Goal: Task Accomplishment & Management: Manage account settings

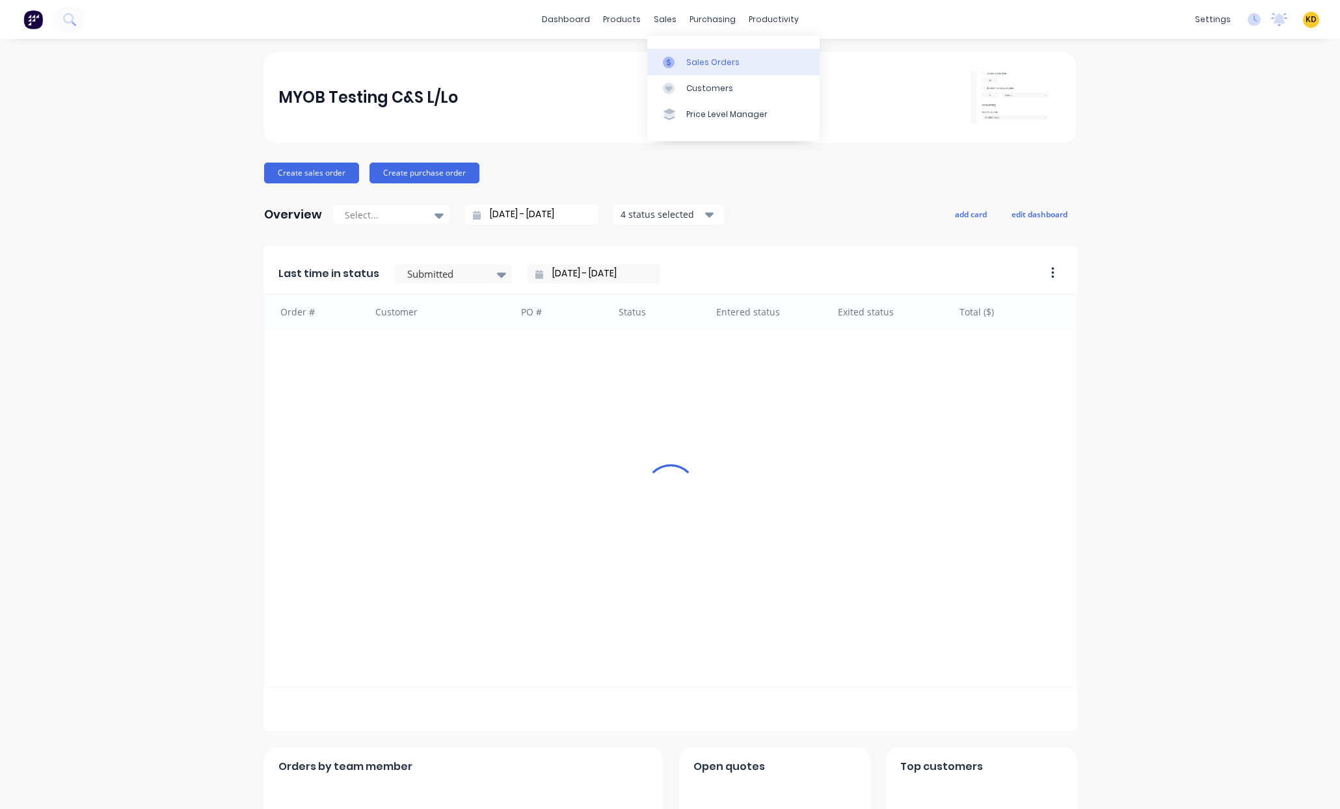
click at [680, 64] on div at bounding box center [673, 63] width 20 height 12
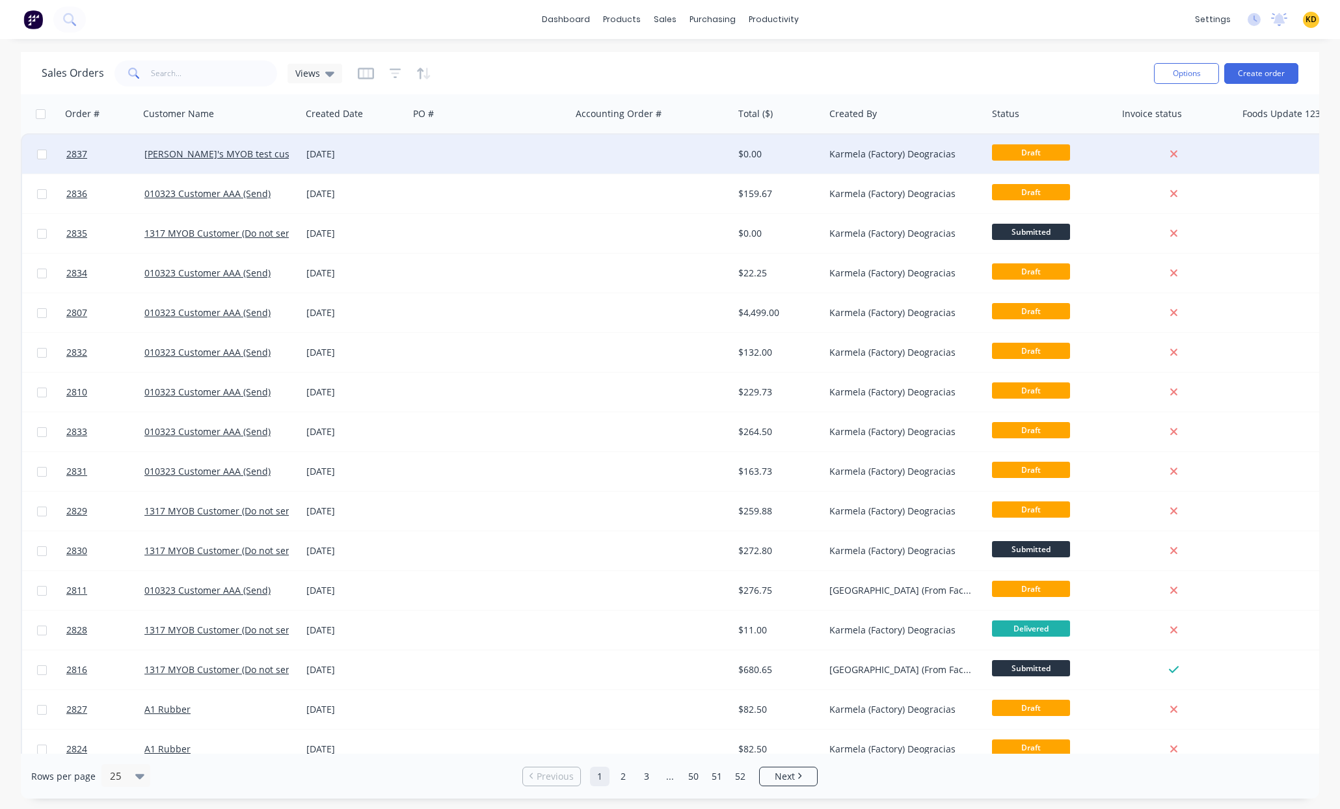
click at [449, 161] on div at bounding box center [490, 154] width 163 height 39
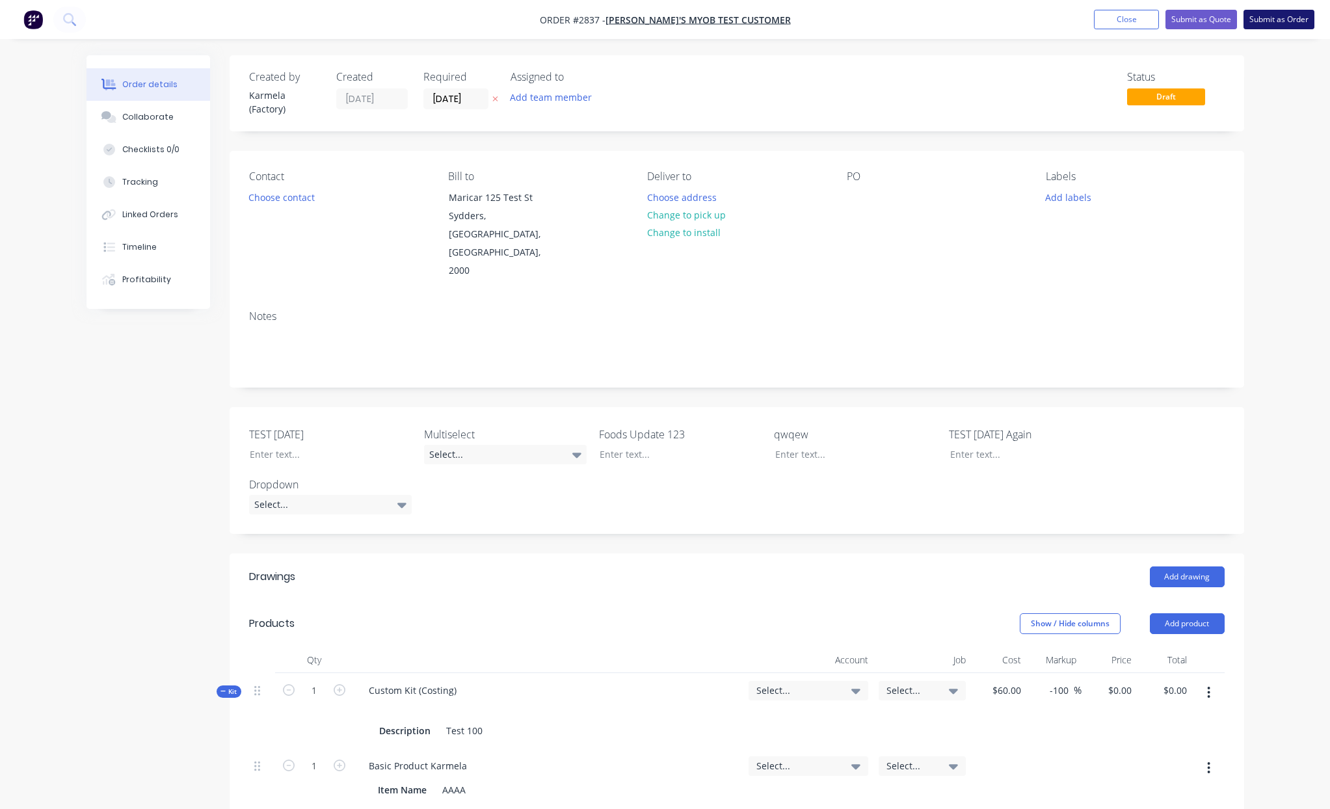
click at [1293, 21] on button "Submit as Order" at bounding box center [1279, 20] width 71 height 20
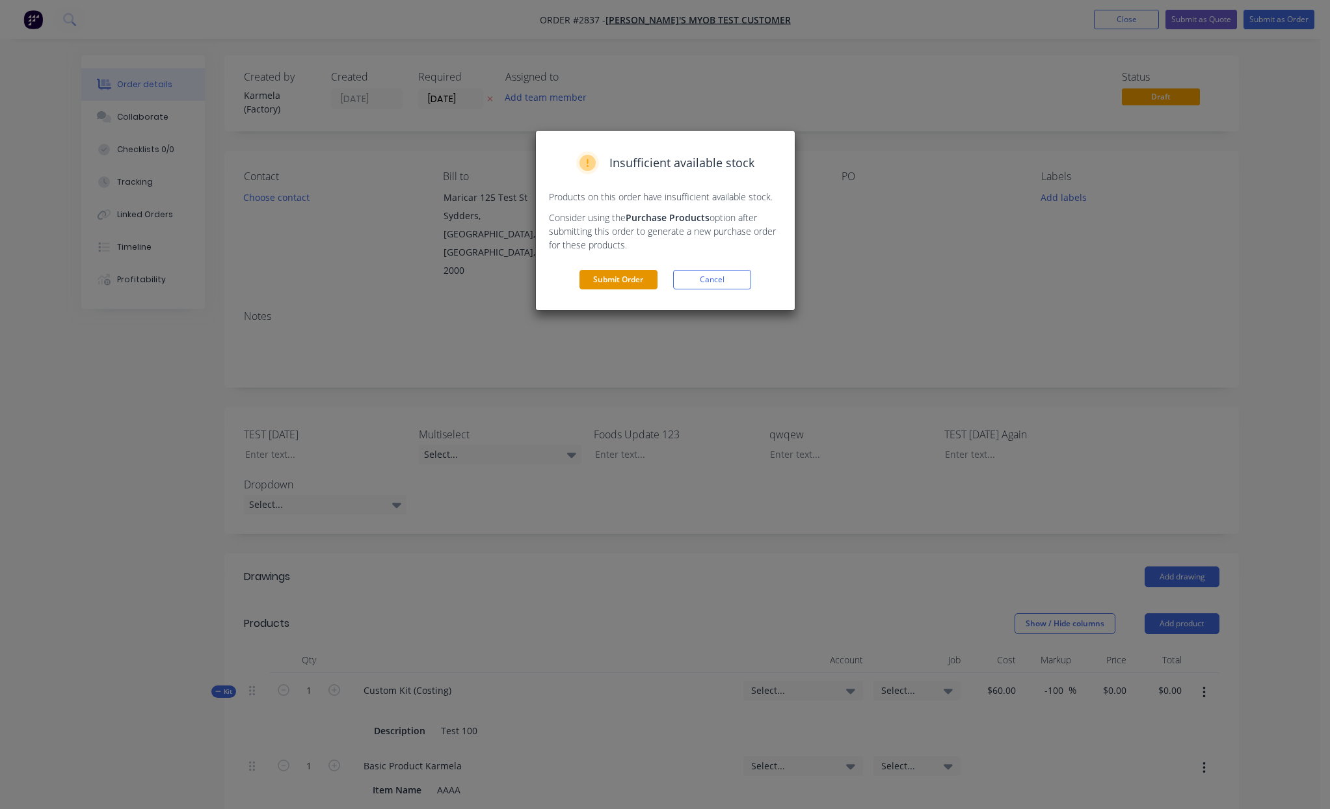
click at [600, 270] on button "Submit Order" at bounding box center [619, 280] width 78 height 20
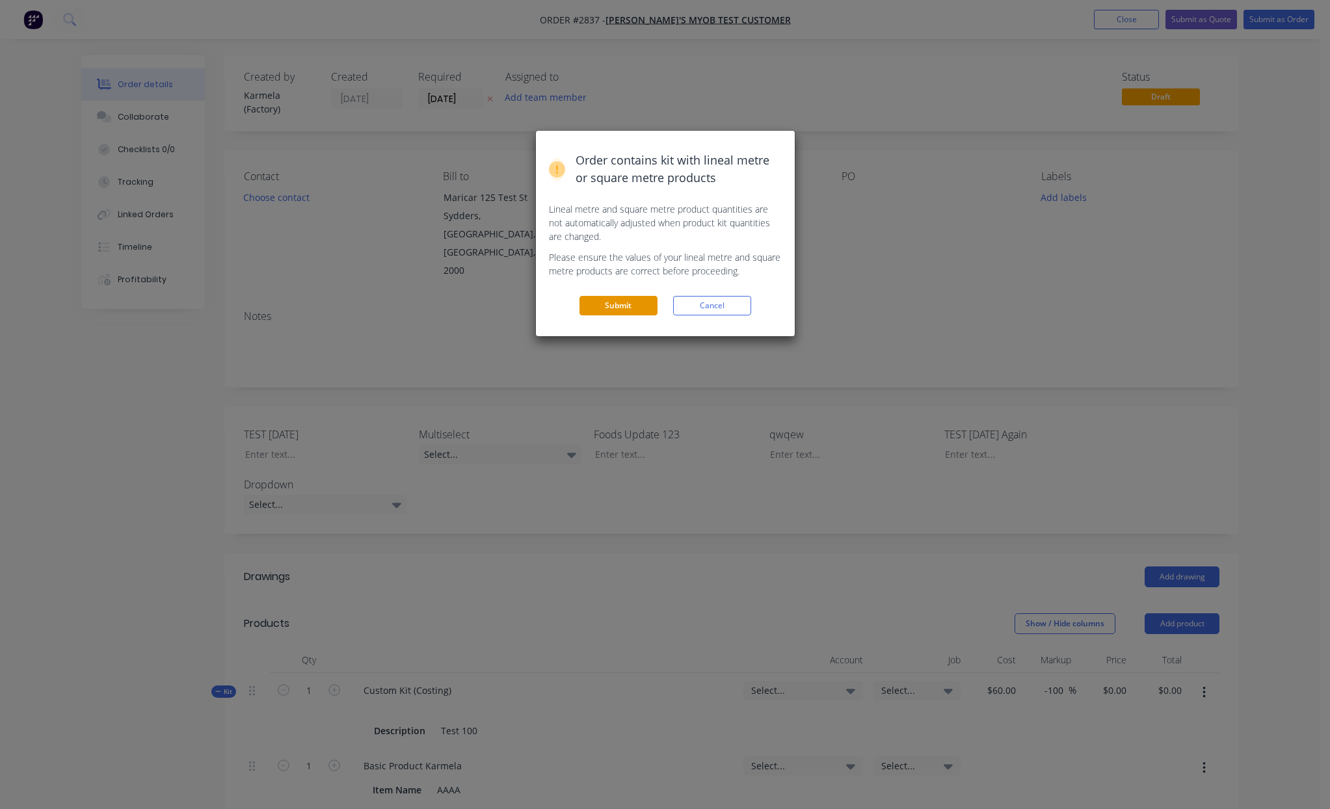
click at [637, 308] on button "Submit" at bounding box center [619, 306] width 78 height 20
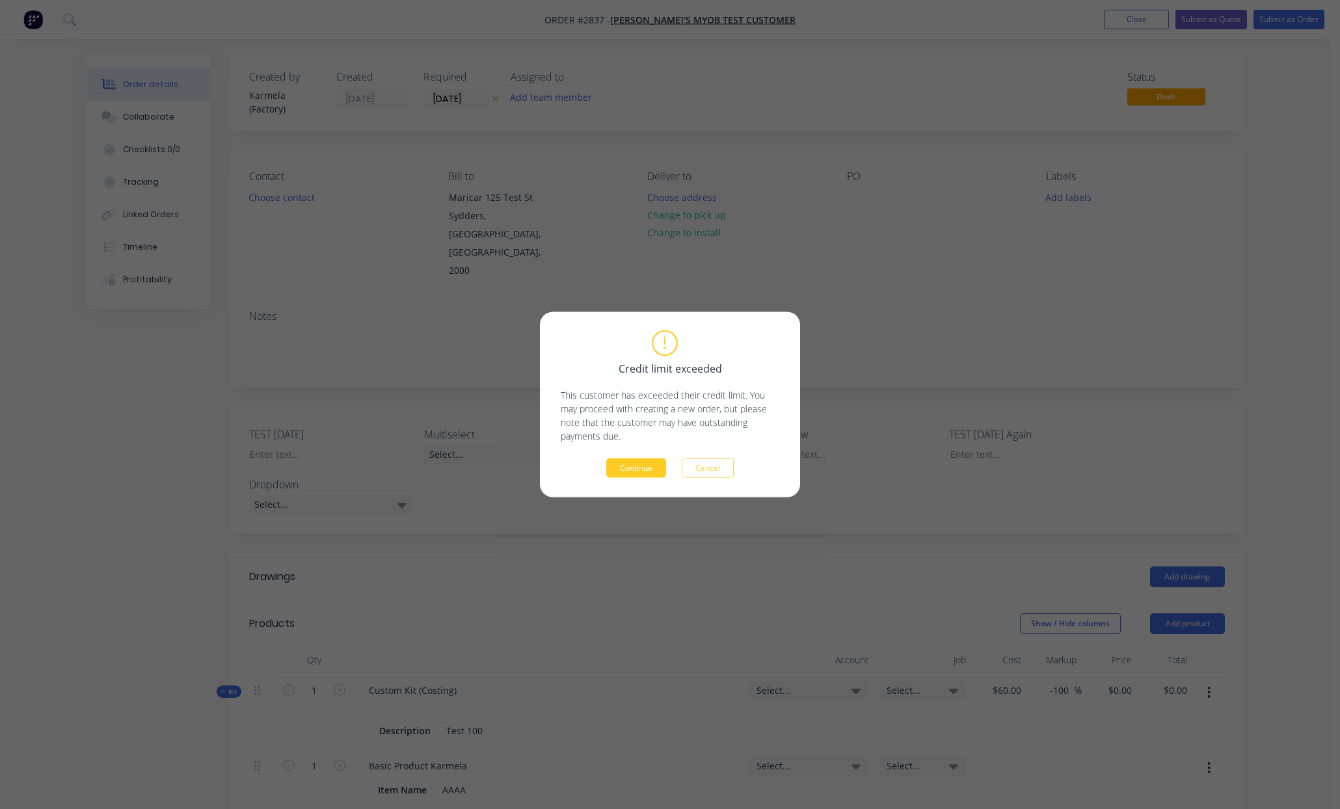
click at [628, 472] on button "Continue" at bounding box center [636, 469] width 60 height 20
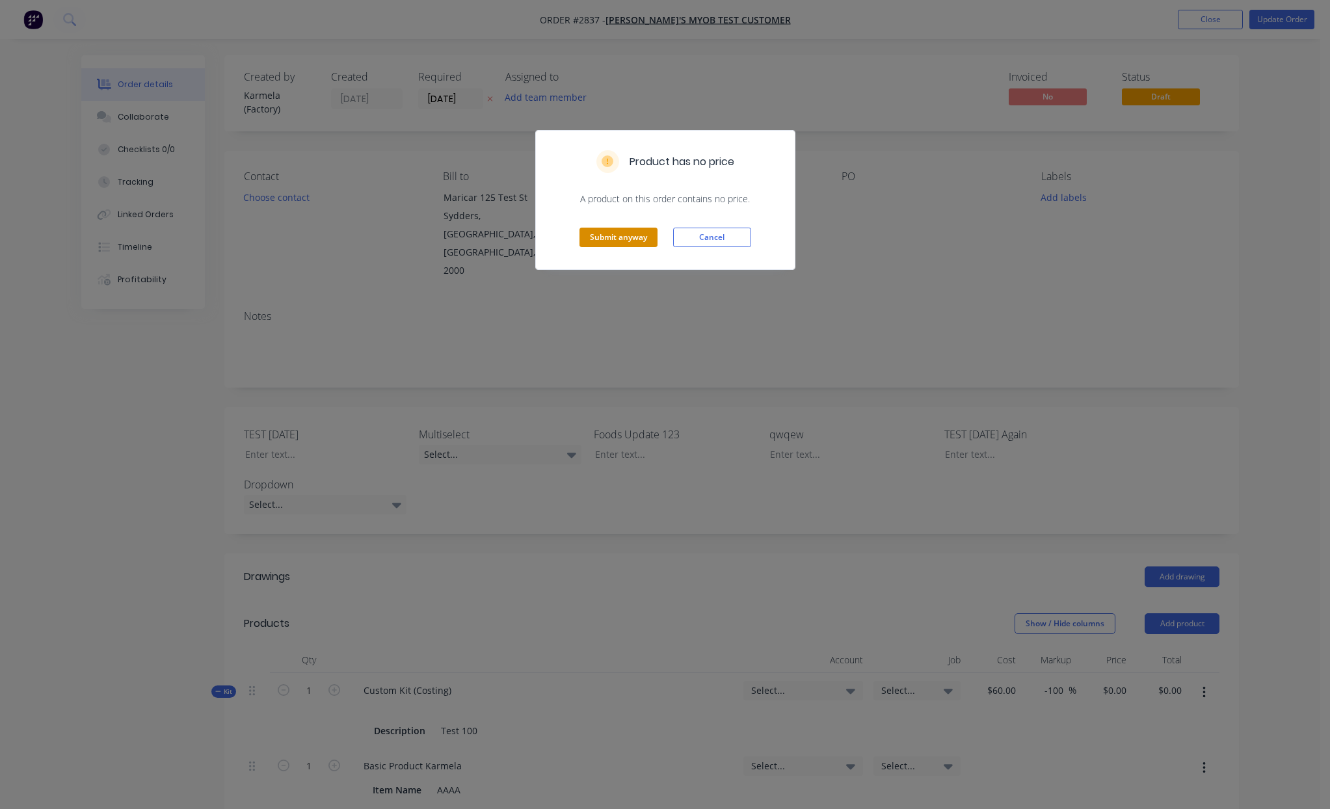
click at [625, 244] on button "Submit anyway" at bounding box center [619, 238] width 78 height 20
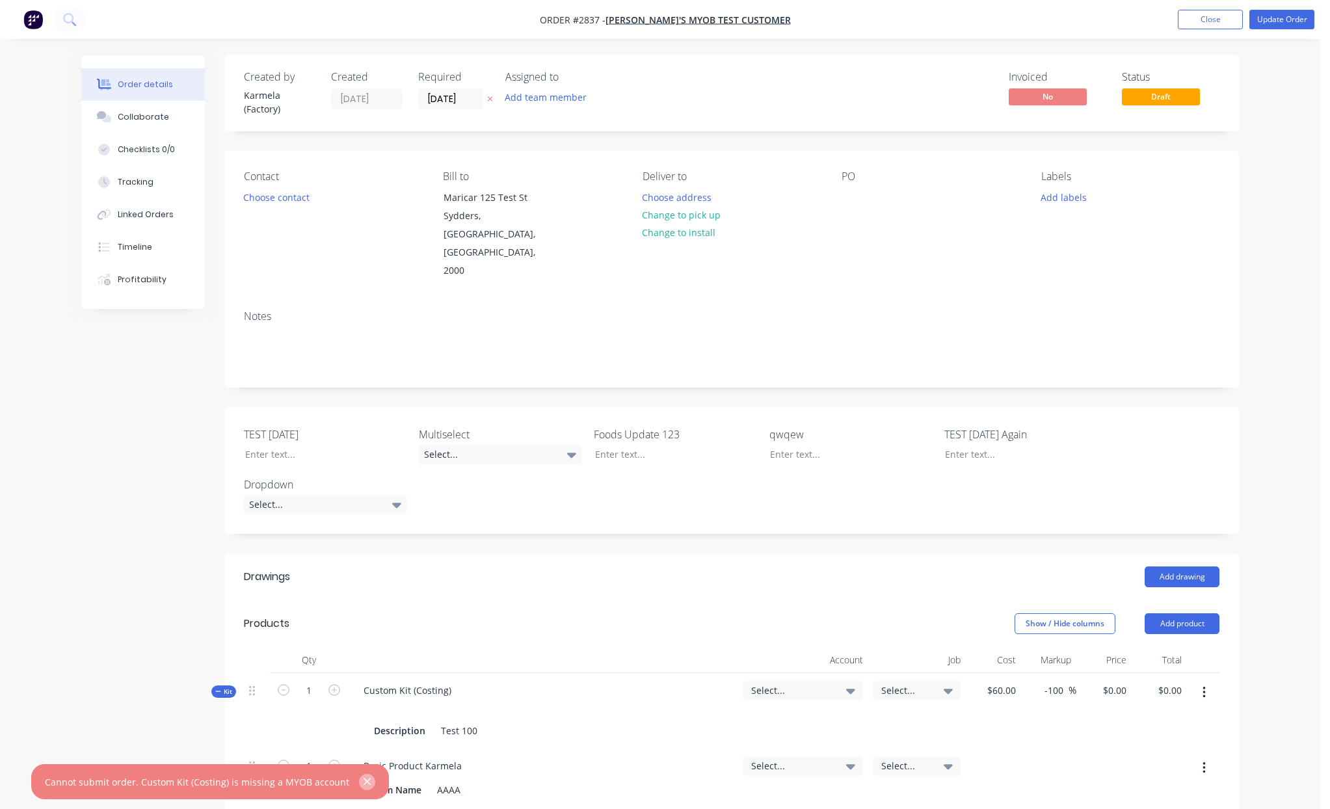
click at [359, 774] on button "button" at bounding box center [367, 782] width 16 height 16
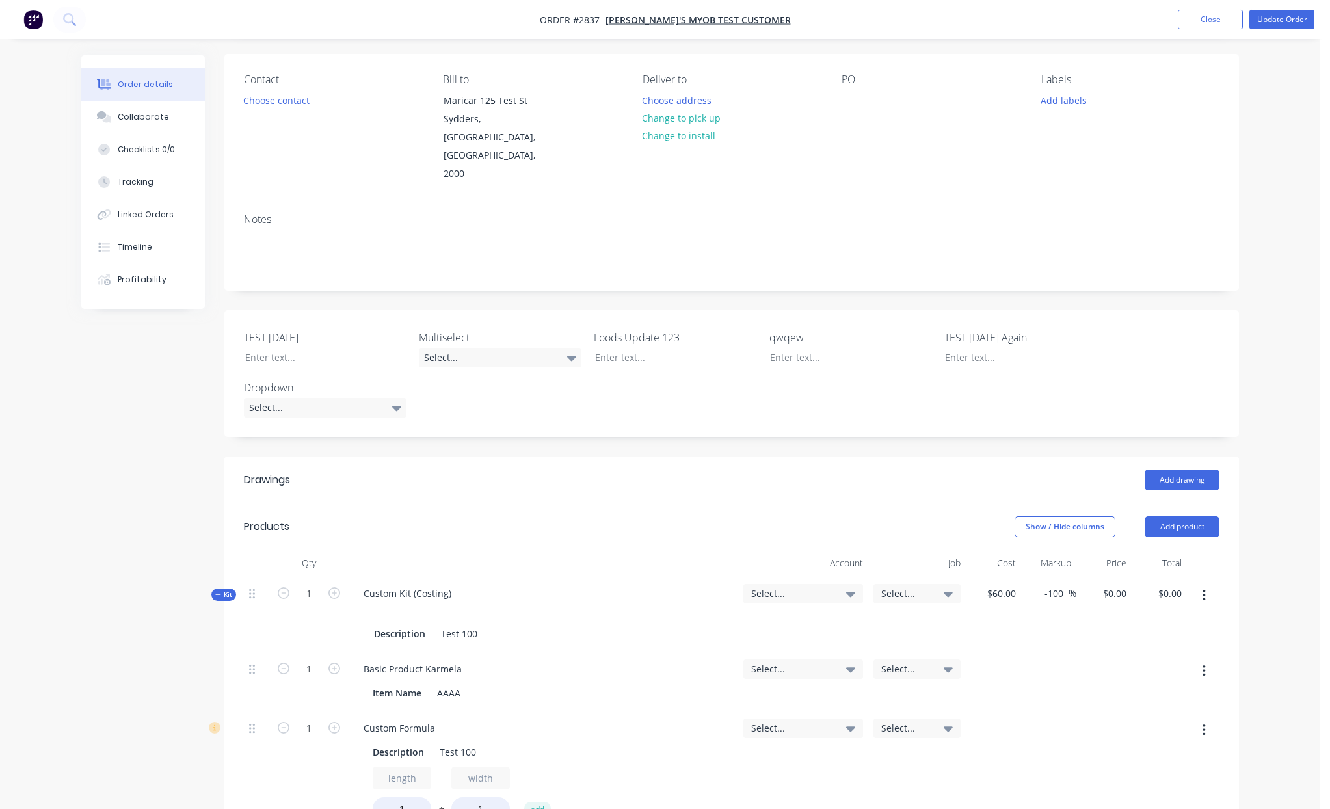
scroll to position [312, 0]
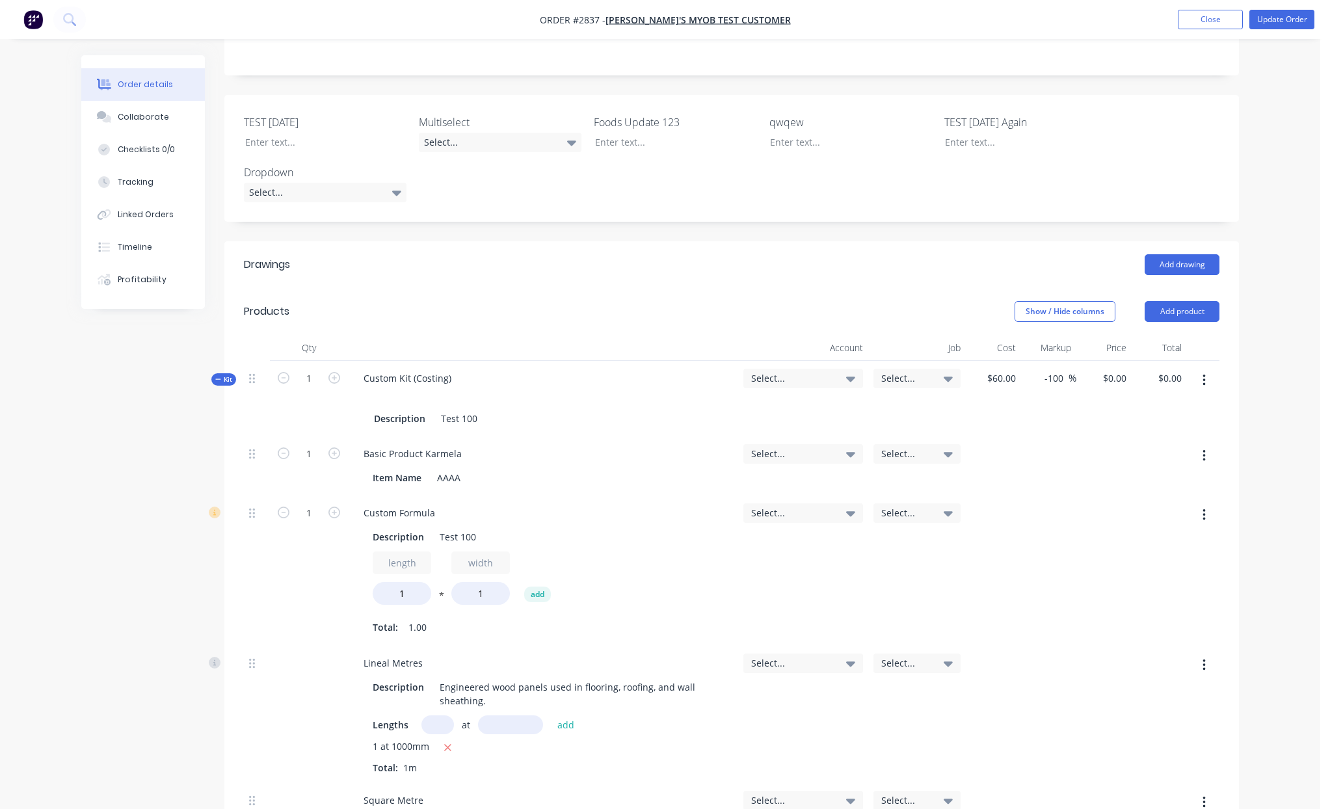
click at [783, 361] on div "Select..." at bounding box center [803, 398] width 130 height 75
click at [783, 371] on span "Select..." at bounding box center [792, 378] width 82 height 14
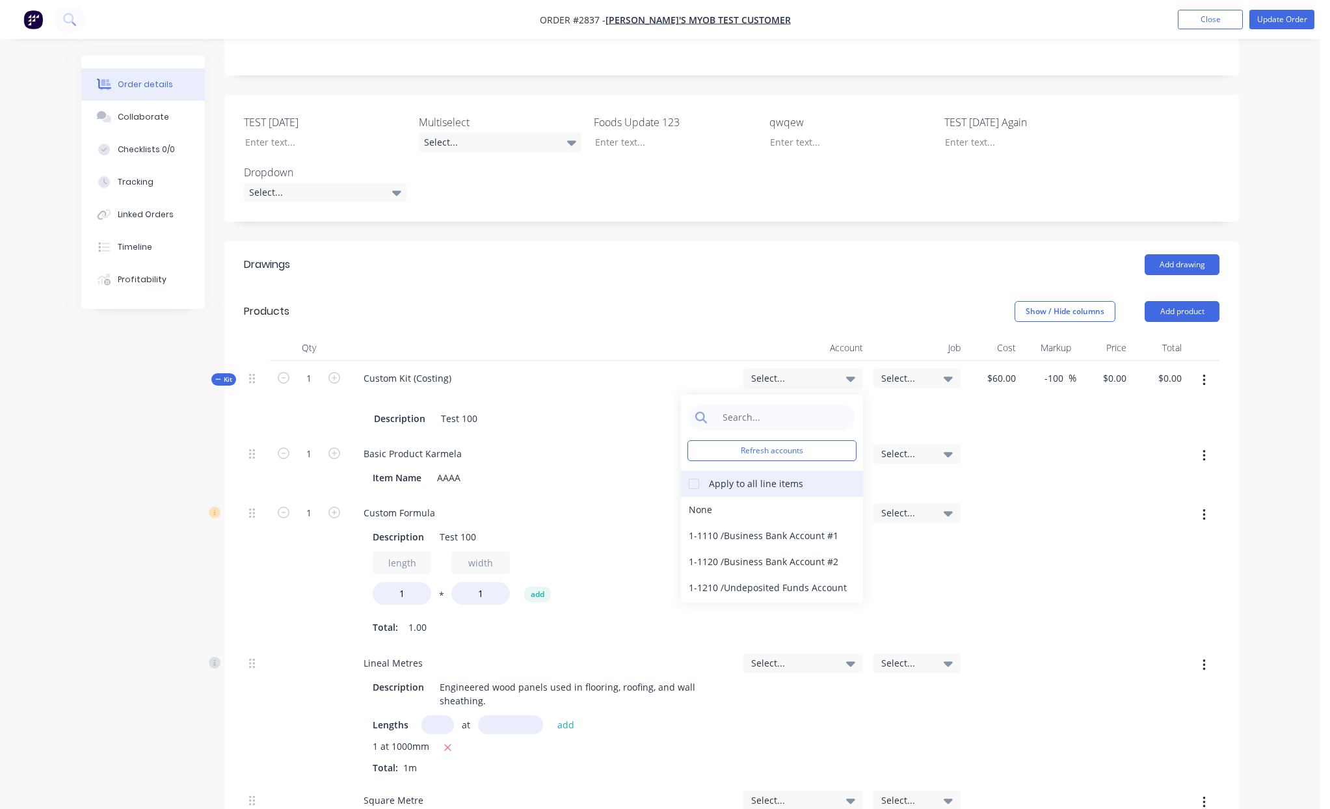
click at [695, 471] on div at bounding box center [694, 484] width 26 height 26
click at [706, 523] on div "1-1110 / Business Bank Account #1" at bounding box center [772, 536] width 182 height 26
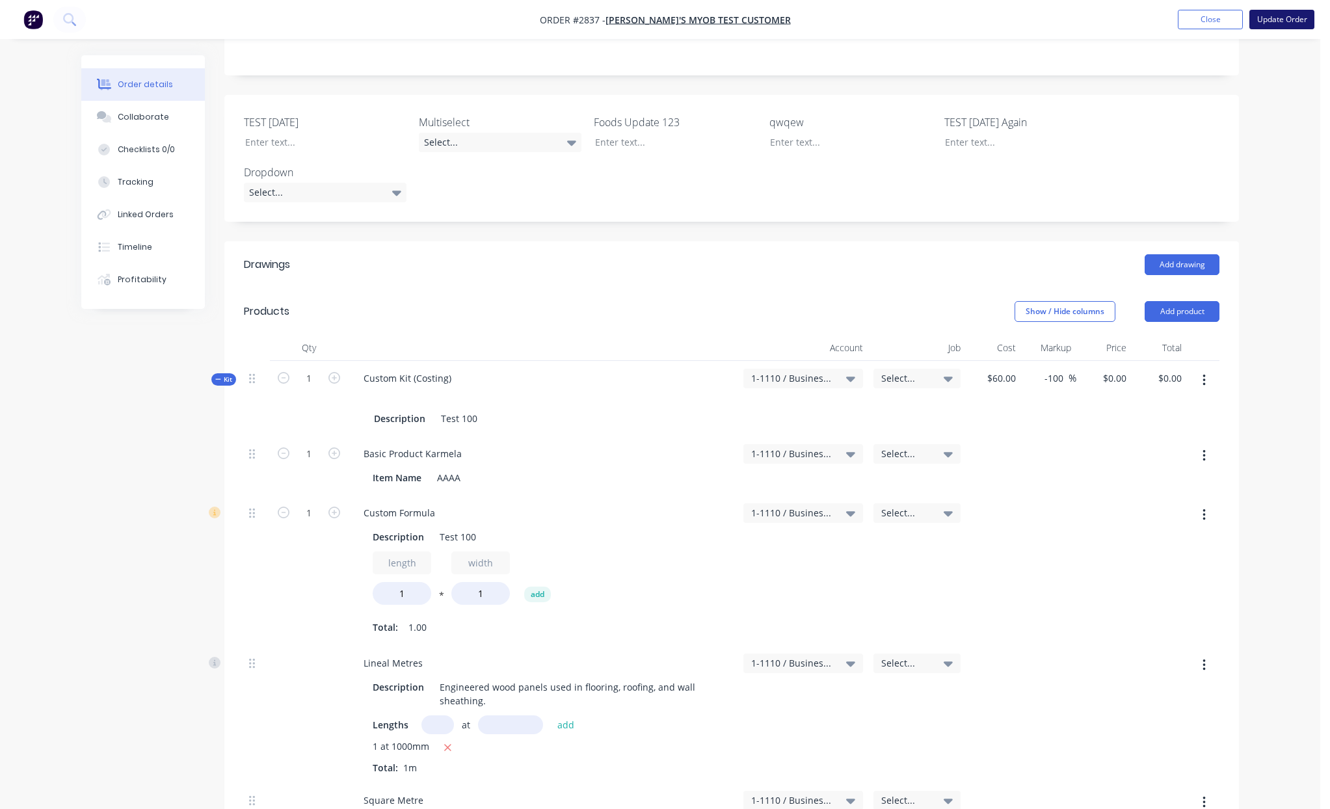
click at [1274, 24] on button "Update Order" at bounding box center [1282, 20] width 65 height 20
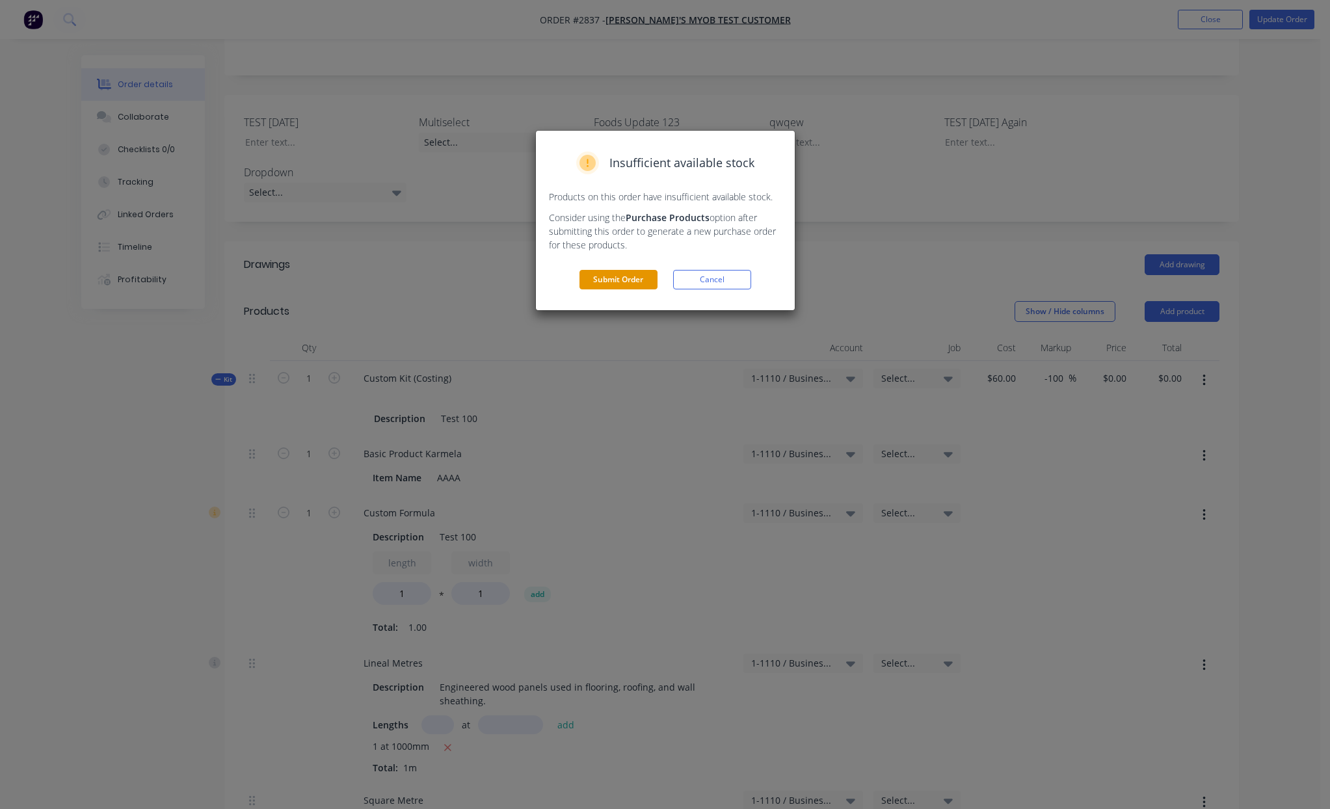
click at [622, 284] on button "Submit Order" at bounding box center [619, 280] width 78 height 20
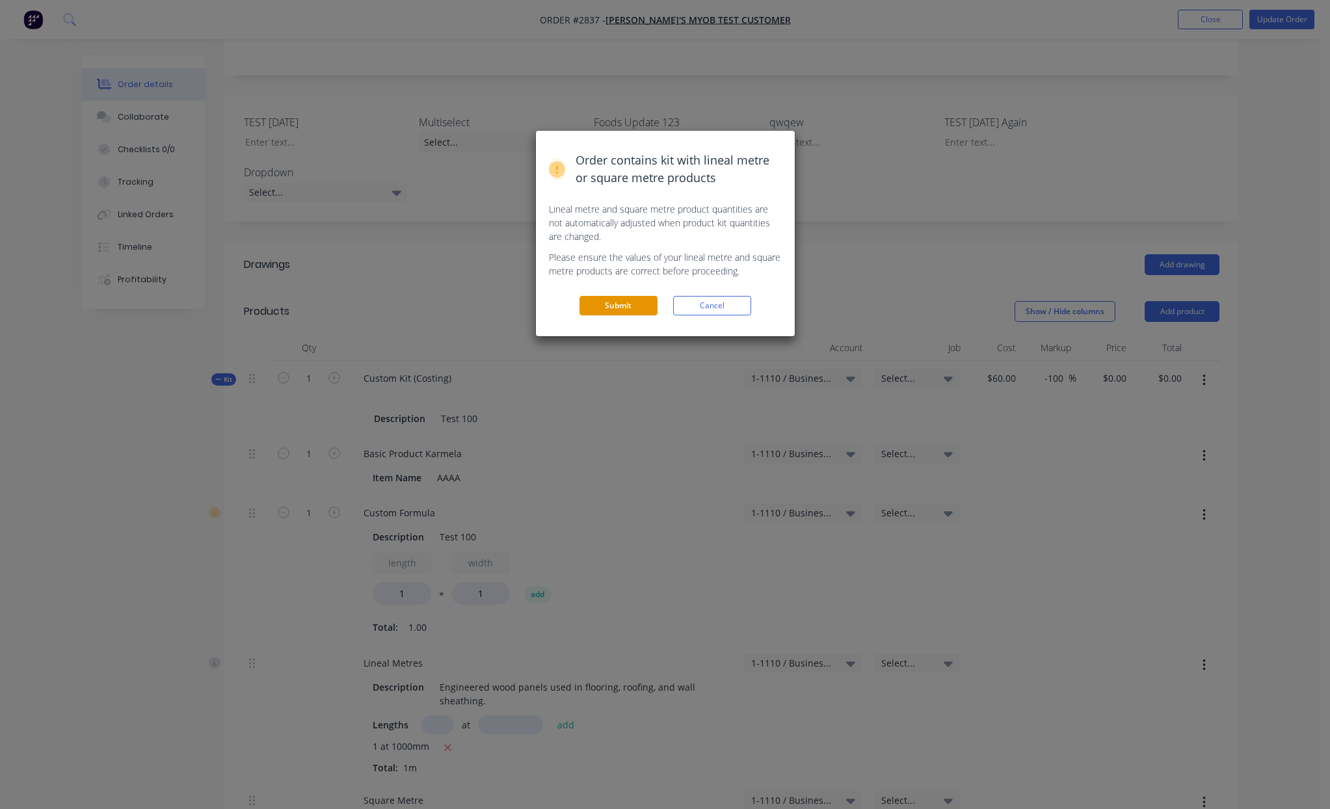
click at [624, 306] on button "Submit" at bounding box center [619, 306] width 78 height 20
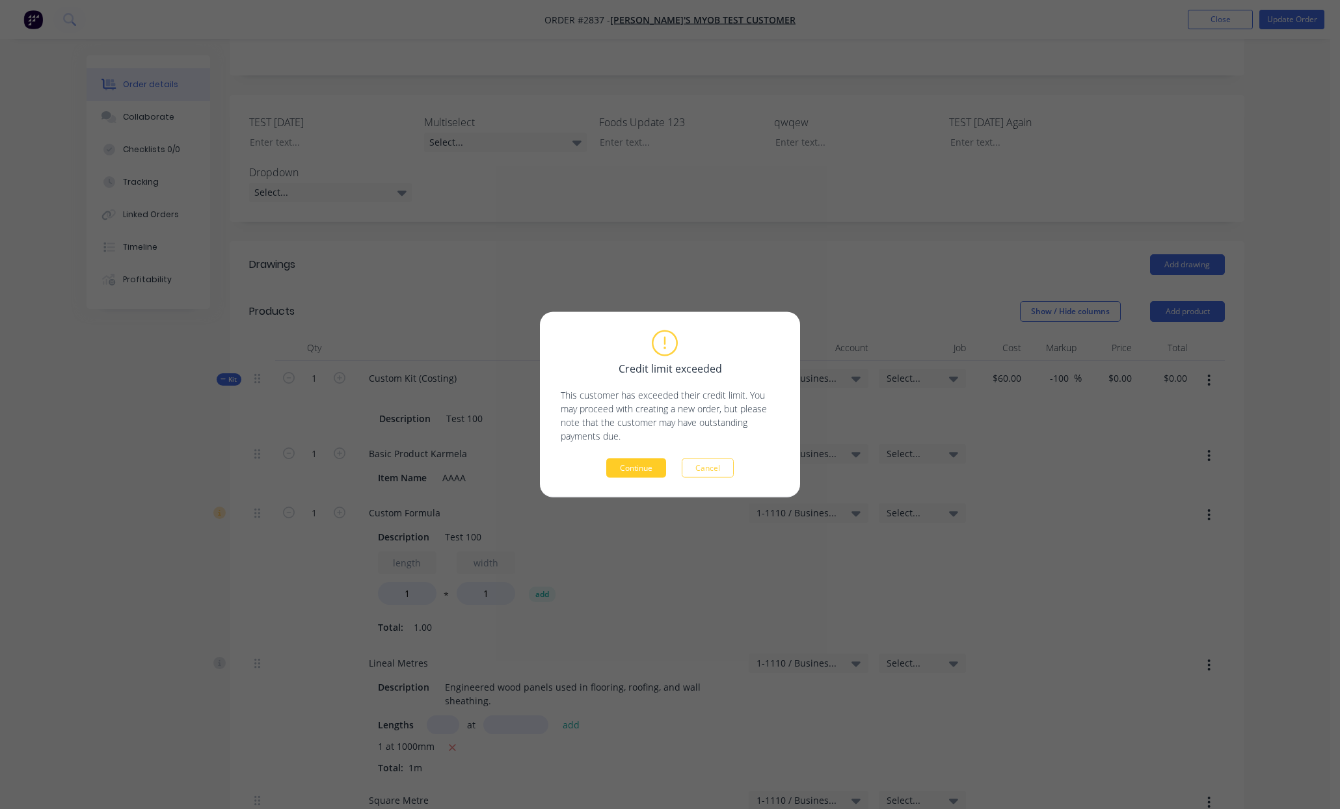
click at [647, 477] on button "Continue" at bounding box center [636, 469] width 60 height 20
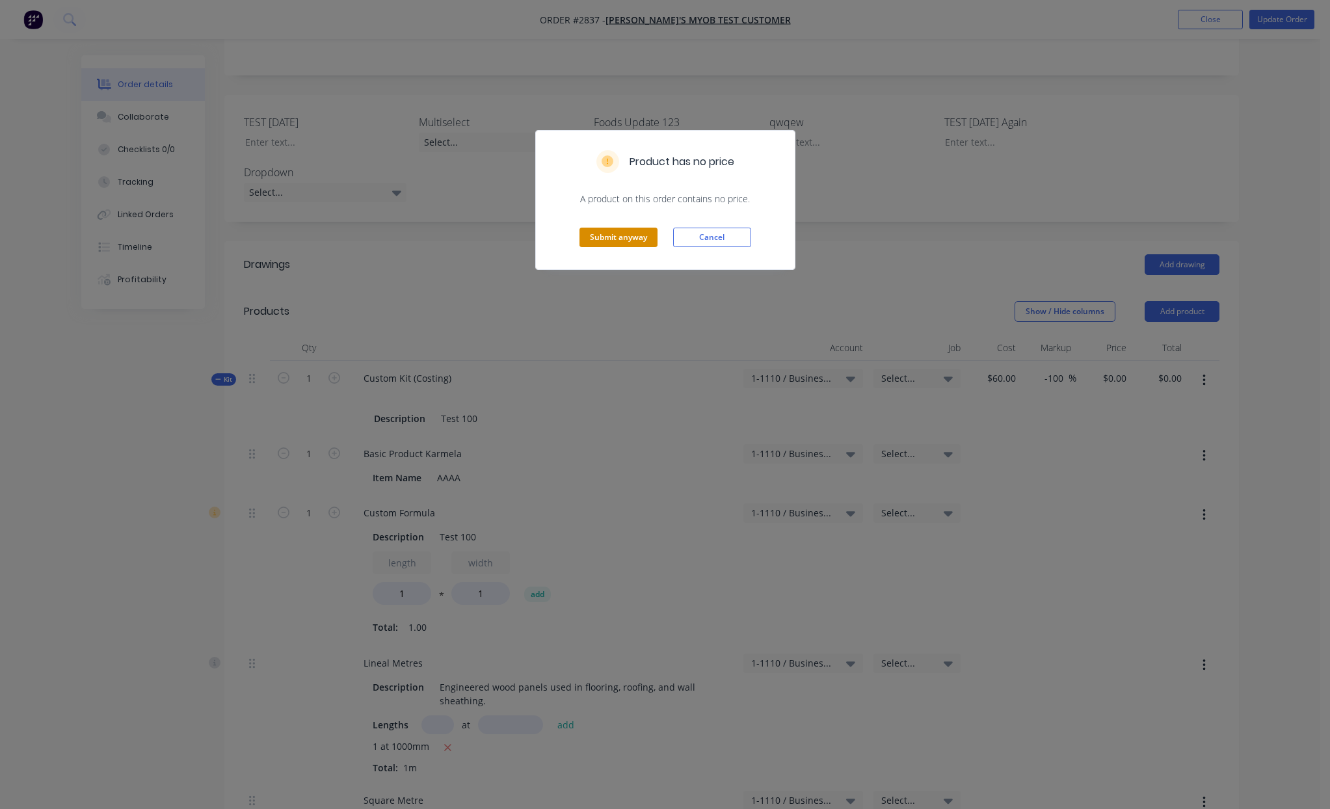
click at [618, 228] on button "Submit anyway" at bounding box center [619, 238] width 78 height 20
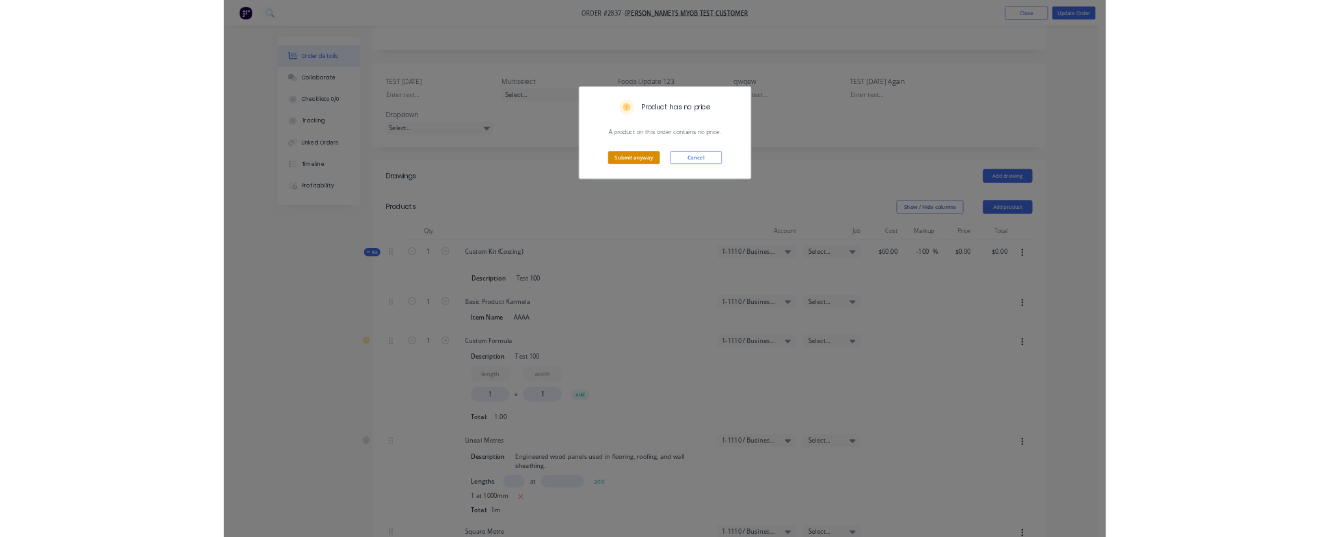
scroll to position [311, 0]
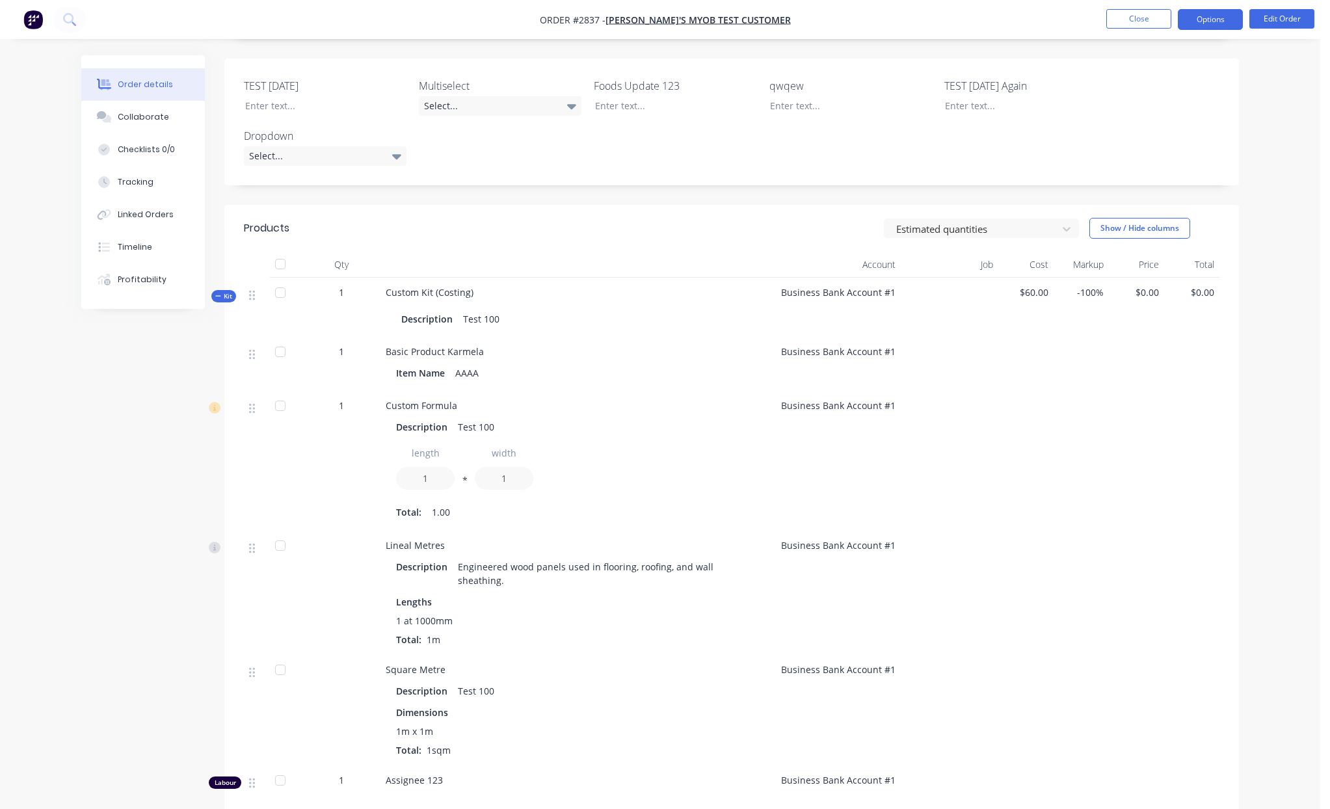
click at [1220, 23] on button "Options" at bounding box center [1210, 19] width 65 height 21
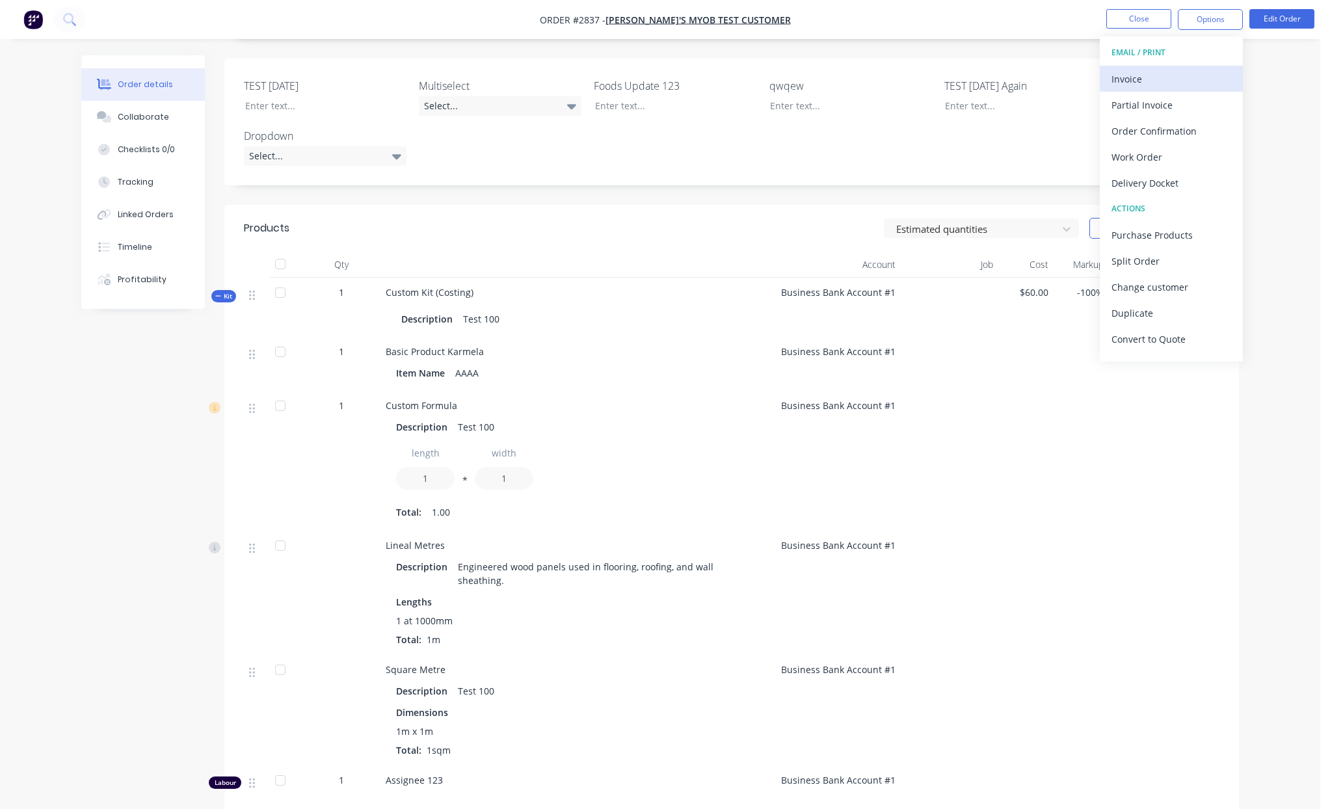
click at [1155, 78] on div "Invoice" at bounding box center [1172, 79] width 120 height 19
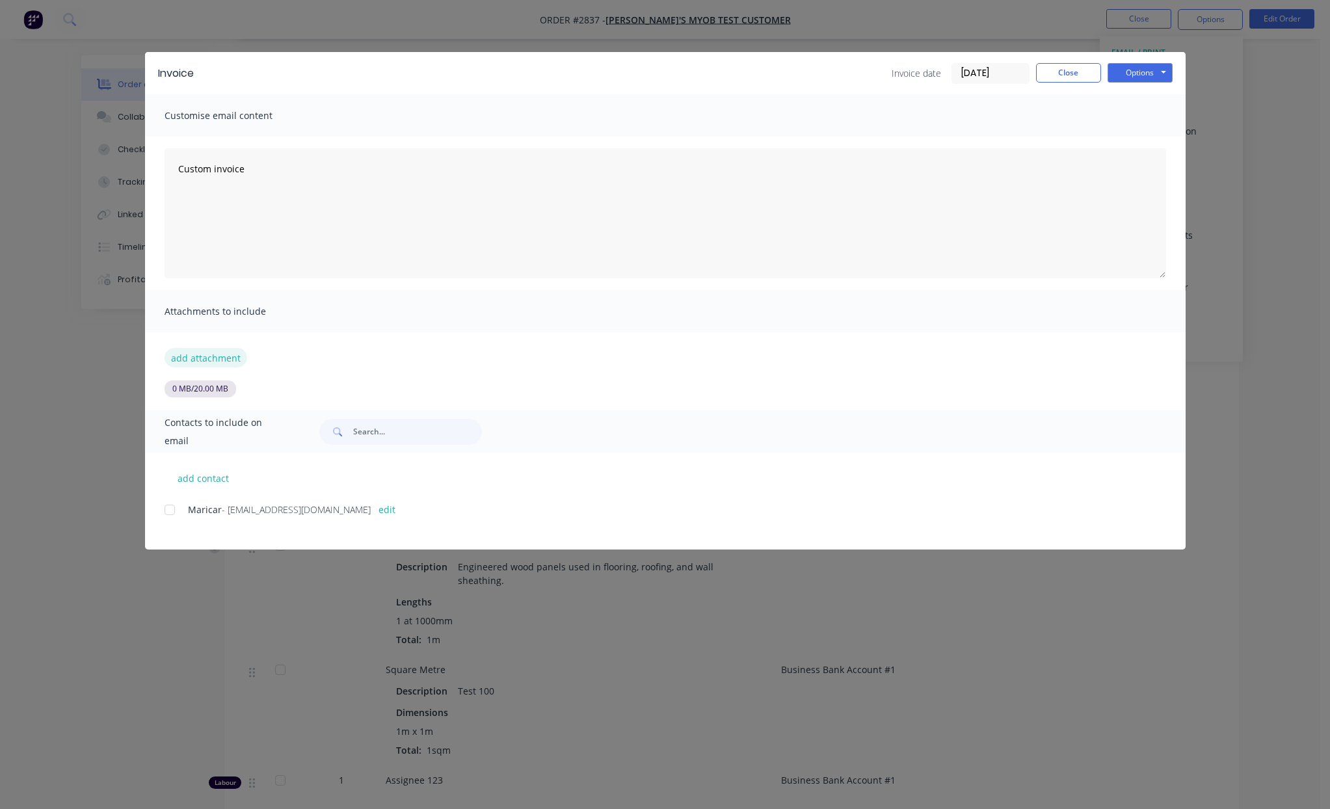
click at [230, 352] on button "add attachment" at bounding box center [206, 358] width 83 height 20
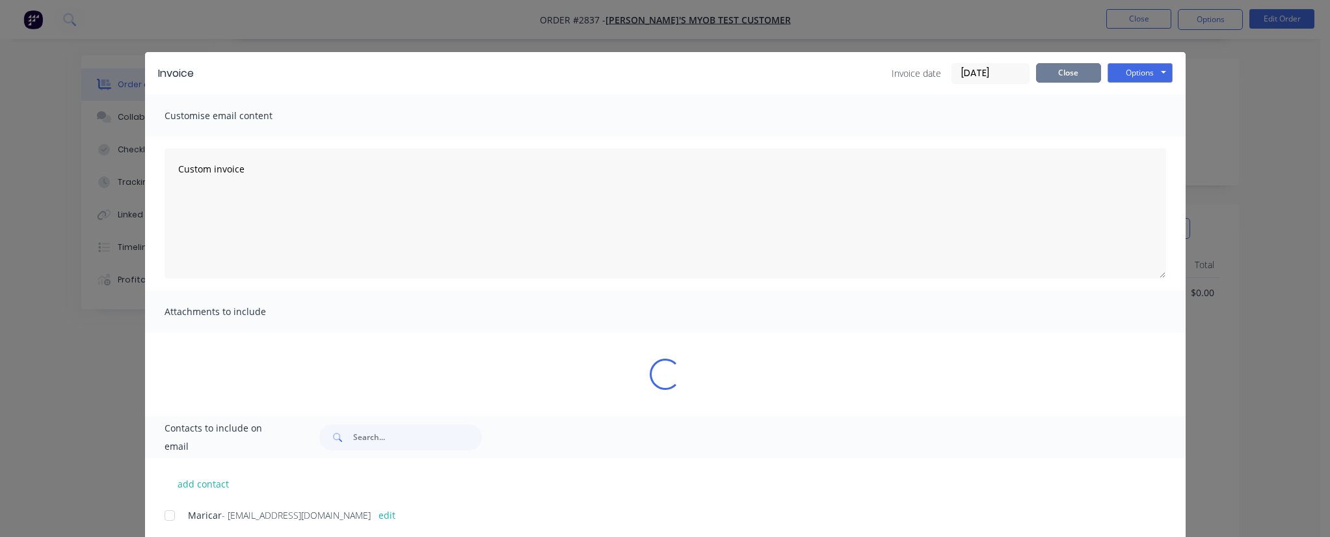
click at [1073, 79] on button "Close" at bounding box center [1068, 73] width 65 height 20
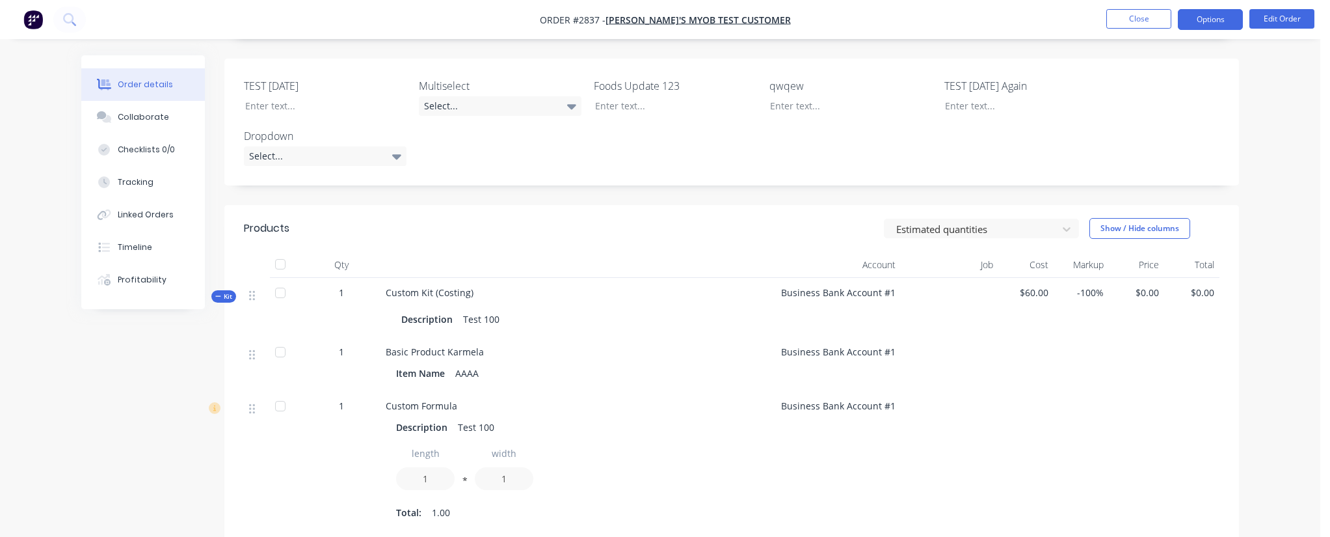
click at [1215, 14] on button "Options" at bounding box center [1210, 19] width 65 height 21
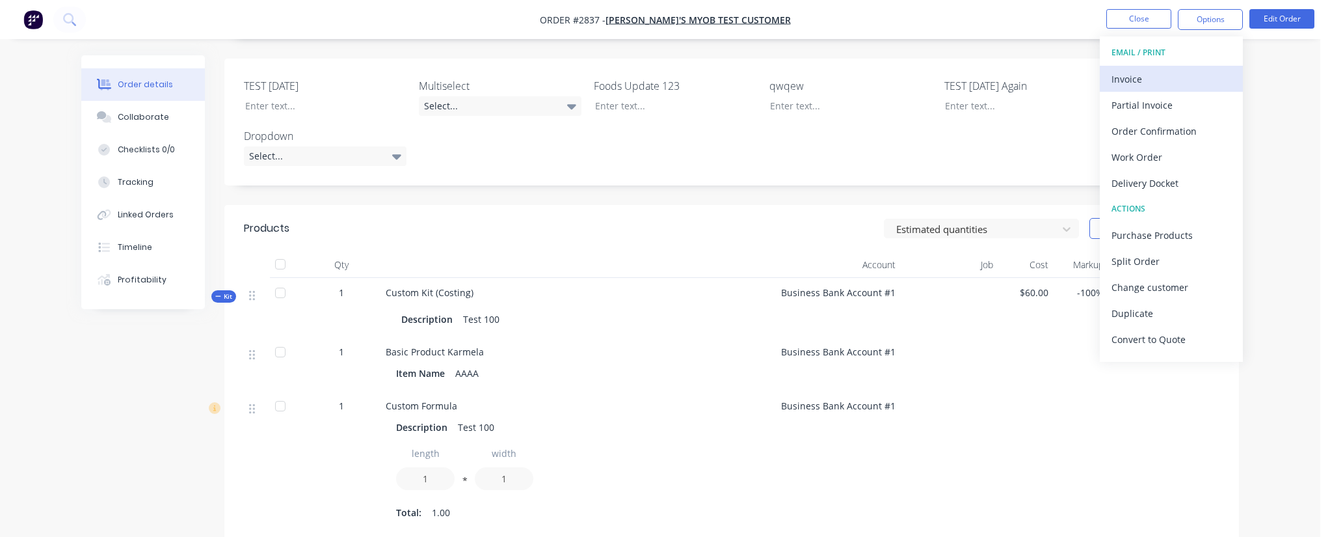
click at [1127, 77] on div "Invoice" at bounding box center [1172, 79] width 120 height 19
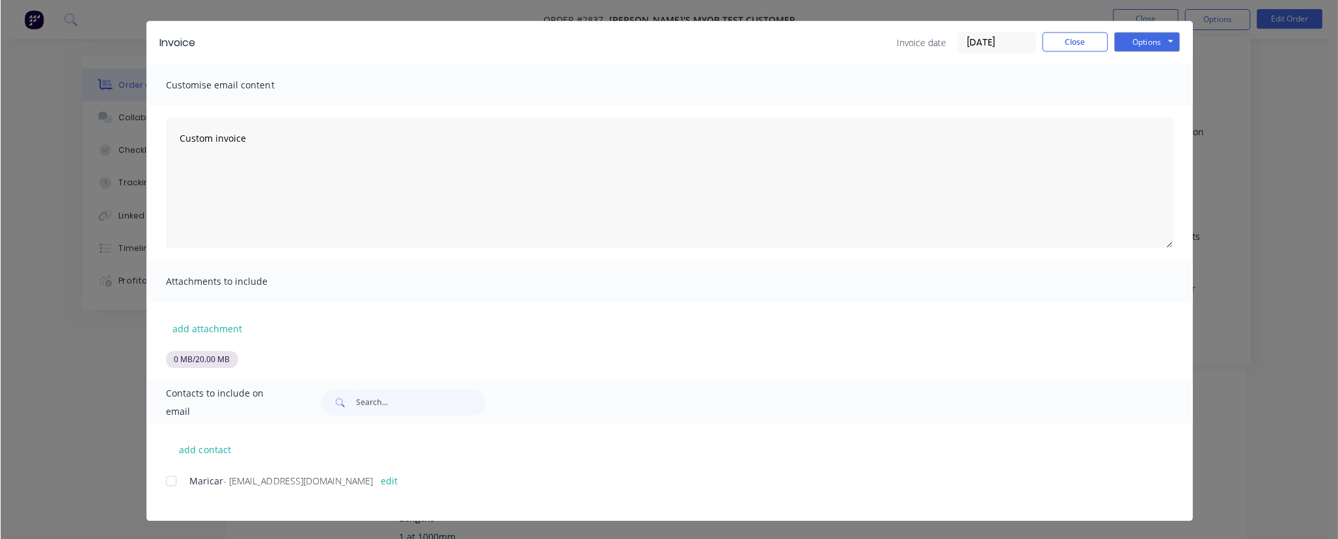
scroll to position [467, 0]
click at [199, 334] on button "add attachment" at bounding box center [206, 327] width 83 height 20
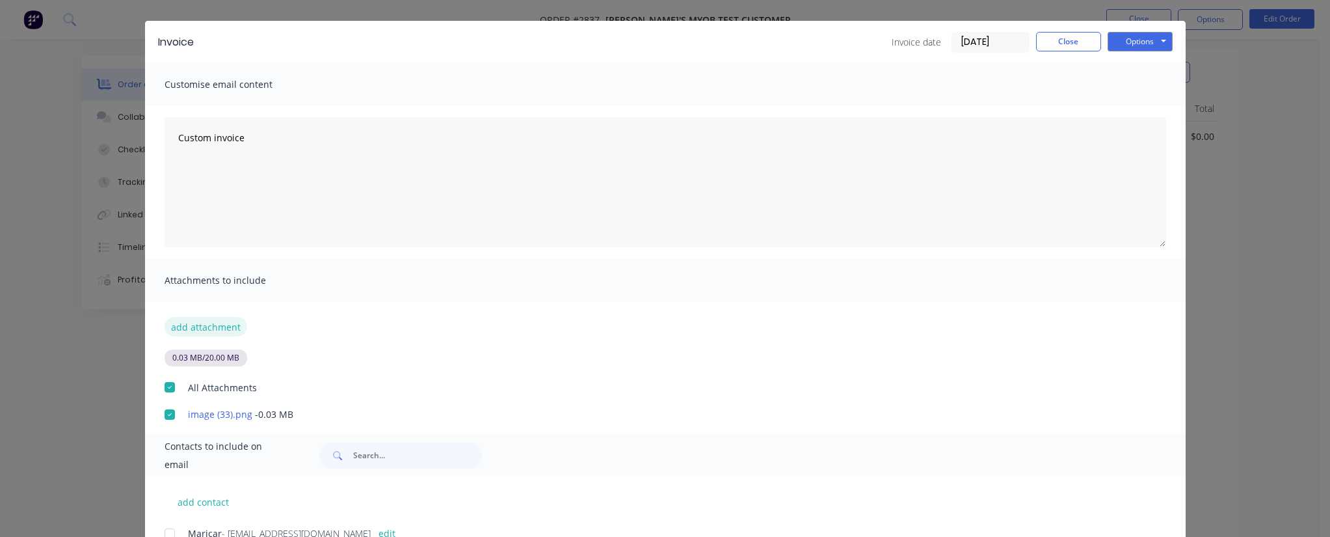
click at [205, 323] on button "add attachment" at bounding box center [206, 327] width 83 height 20
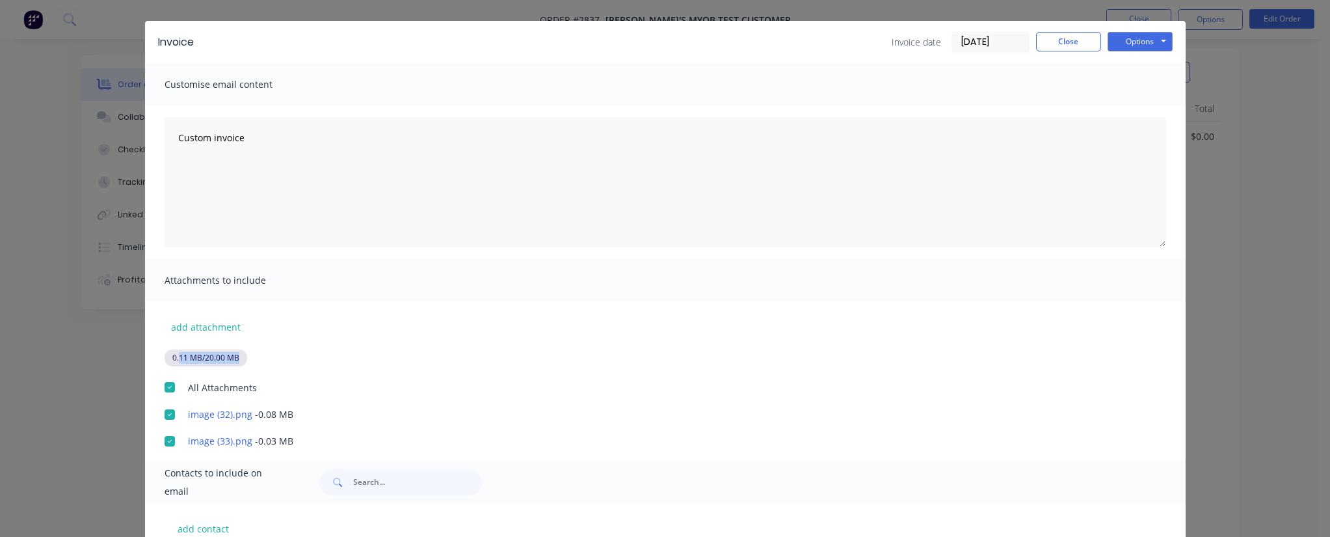
drag, startPoint x: 174, startPoint y: 355, endPoint x: 268, endPoint y: 351, distance: 94.4
click at [268, 351] on div "0.11 MB / 20.00 MB" at bounding box center [675, 357] width 1021 height 17
click at [446, 356] on div "0.11 MB / 20.00 MB" at bounding box center [675, 357] width 1021 height 17
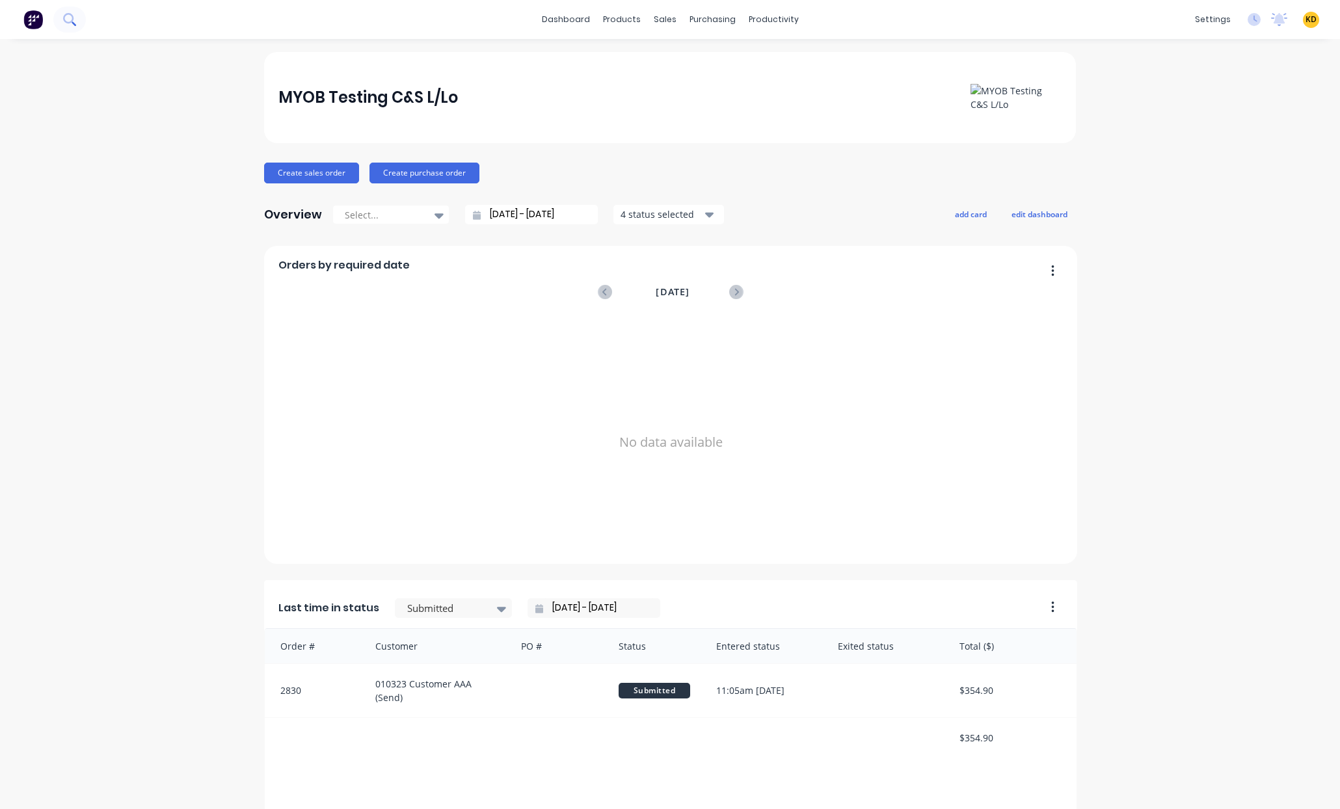
click at [77, 20] on button at bounding box center [69, 20] width 33 height 26
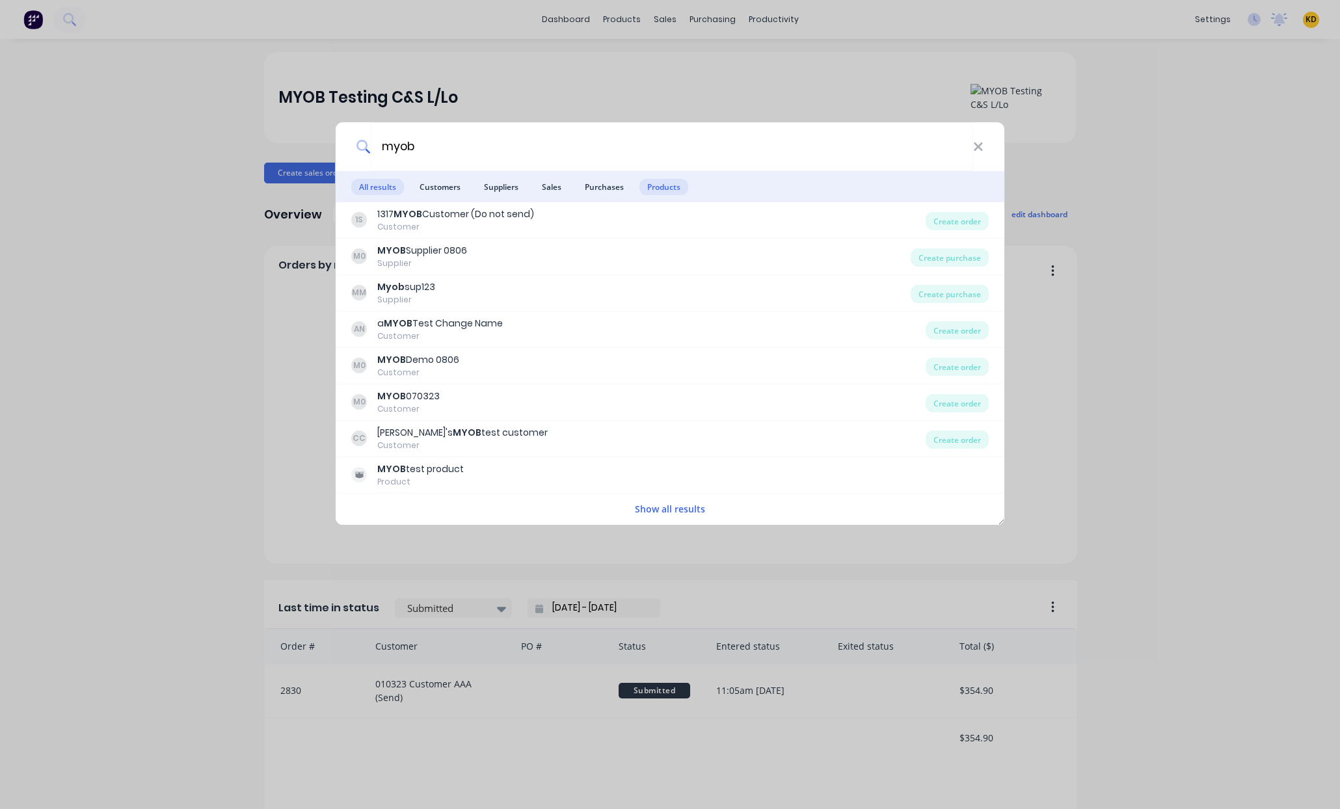
click at [649, 185] on span "Products" at bounding box center [664, 187] width 49 height 16
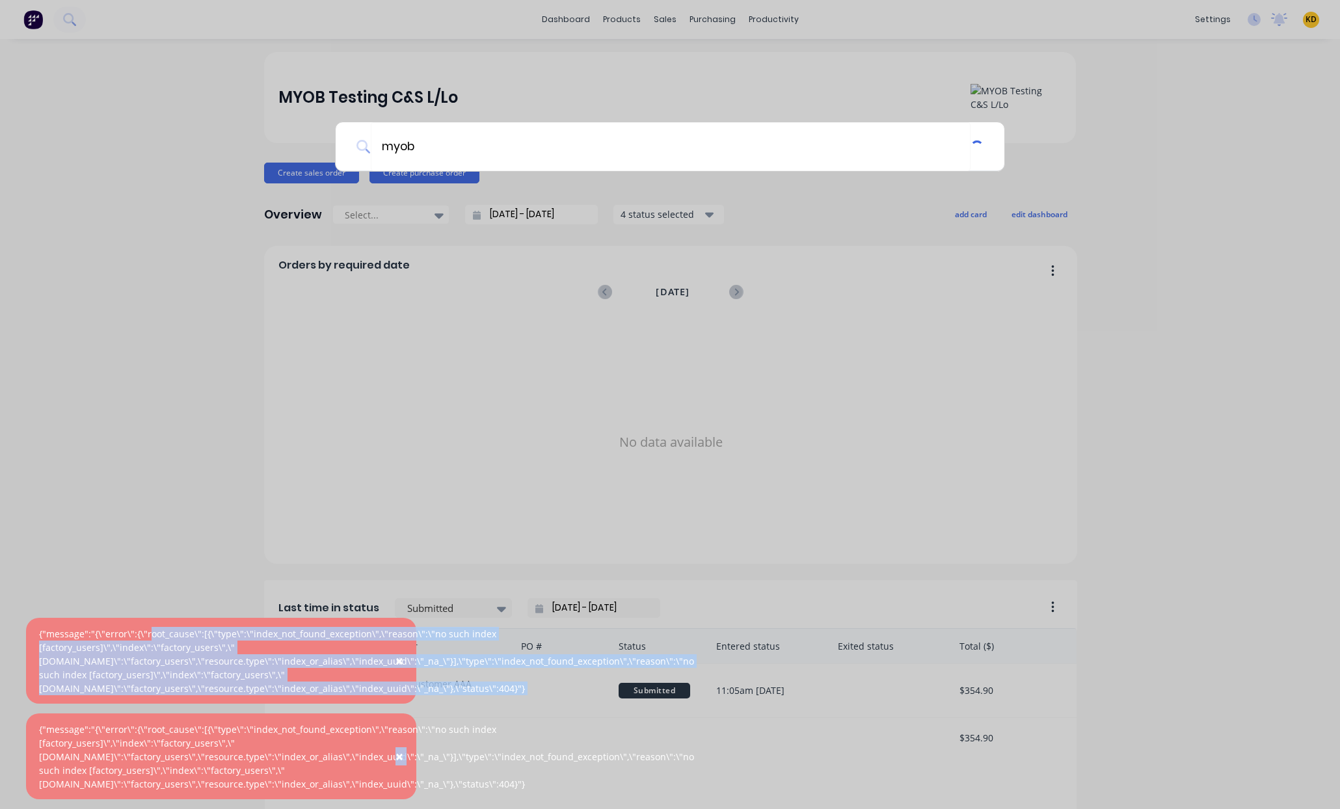
drag, startPoint x: 147, startPoint y: 685, endPoint x: 269, endPoint y: 751, distance: 139.1
click at [282, 744] on div "× {"message":"{\"error\":{\"root_cause\":[{\"type\":\"index_not_found_exception…" at bounding box center [221, 713] width 390 height 191
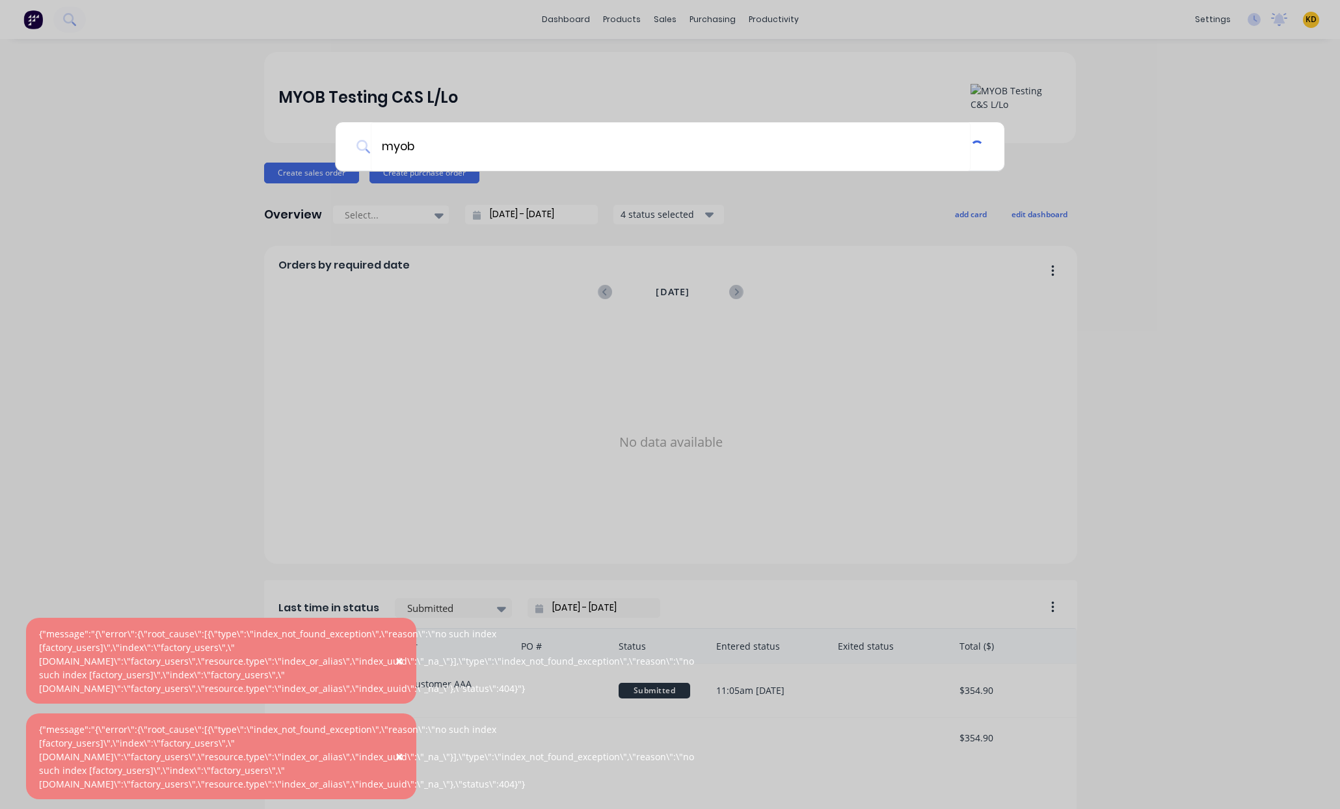
click at [133, 759] on div "{"message":"{\"error\":{\"root_cause\":[{\"type\":\"index_not_found_exception\"…" at bounding box center [366, 757] width 655 height 68
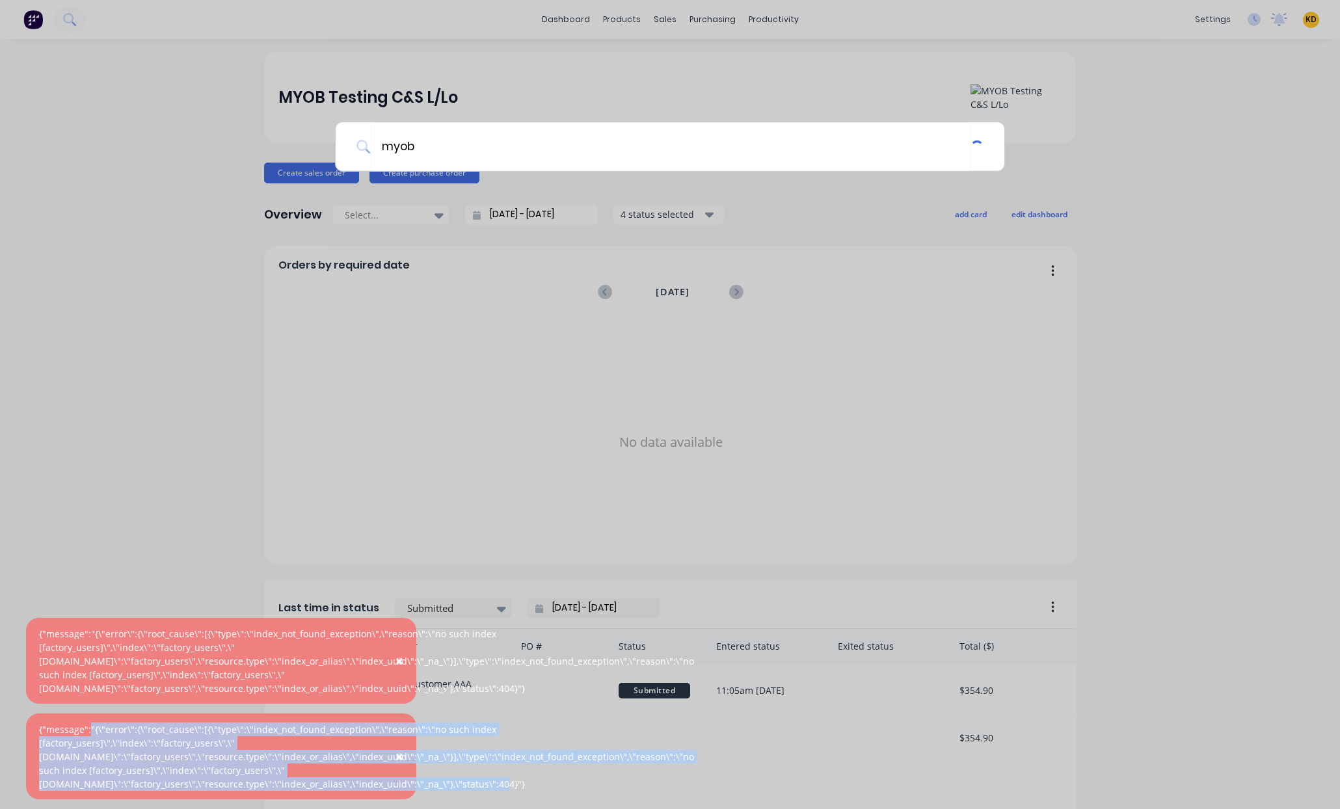
drag, startPoint x: 88, startPoint y: 759, endPoint x: 248, endPoint y: 800, distance: 164.7
click at [248, 800] on div "× {"message":"{\"error\":{\"root_cause\":[{\"type\":\"index_not_found_exception…" at bounding box center [221, 713] width 390 height 191
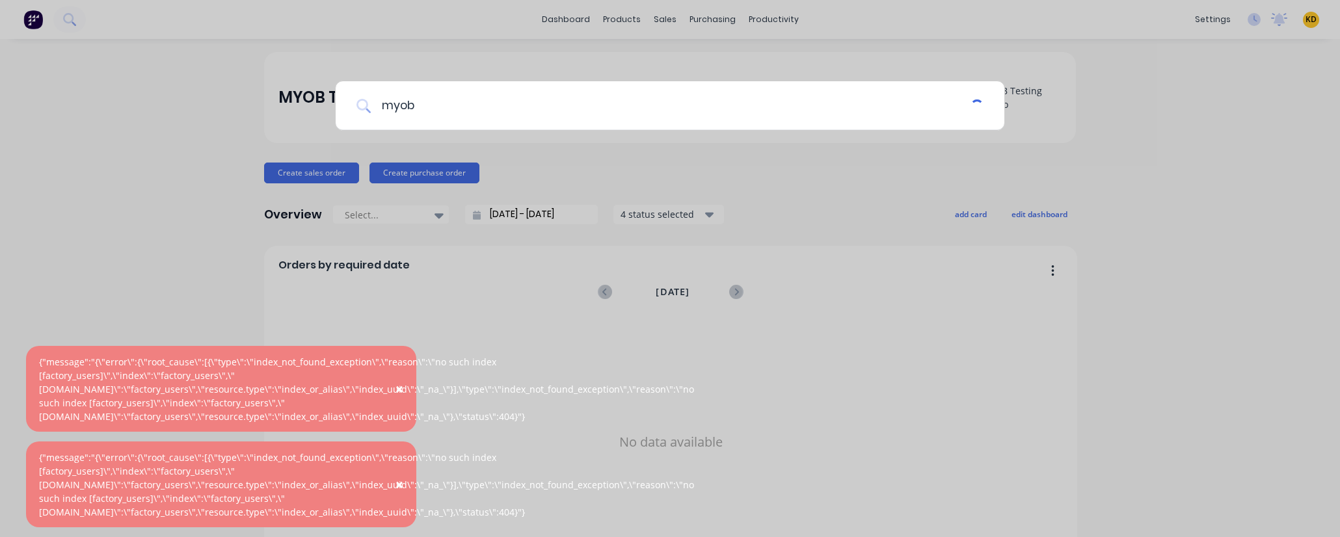
click at [475, 99] on input "myob" at bounding box center [671, 105] width 600 height 49
type input "myob"
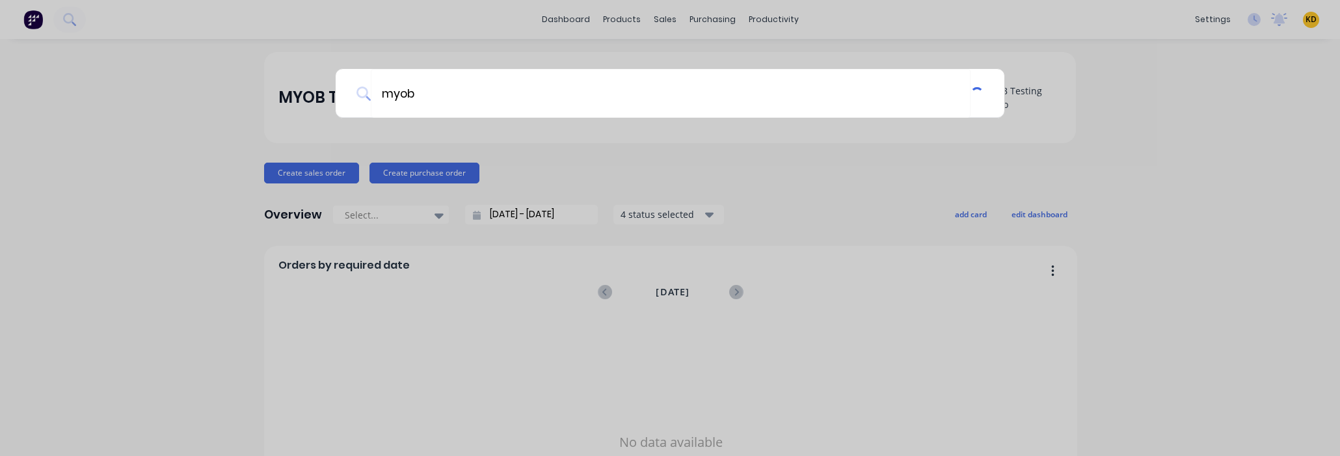
click at [1216, 212] on div "myob" at bounding box center [670, 228] width 1340 height 456
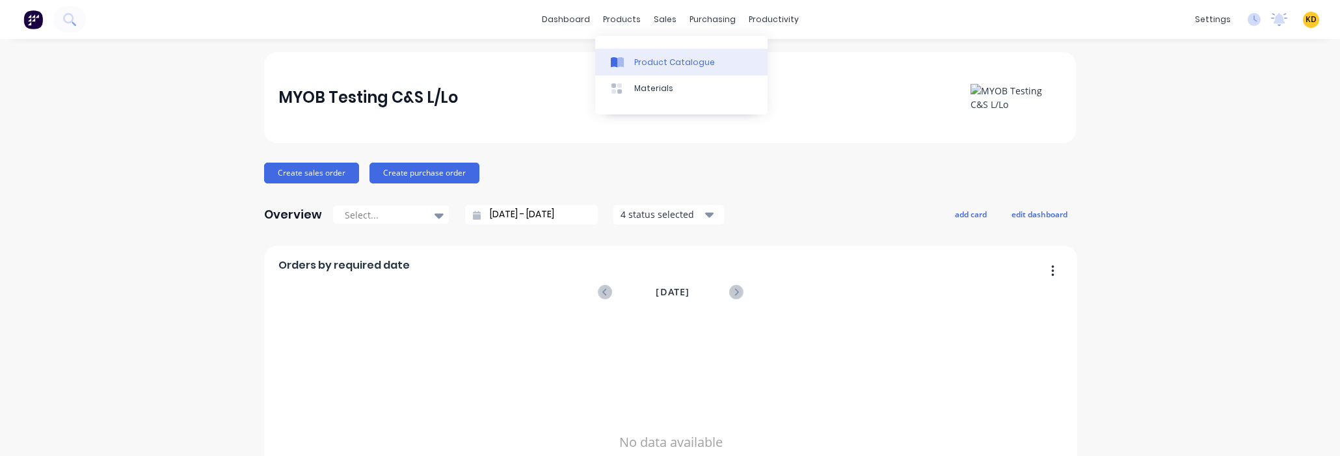
click at [644, 55] on link "Product Catalogue" at bounding box center [681, 62] width 172 height 26
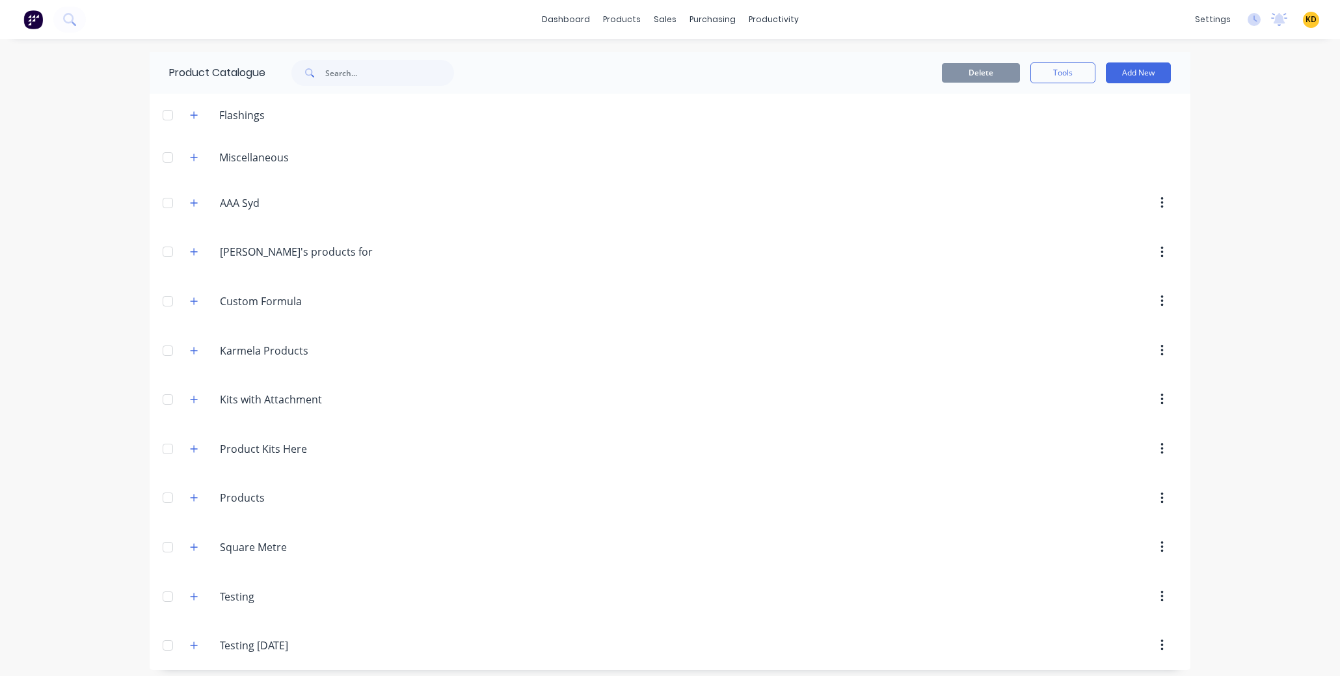
click at [1237, 397] on div "dashboard products sales purchasing productivity dashboard products Product Cat…" at bounding box center [670, 338] width 1340 height 676
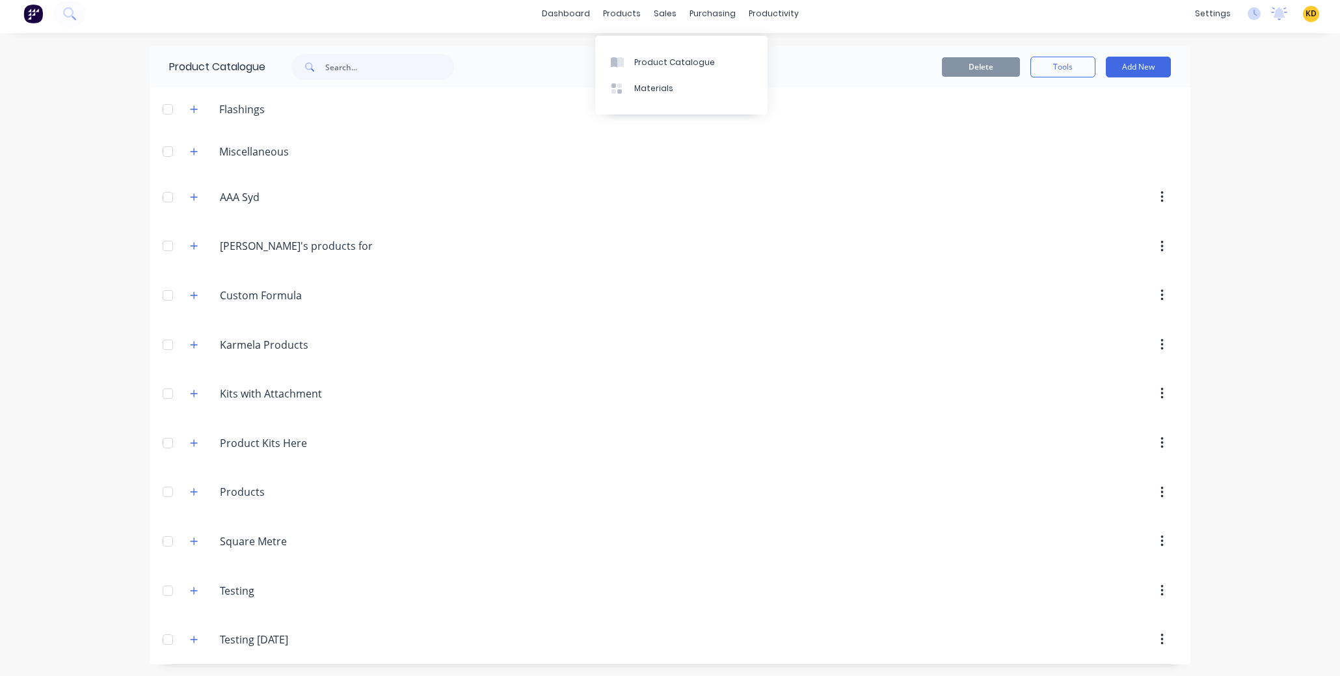
scroll to position [7, 0]
click at [191, 625] on header "Testing.July.16 Testing July 16" at bounding box center [670, 637] width 1041 height 49
click at [190, 638] on icon "button" at bounding box center [194, 638] width 8 height 9
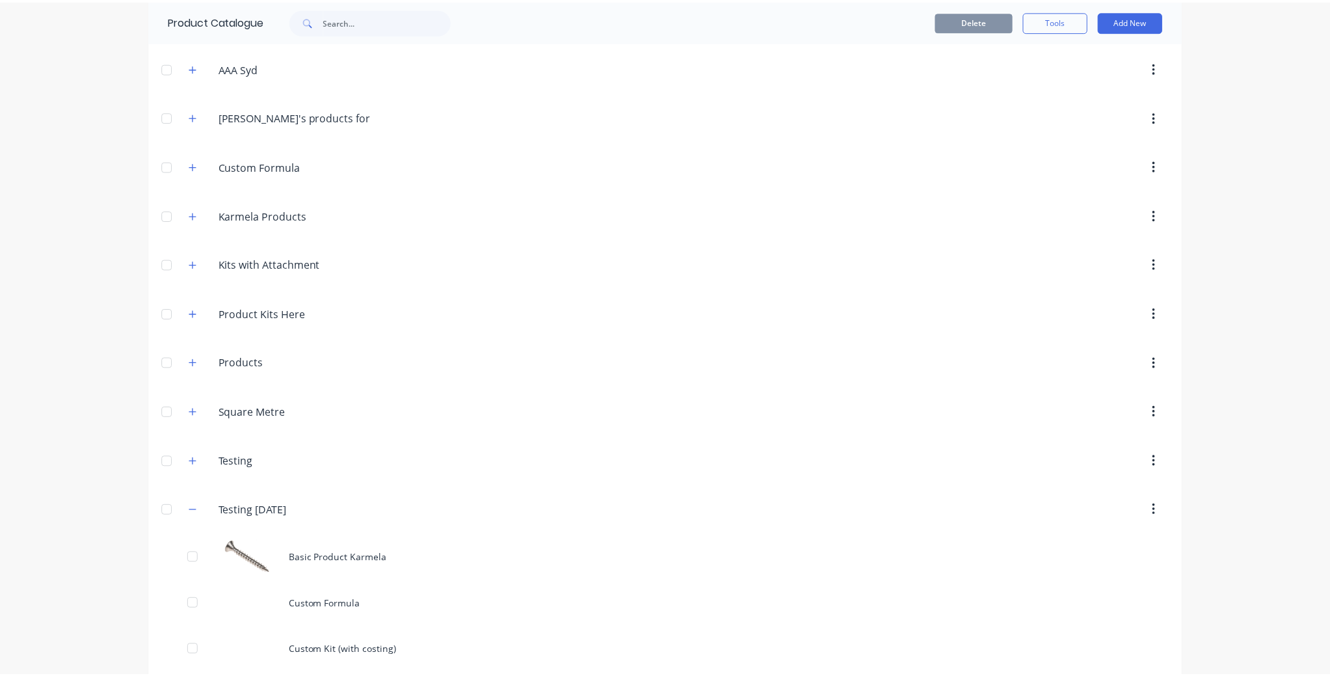
scroll to position [0, 0]
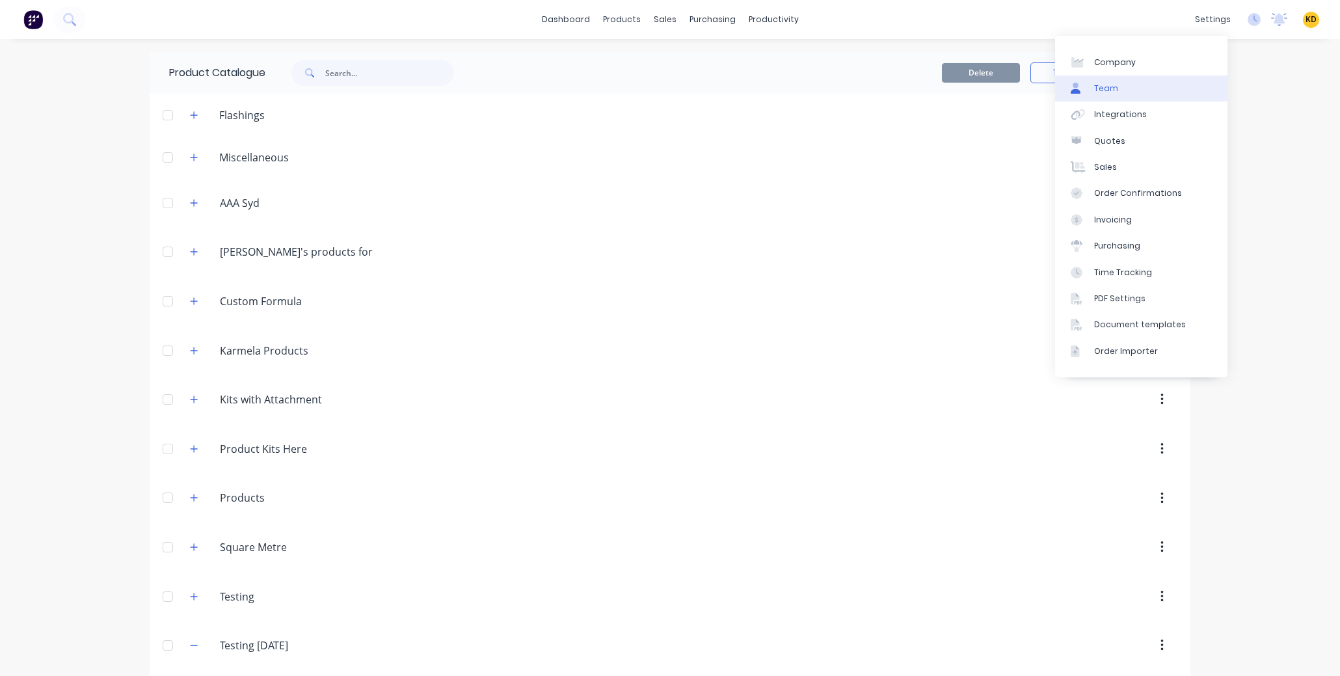
click at [1165, 92] on link "Team" at bounding box center [1141, 88] width 172 height 26
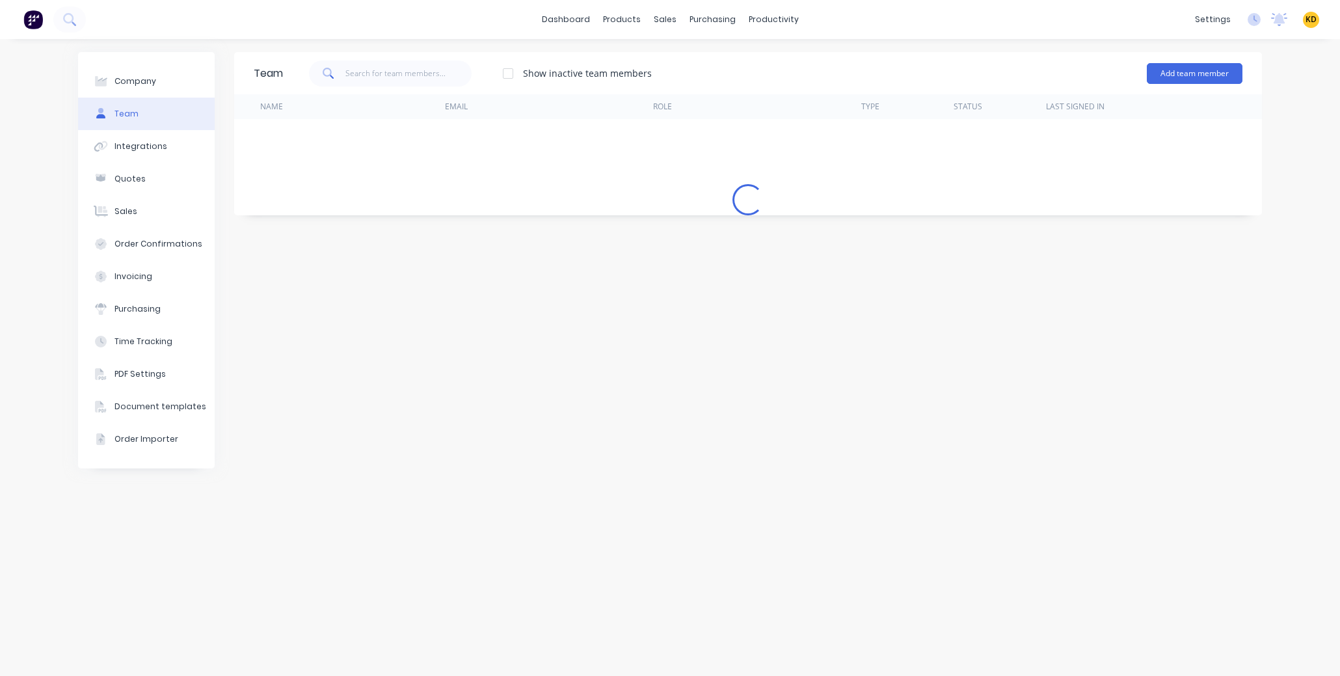
click at [145, 604] on div "Company Team Integrations Quotes Sales Order Confirmations Invoicing Purchasing…" at bounding box center [146, 357] width 137 height 611
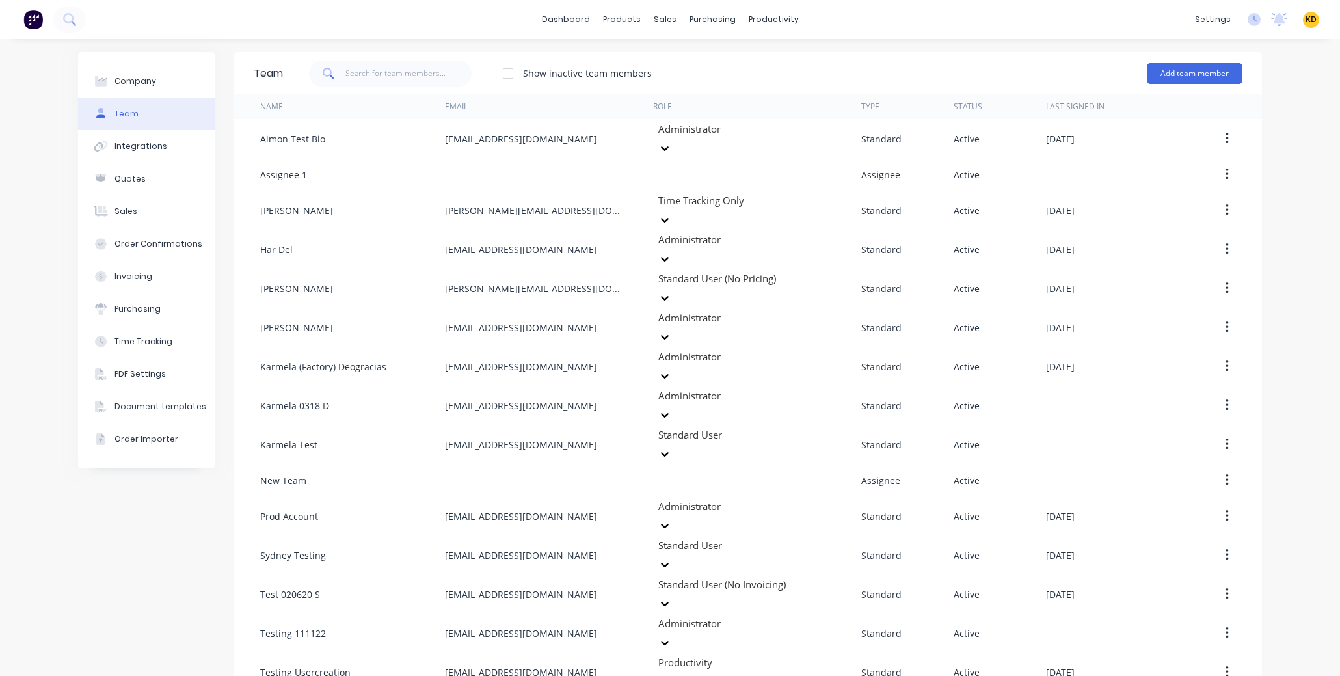
click at [143, 565] on div "Company Team Integrations Quotes Sales Order Confirmations Invoicing Purchasing…" at bounding box center [146, 372] width 137 height 640
click at [143, 560] on div "Company Team Integrations Quotes Sales Order Confirmations Invoicing Purchasing…" at bounding box center [146, 372] width 137 height 640
click at [119, 535] on div "Company Team Integrations Quotes Sales Order Confirmations Invoicing Purchasing…" at bounding box center [146, 372] width 137 height 640
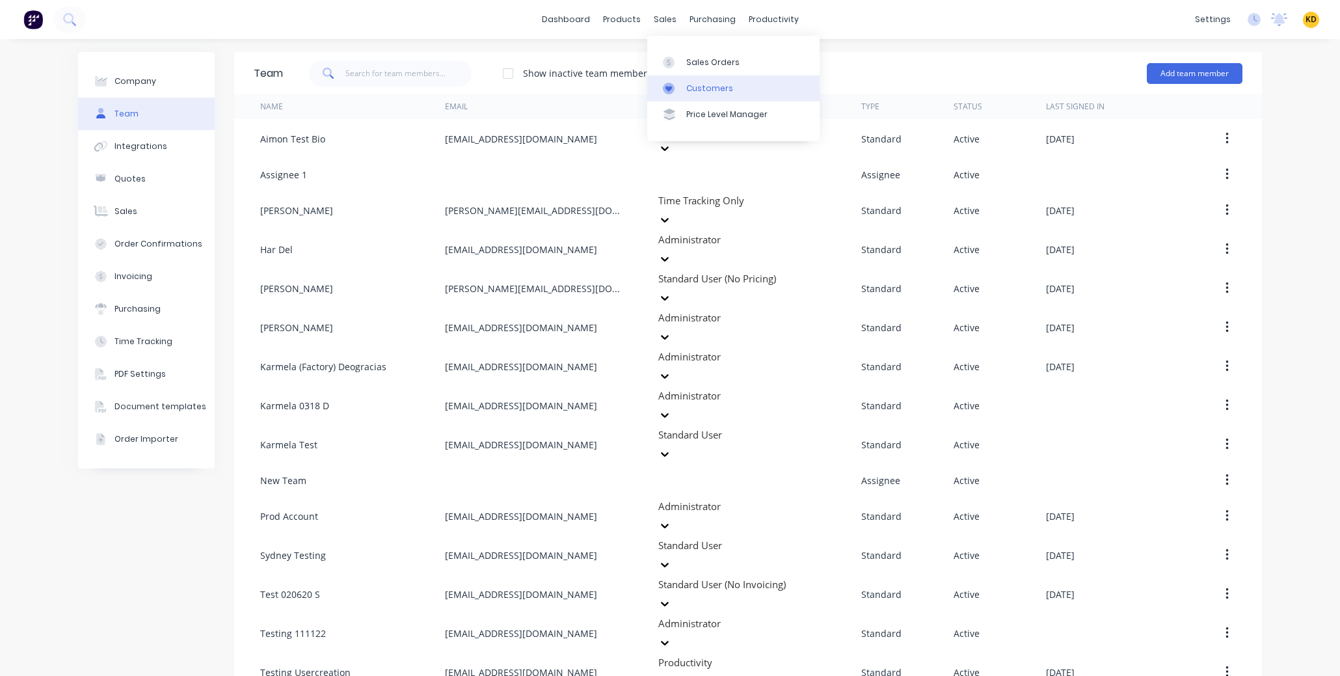
click at [693, 92] on div "Customers" at bounding box center [709, 89] width 47 height 12
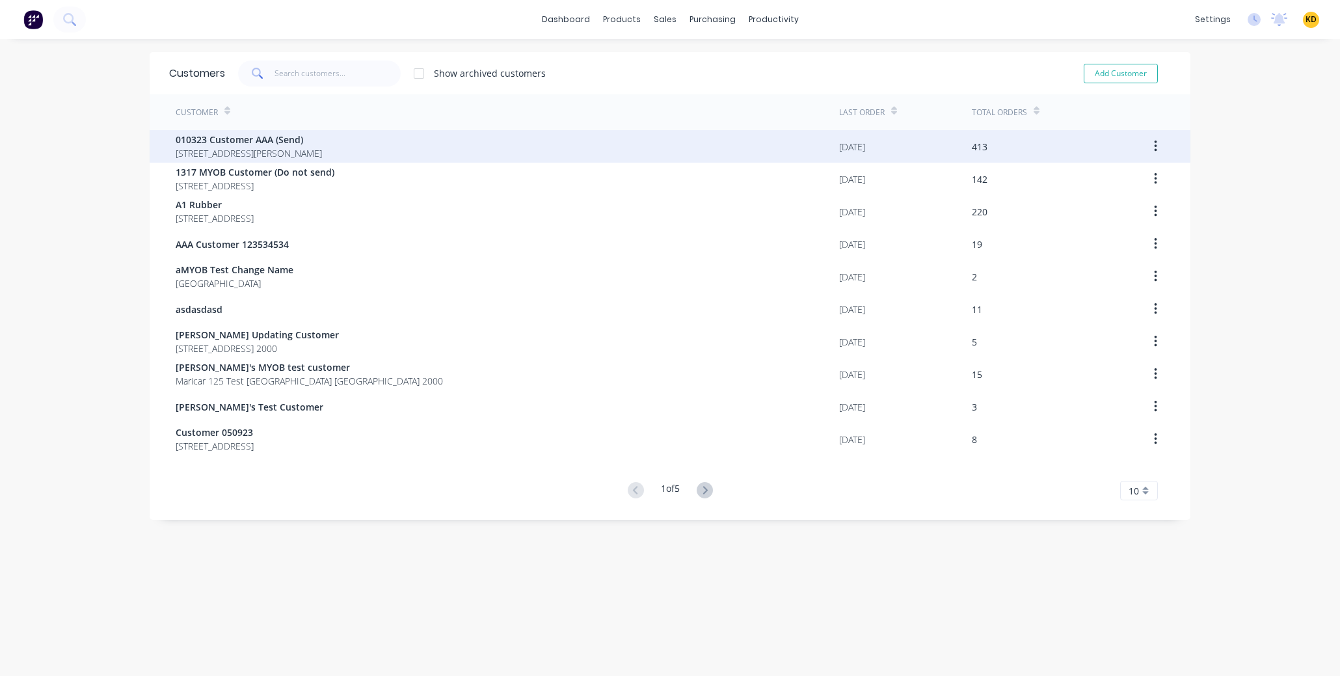
click at [578, 142] on div "010323 Customer AAA (Send) 40 Shirley St Clagirabaqqq Queensland Australia 4210" at bounding box center [508, 146] width 664 height 33
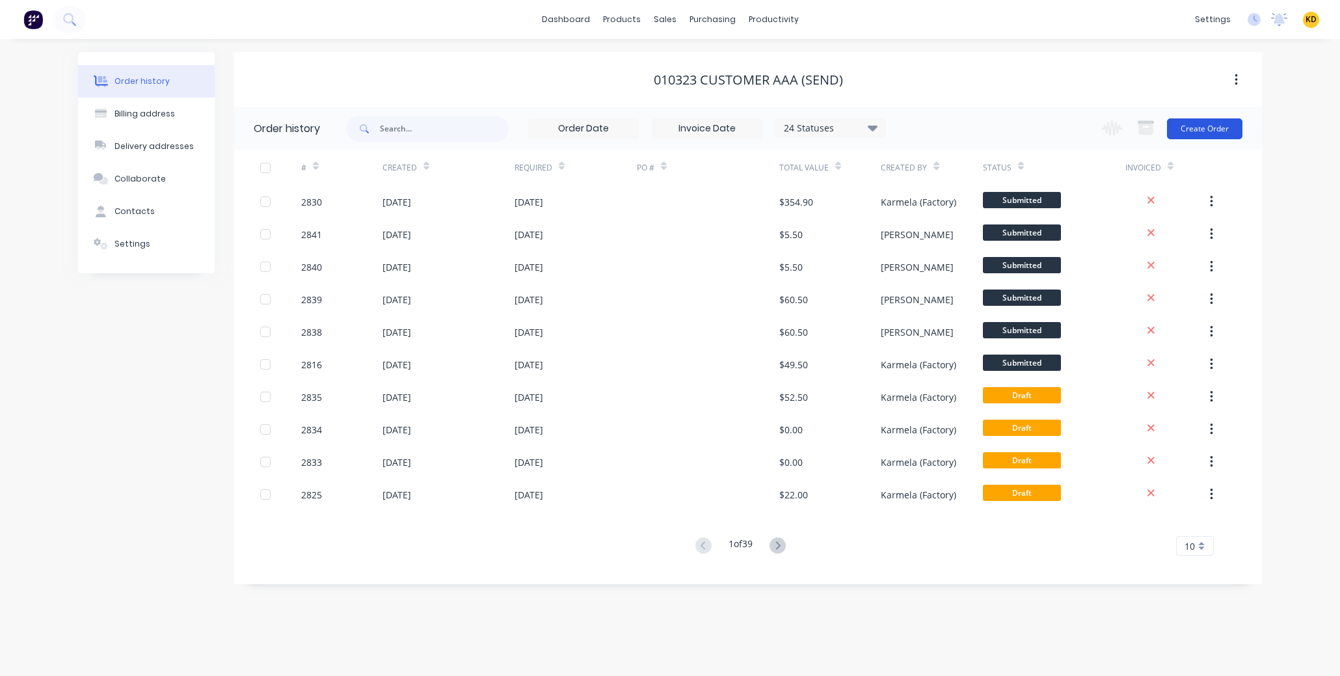
click at [1222, 128] on button "Create Order" at bounding box center [1204, 128] width 75 height 21
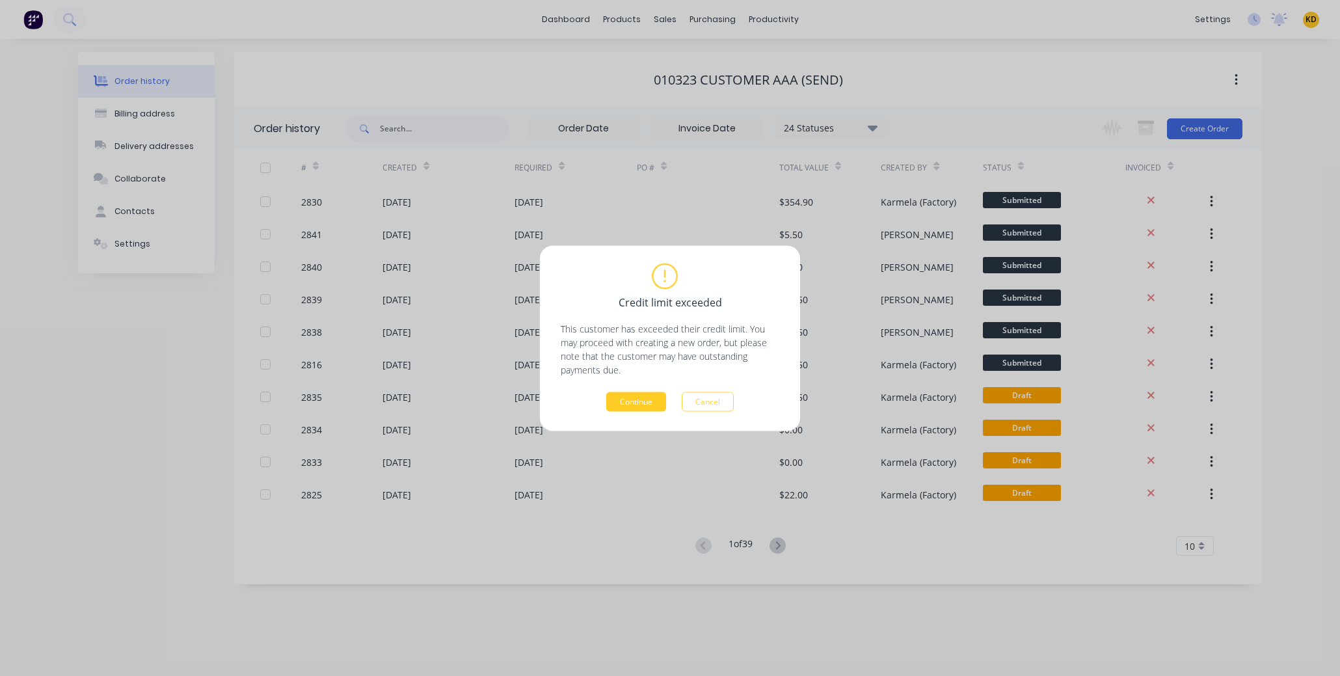
click at [645, 402] on button "Continue" at bounding box center [636, 402] width 60 height 20
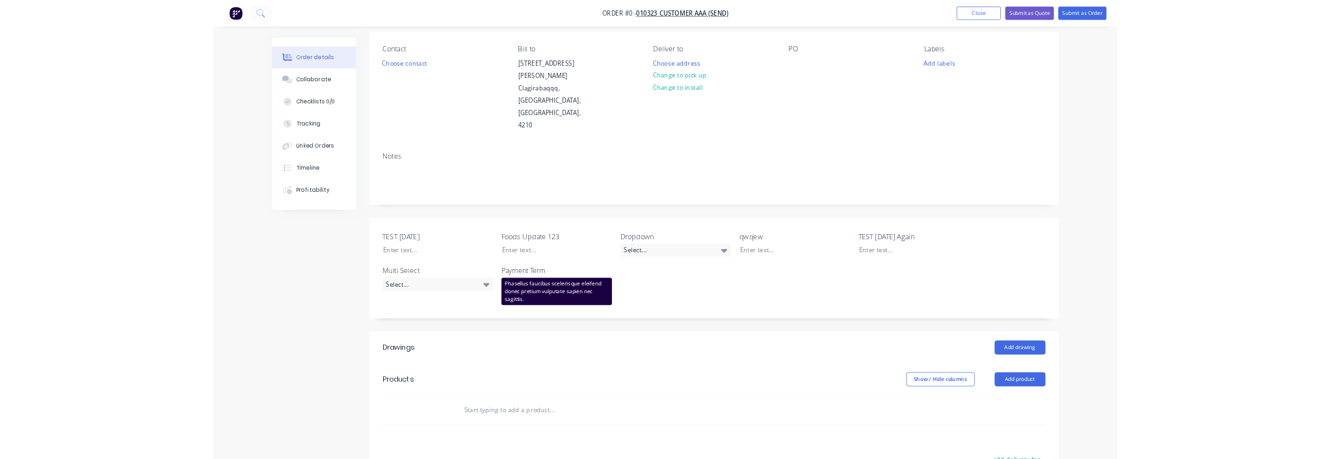
scroll to position [234, 0]
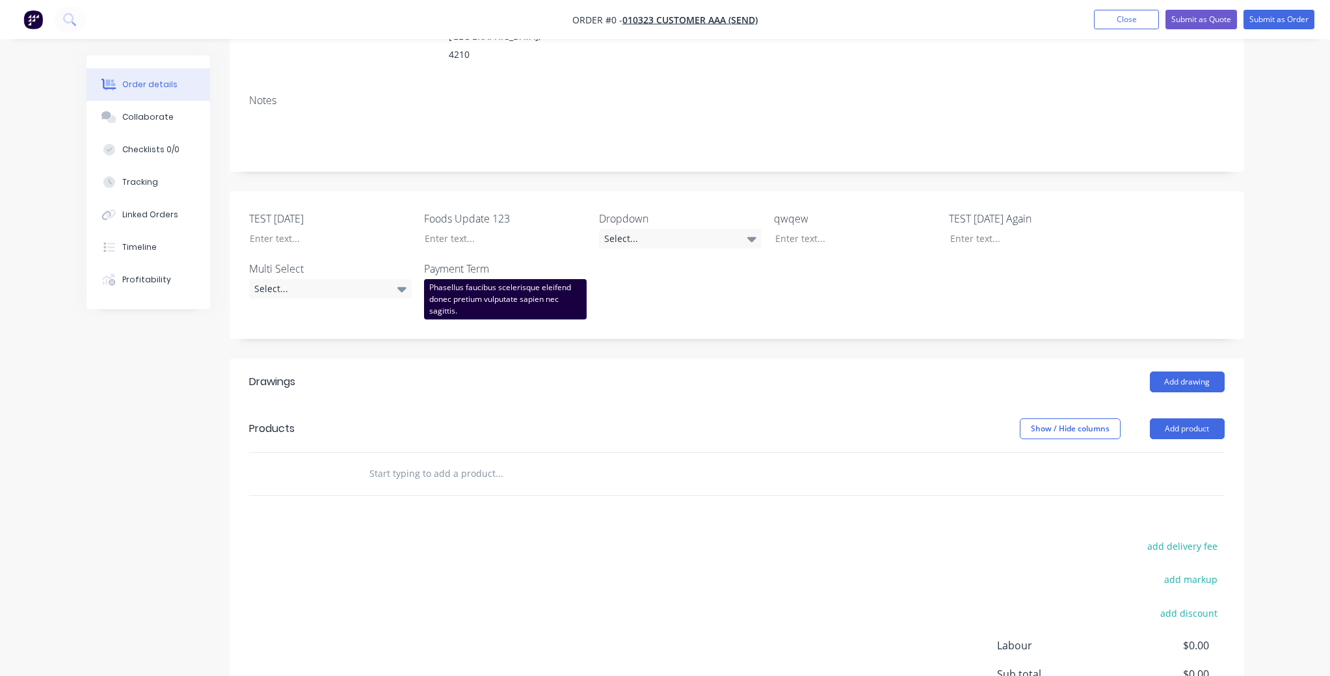
click at [437, 461] on input "text" at bounding box center [499, 474] width 260 height 26
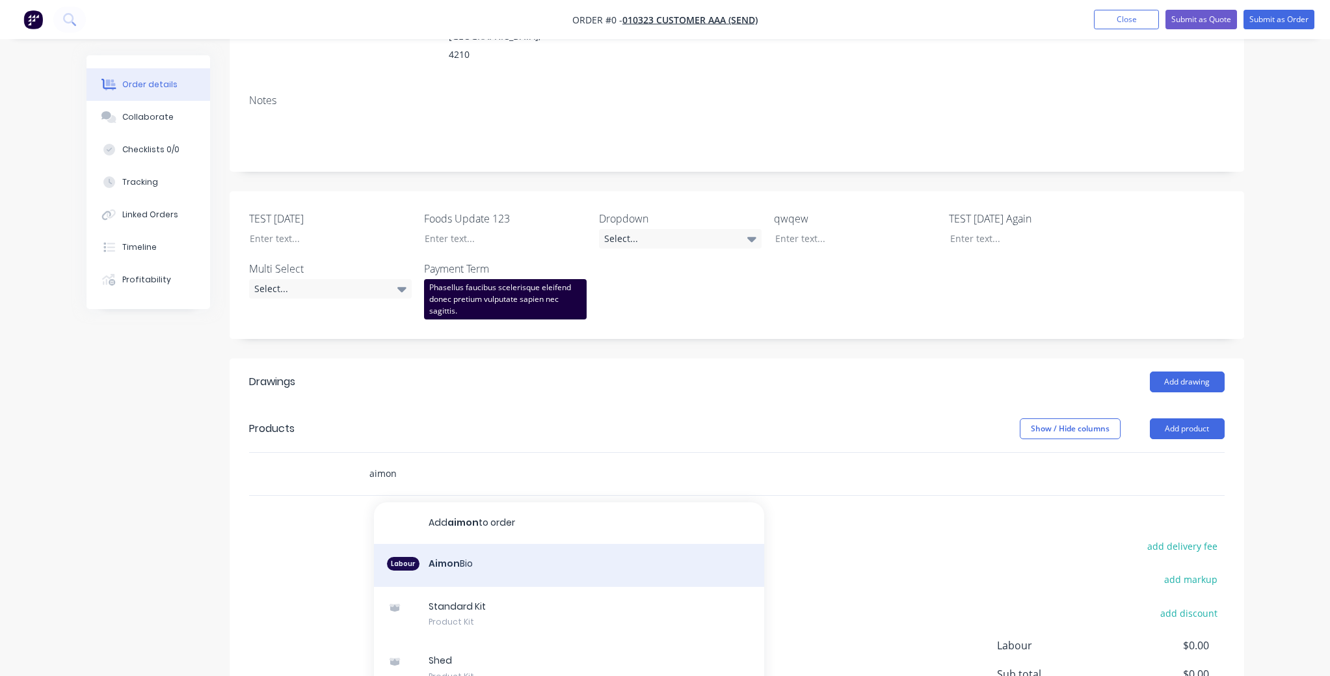
type input "aimon"
click at [450, 544] on div "Labour Aimon Bio" at bounding box center [569, 565] width 390 height 43
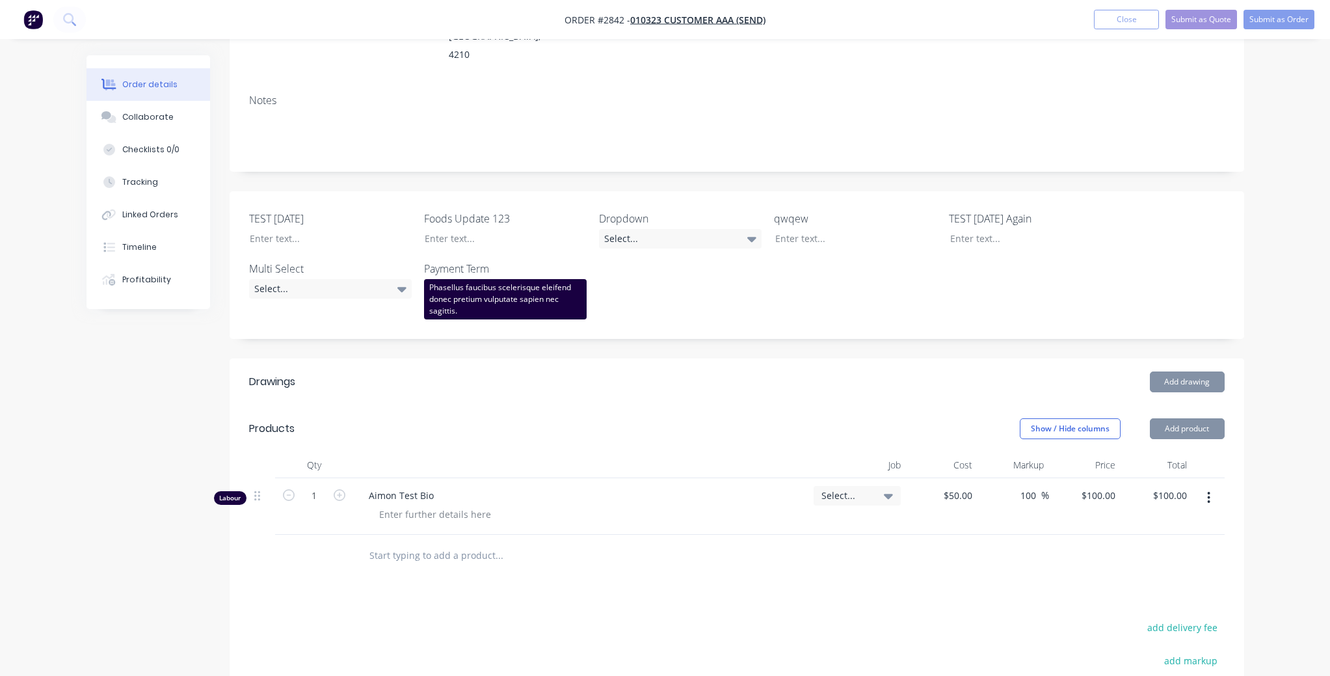
click at [139, 442] on div "Created by Karmela (Factory) Created 07/10/25 Required 07/10/25 Assigned to Add…" at bounding box center [666, 365] width 1158 height 1088
click at [66, 23] on icon at bounding box center [69, 19] width 12 height 12
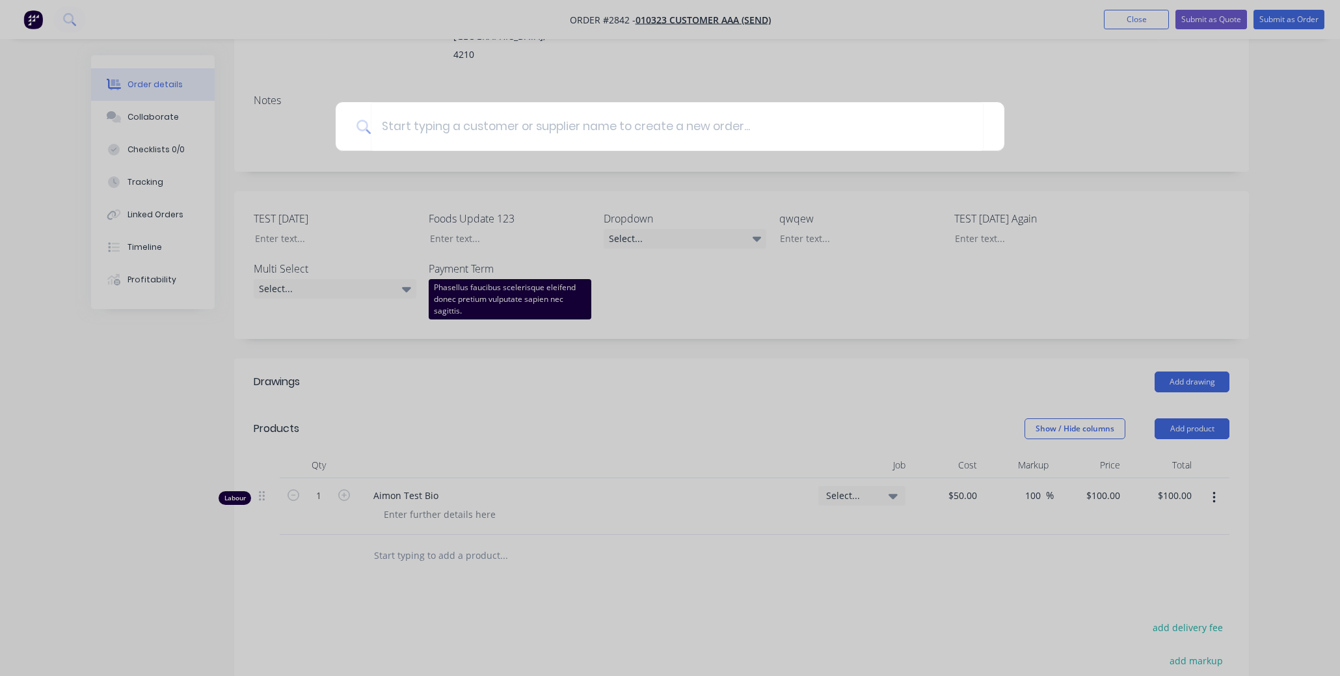
click at [101, 411] on div at bounding box center [670, 338] width 1340 height 676
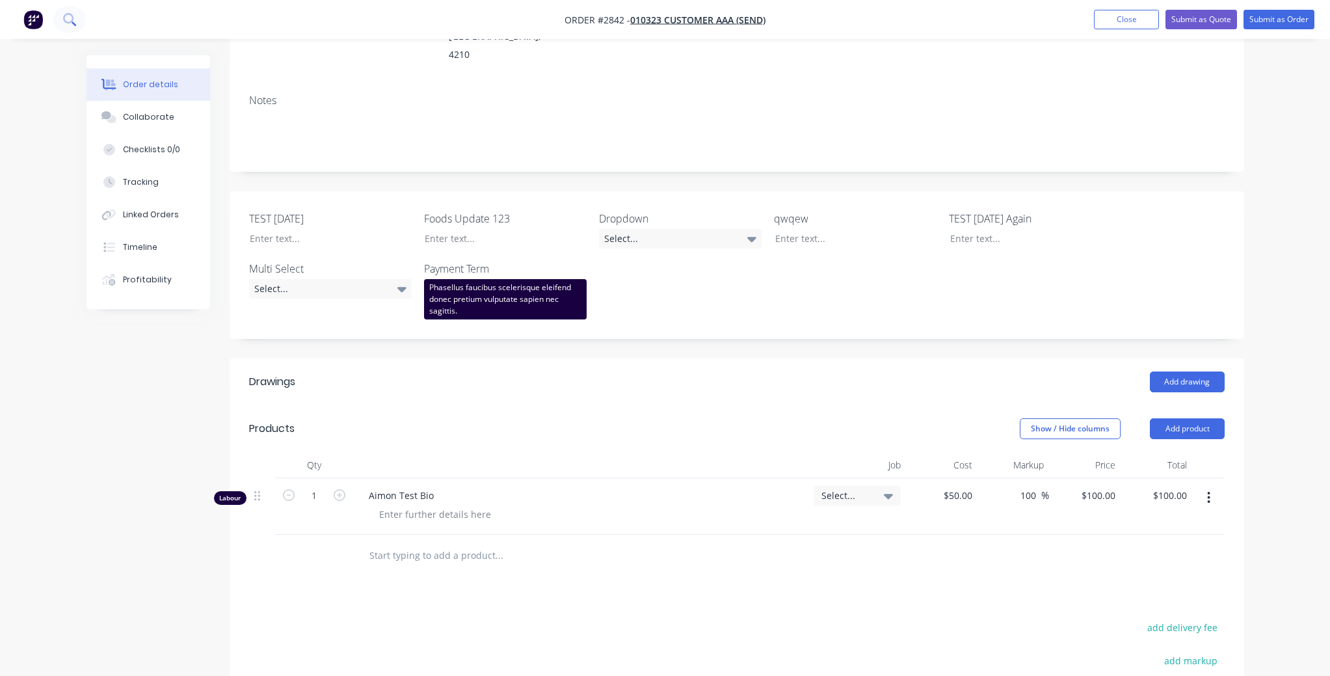
click at [63, 20] on icon at bounding box center [69, 19] width 12 height 12
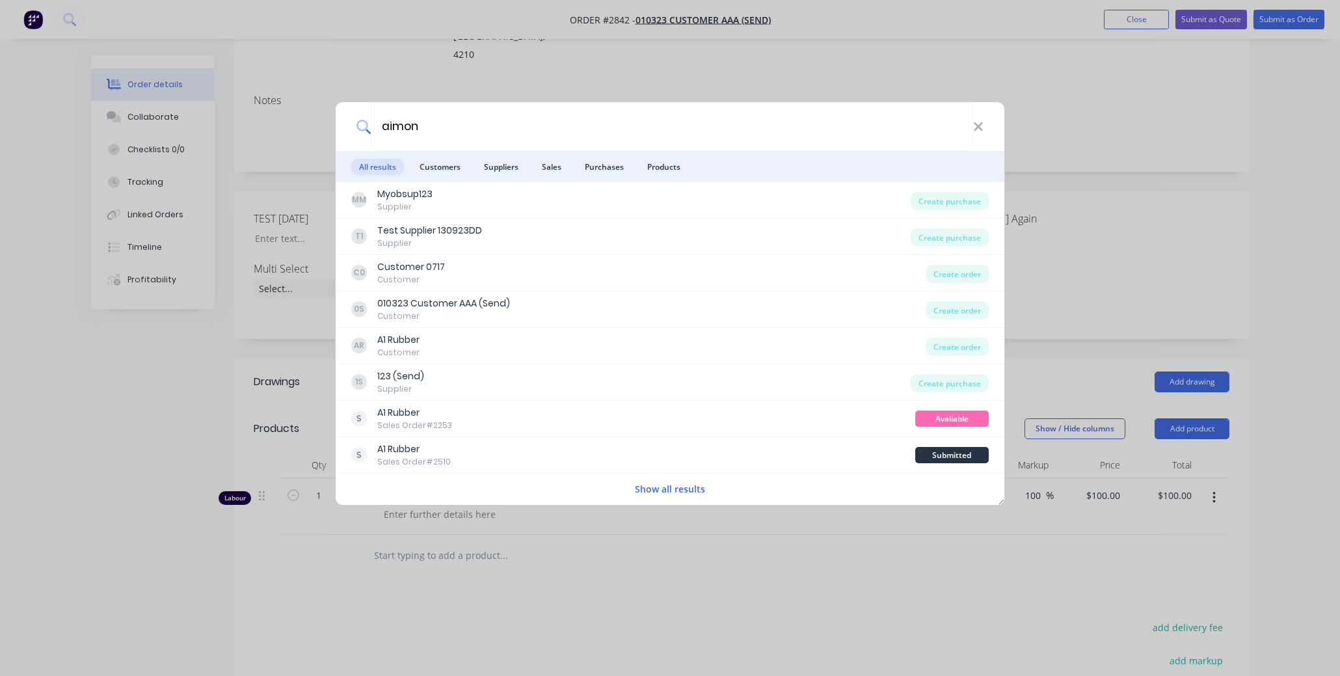
type input "aimon"
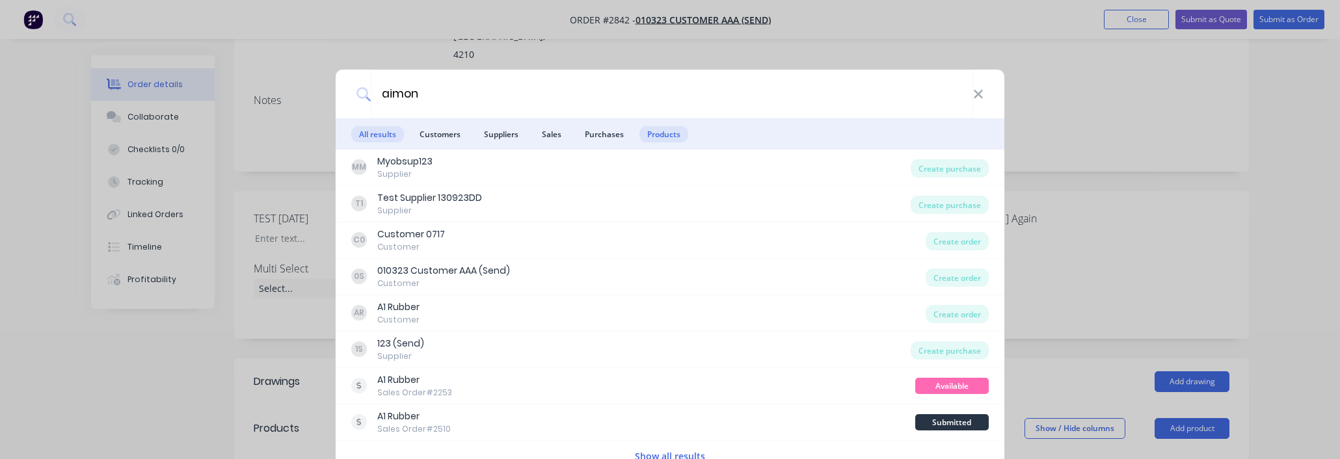
click at [662, 130] on span "Products" at bounding box center [664, 134] width 49 height 16
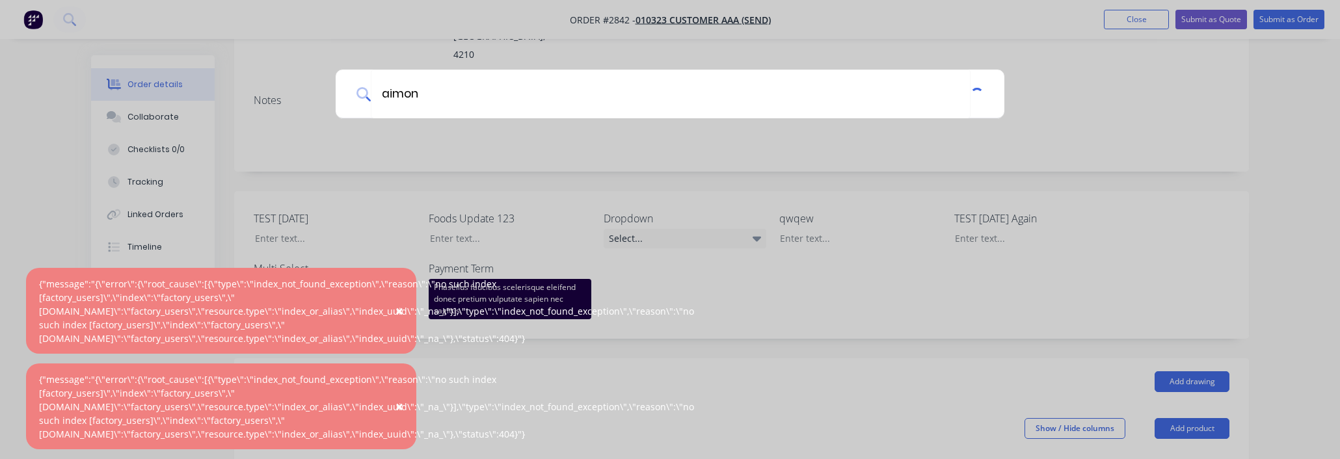
click at [973, 97] on div at bounding box center [977, 94] width 18 height 18
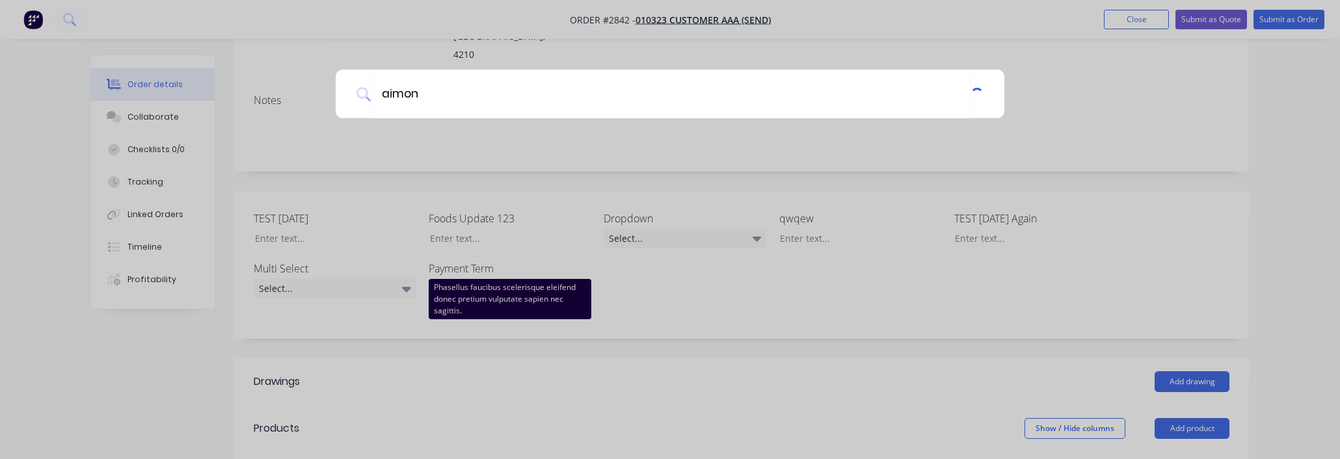
click at [801, 384] on div "aimon" at bounding box center [670, 229] width 1340 height 459
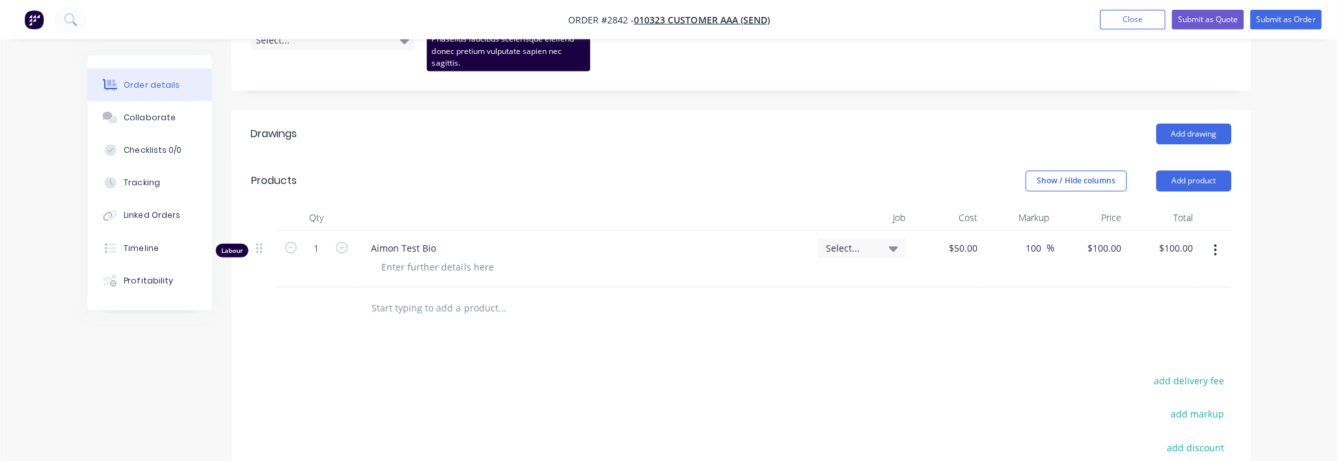
scroll to position [625, 0]
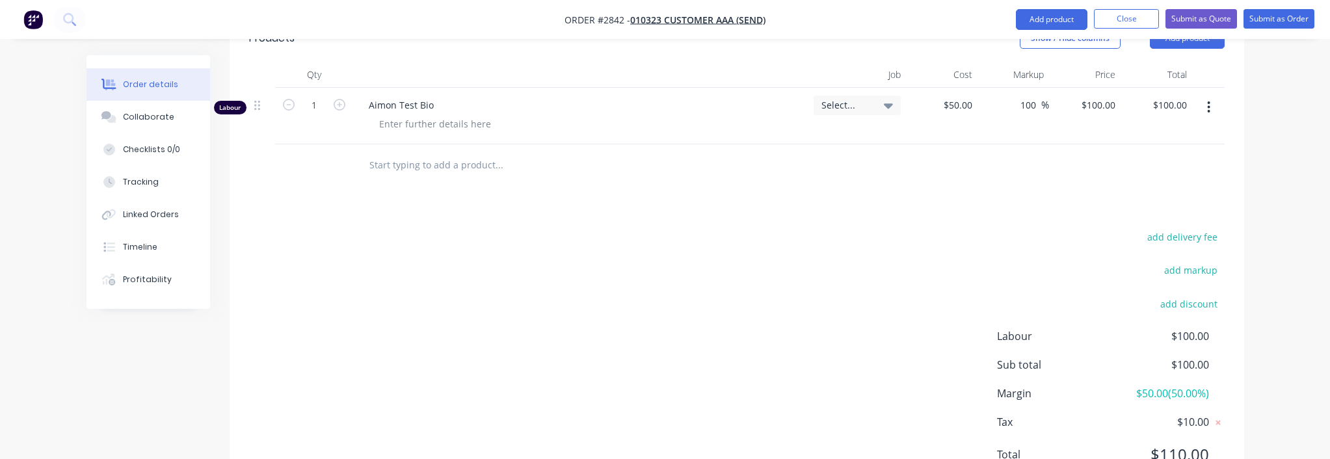
click at [412, 152] on input "text" at bounding box center [499, 165] width 260 height 26
type input "aimon"
click at [65, 8] on button at bounding box center [69, 20] width 33 height 26
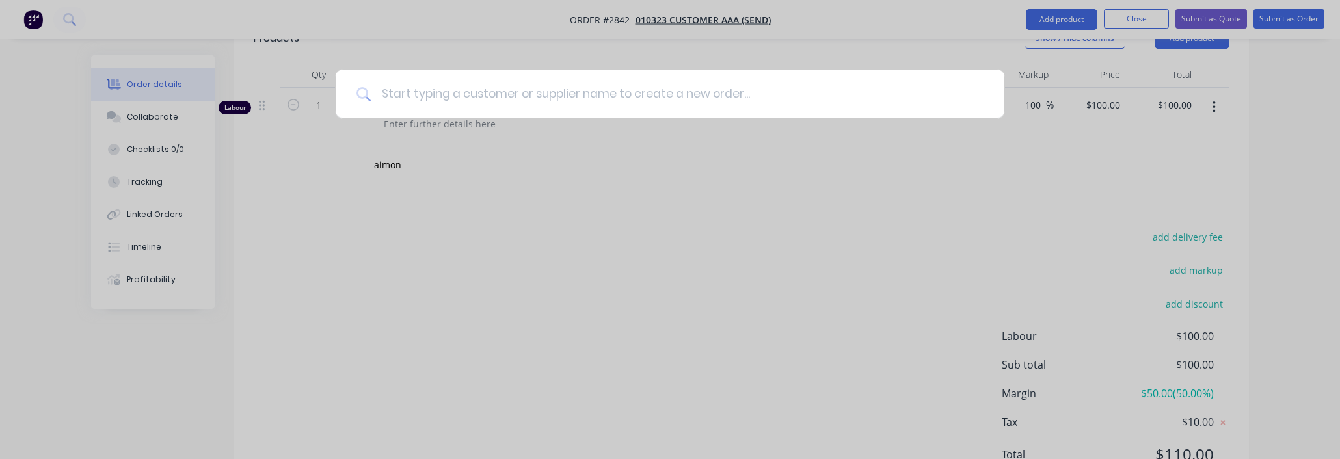
click at [564, 92] on input at bounding box center [677, 94] width 613 height 49
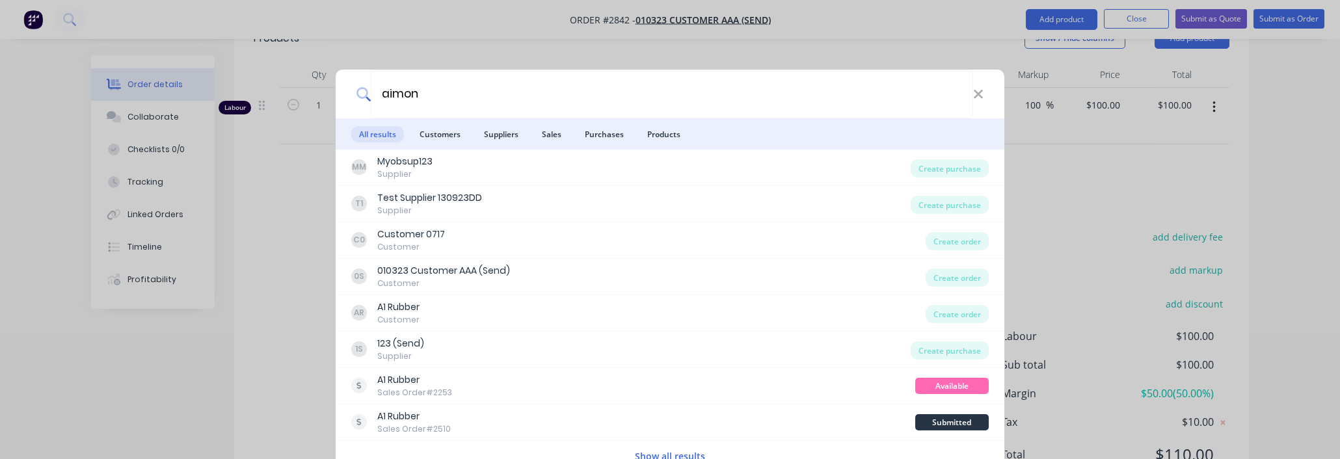
type input "aimon"
click at [658, 143] on li "Products" at bounding box center [664, 133] width 49 height 31
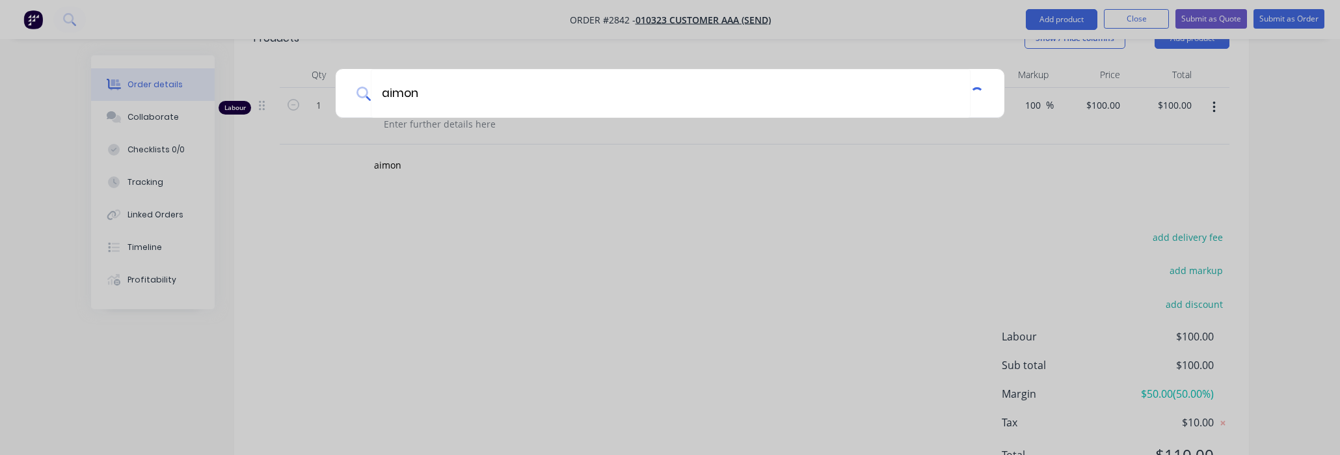
click at [1008, 237] on div "aimon" at bounding box center [670, 227] width 1340 height 455
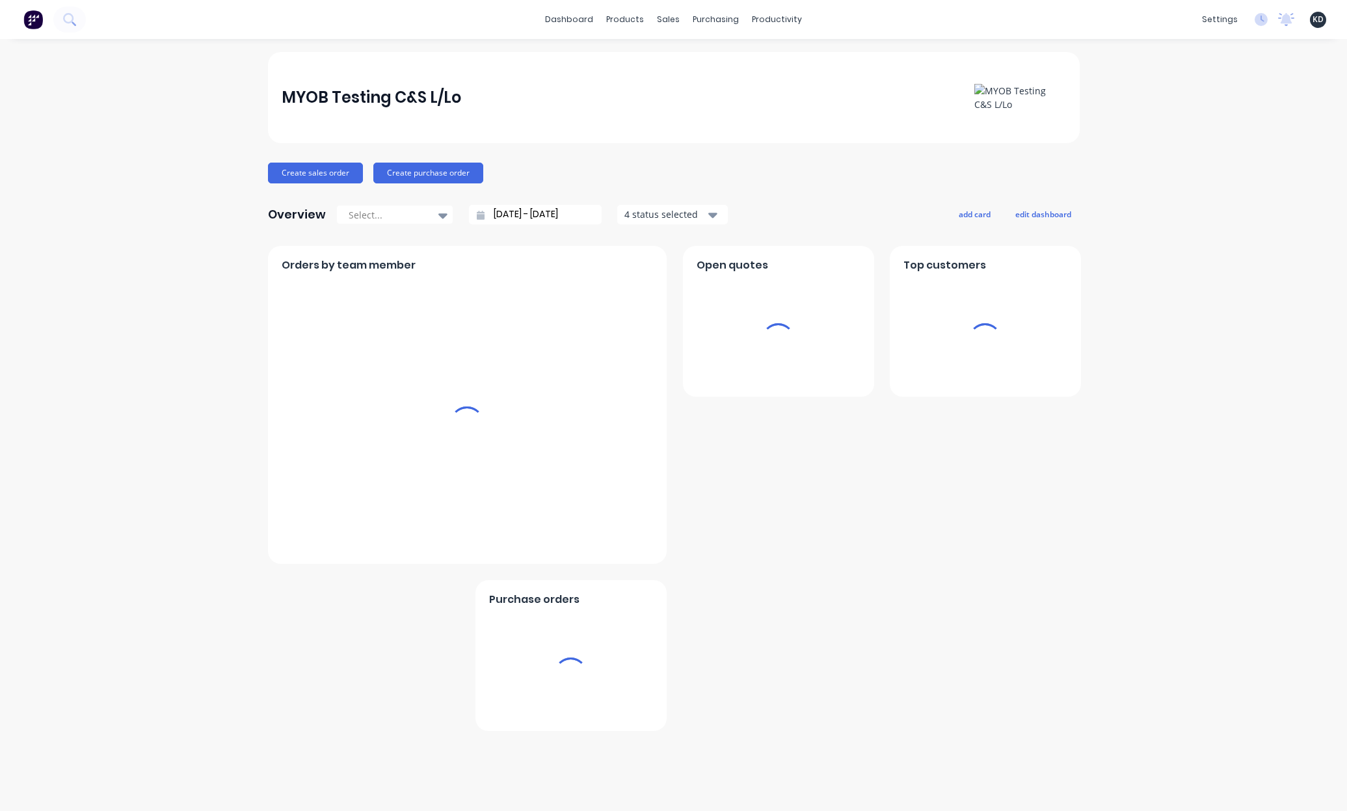
click at [1185, 317] on div "MYOB Testing C&S L/Lo Create sales order Create purchase order Overview Select.…" at bounding box center [673, 425] width 1347 height 746
click at [1202, 184] on div "MYOB Testing C&S L/Lo Create sales order Create purchase order Overview Select.…" at bounding box center [673, 425] width 1347 height 746
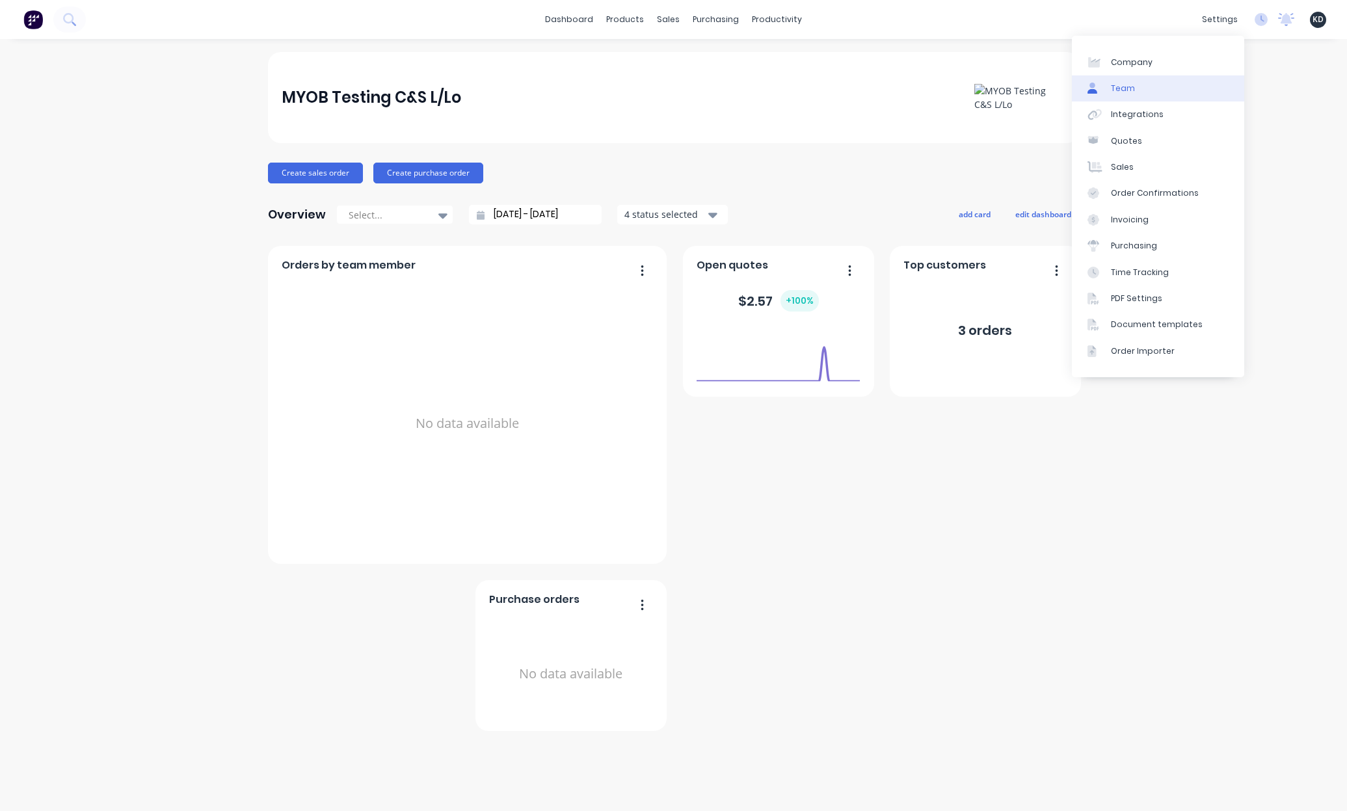
click at [1181, 88] on link "Team" at bounding box center [1158, 88] width 172 height 26
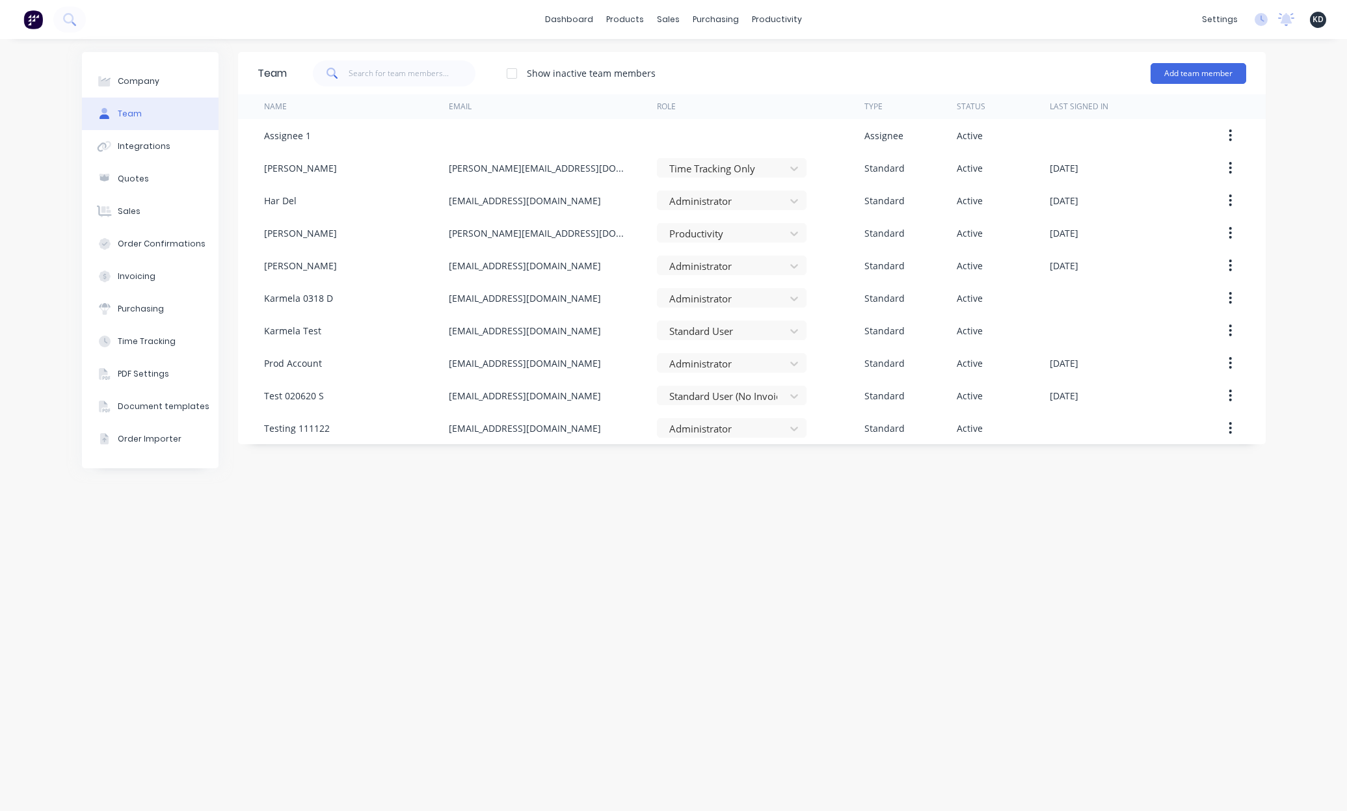
click at [46, 81] on div "Company Team Integrations Quotes Sales Order Confirmations Invoicing Purchasing…" at bounding box center [673, 425] width 1347 height 772
click at [83, 22] on button at bounding box center [69, 20] width 33 height 26
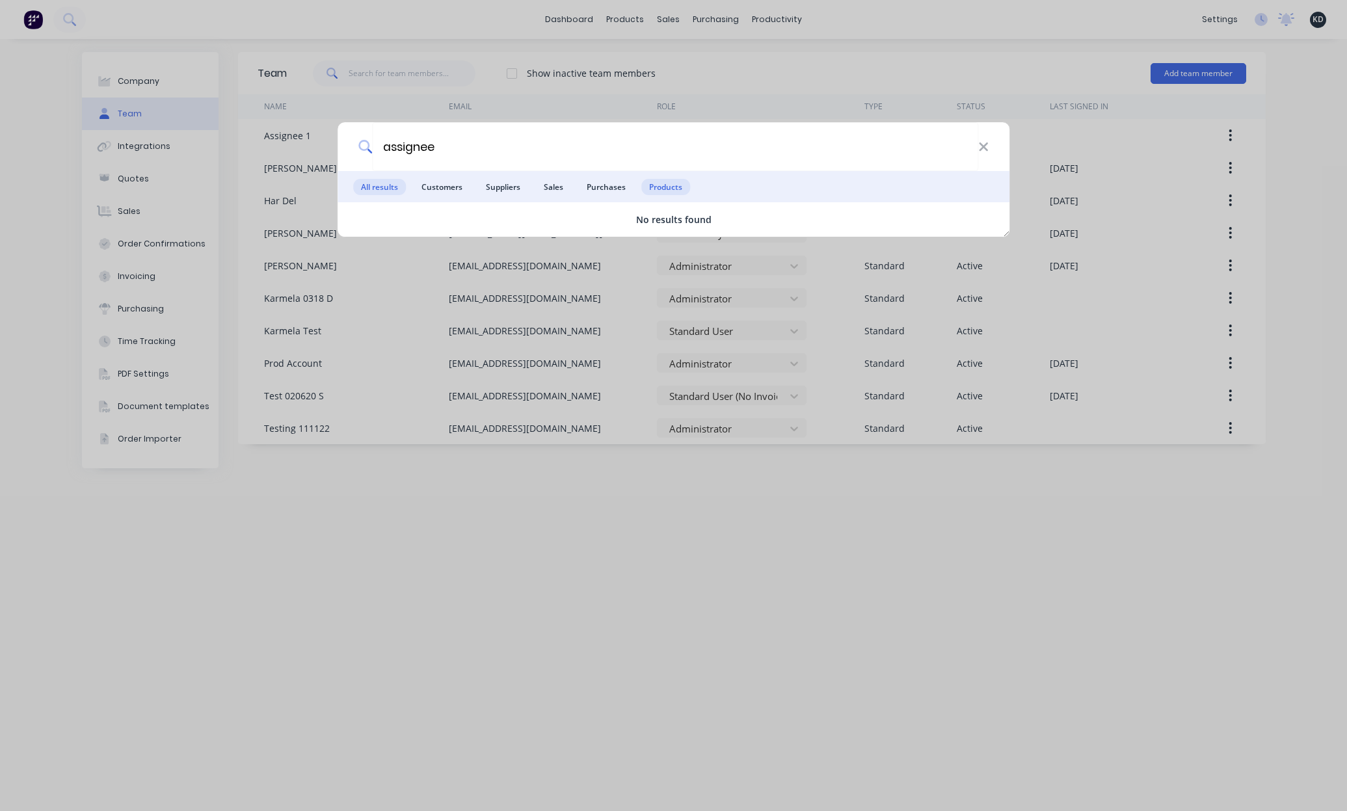
type input "assignee"
click at [672, 193] on span "Products" at bounding box center [665, 187] width 49 height 16
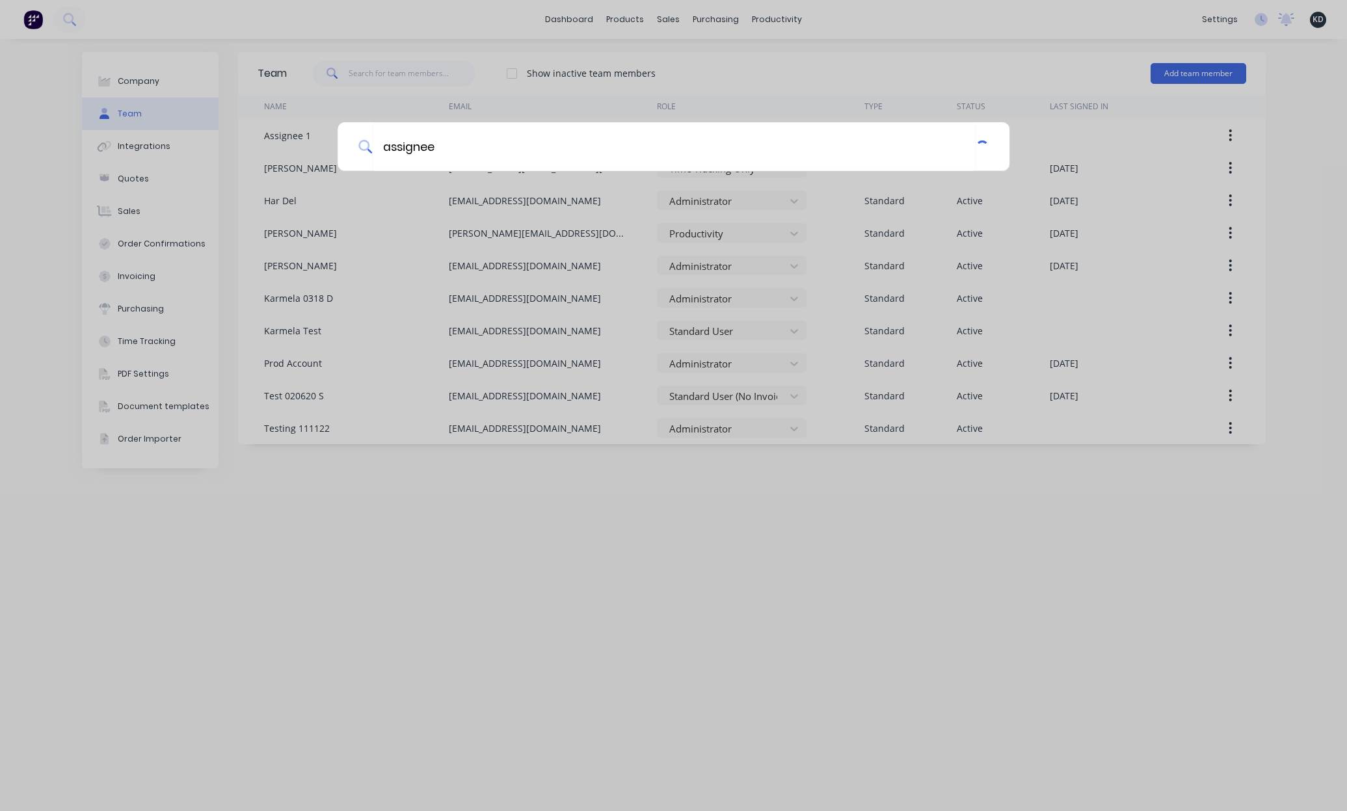
click at [384, 667] on div "assignee" at bounding box center [673, 405] width 1347 height 811
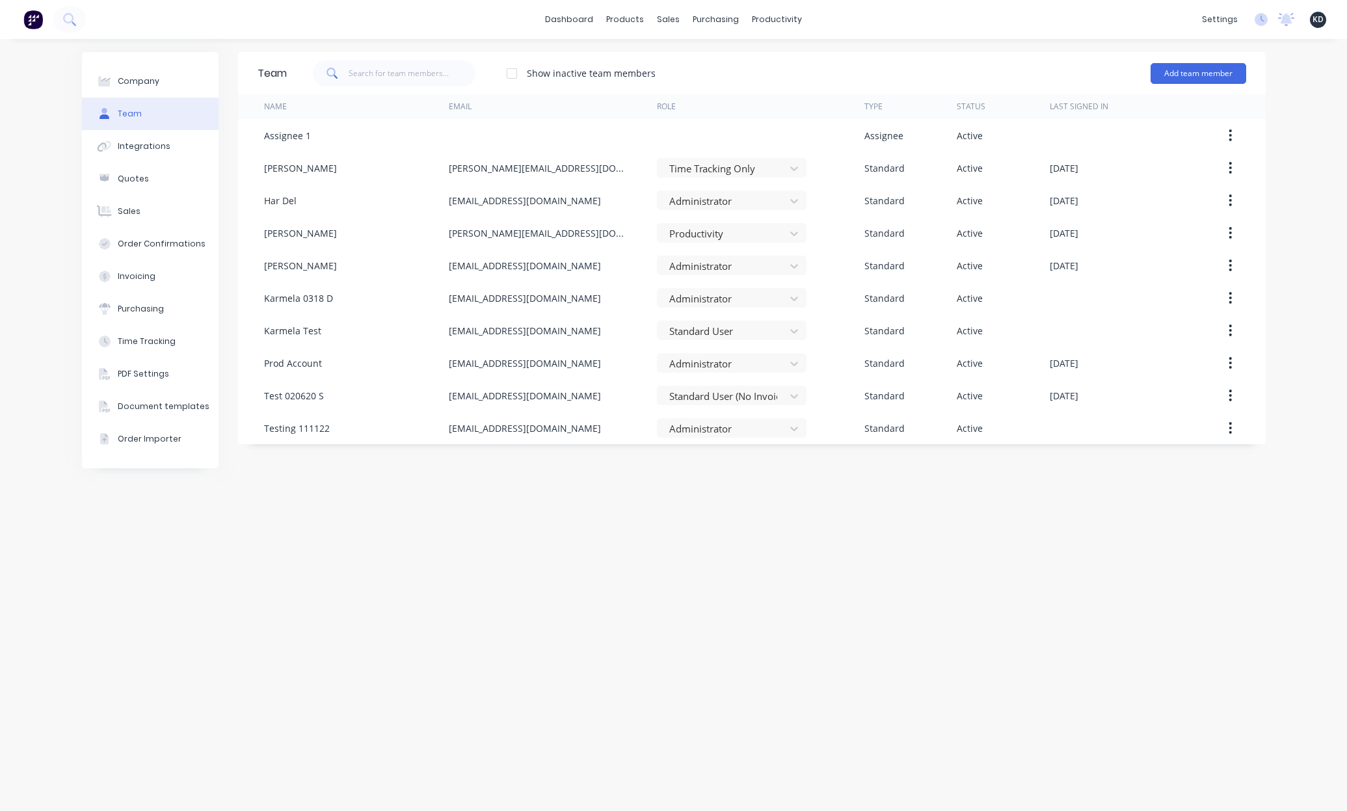
click at [863, 563] on div "Team Show inactive team members Add team member Name Email Role Type Status Las…" at bounding box center [752, 425] width 1028 height 746
click at [68, 27] on button at bounding box center [69, 20] width 33 height 26
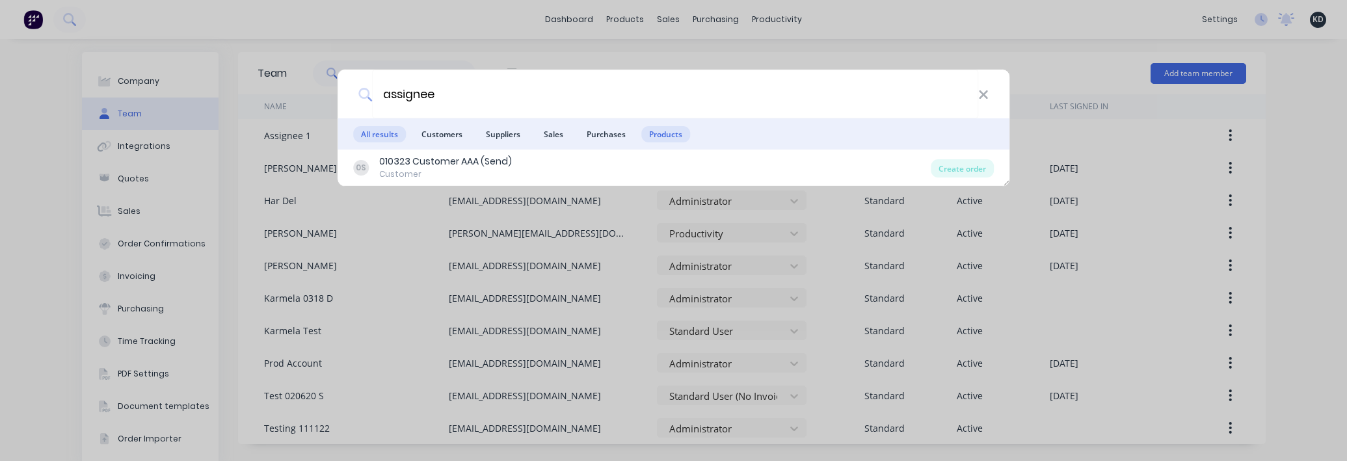
click at [669, 136] on span "Products" at bounding box center [665, 134] width 49 height 16
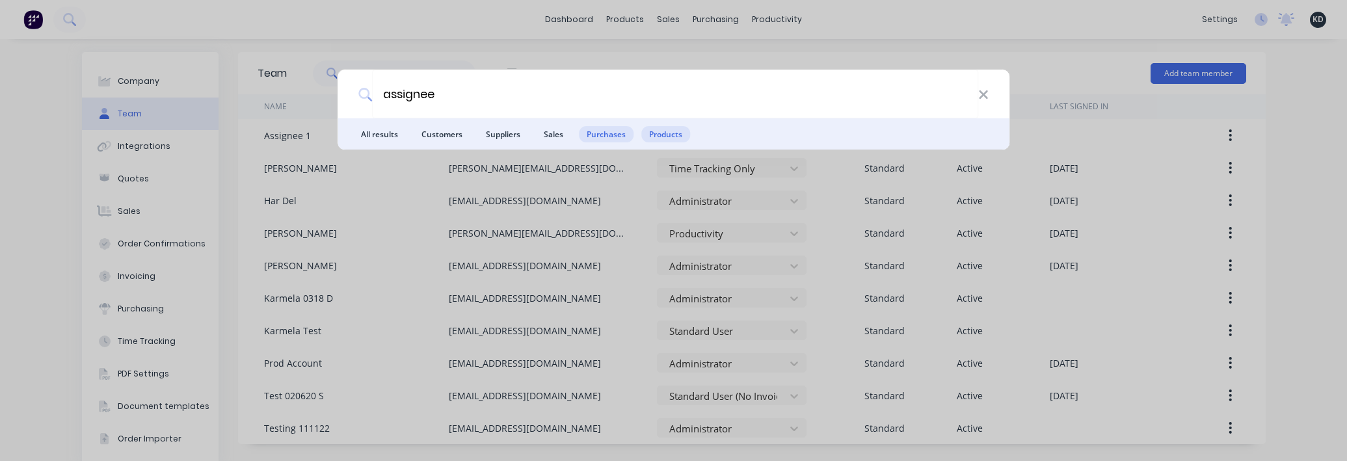
click at [602, 139] on span "Purchases" at bounding box center [606, 134] width 55 height 16
click at [675, 131] on span "Products" at bounding box center [665, 134] width 49 height 16
click at [530, 136] on ul "All results Customers Suppliers Sales Purchases Products" at bounding box center [674, 133] width 673 height 31
click at [511, 131] on span "Suppliers" at bounding box center [503, 134] width 50 height 16
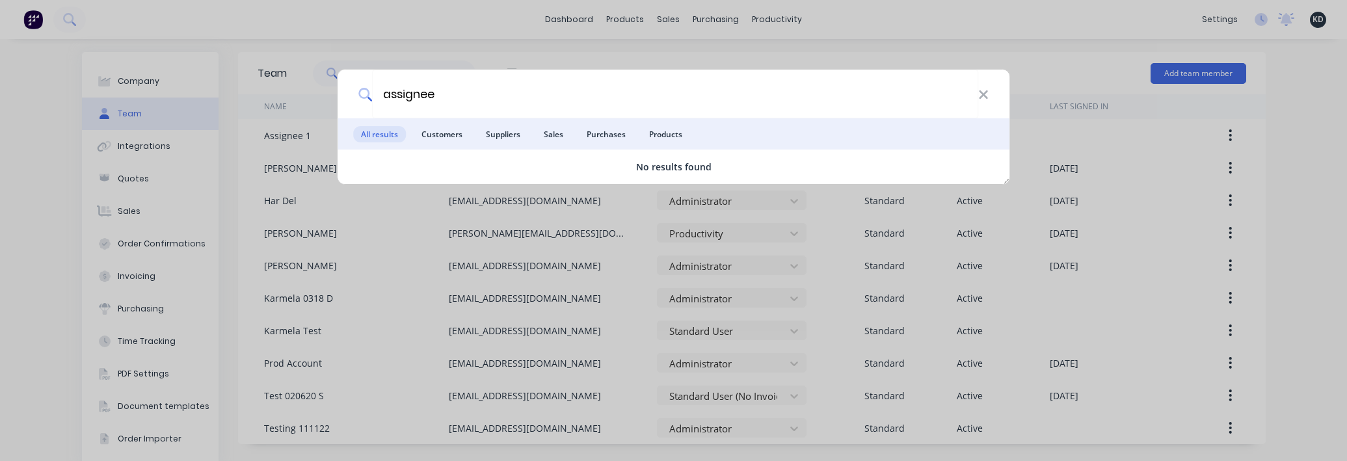
click at [556, 132] on span "Sales" at bounding box center [553, 134] width 35 height 16
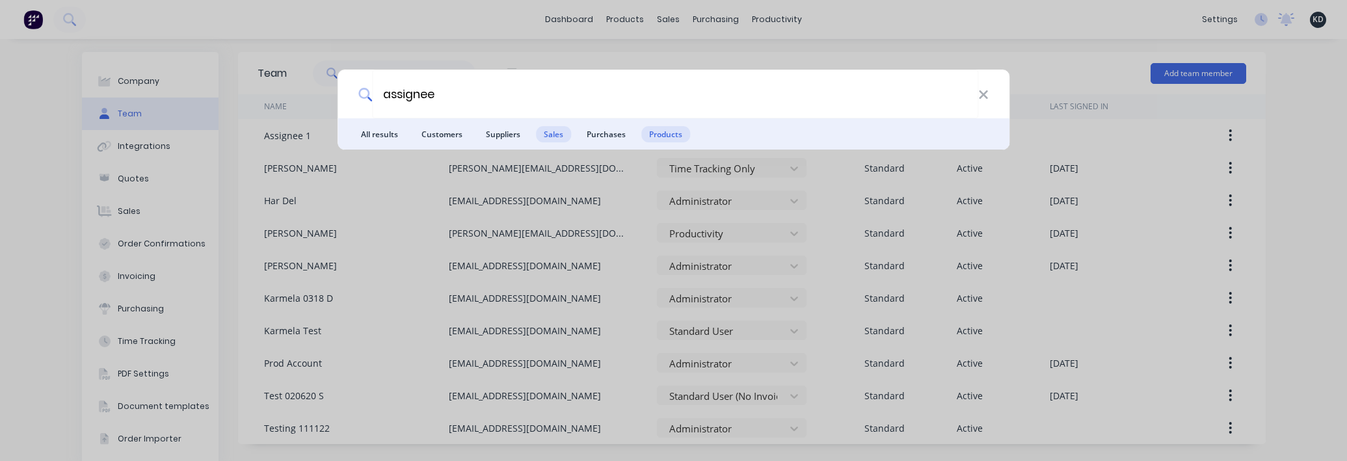
click at [666, 131] on span "Products" at bounding box center [665, 134] width 49 height 16
click at [370, 131] on span "All results" at bounding box center [379, 134] width 53 height 16
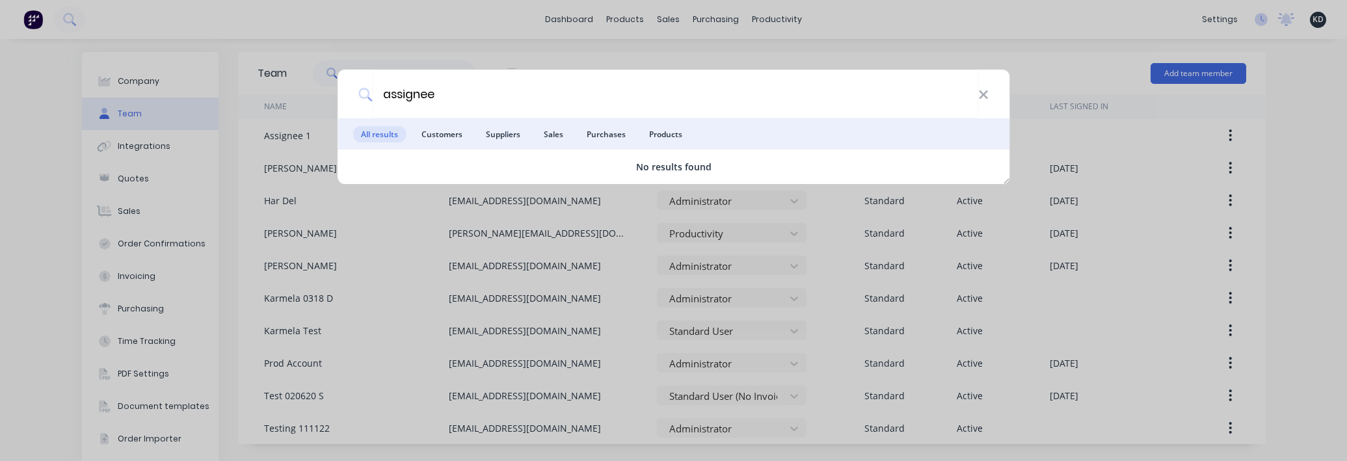
click at [990, 89] on div "assignee" at bounding box center [674, 94] width 673 height 49
click at [466, 102] on input "assignee" at bounding box center [675, 94] width 606 height 49
type input "peter parker"
click at [669, 128] on span "Products" at bounding box center [665, 134] width 49 height 16
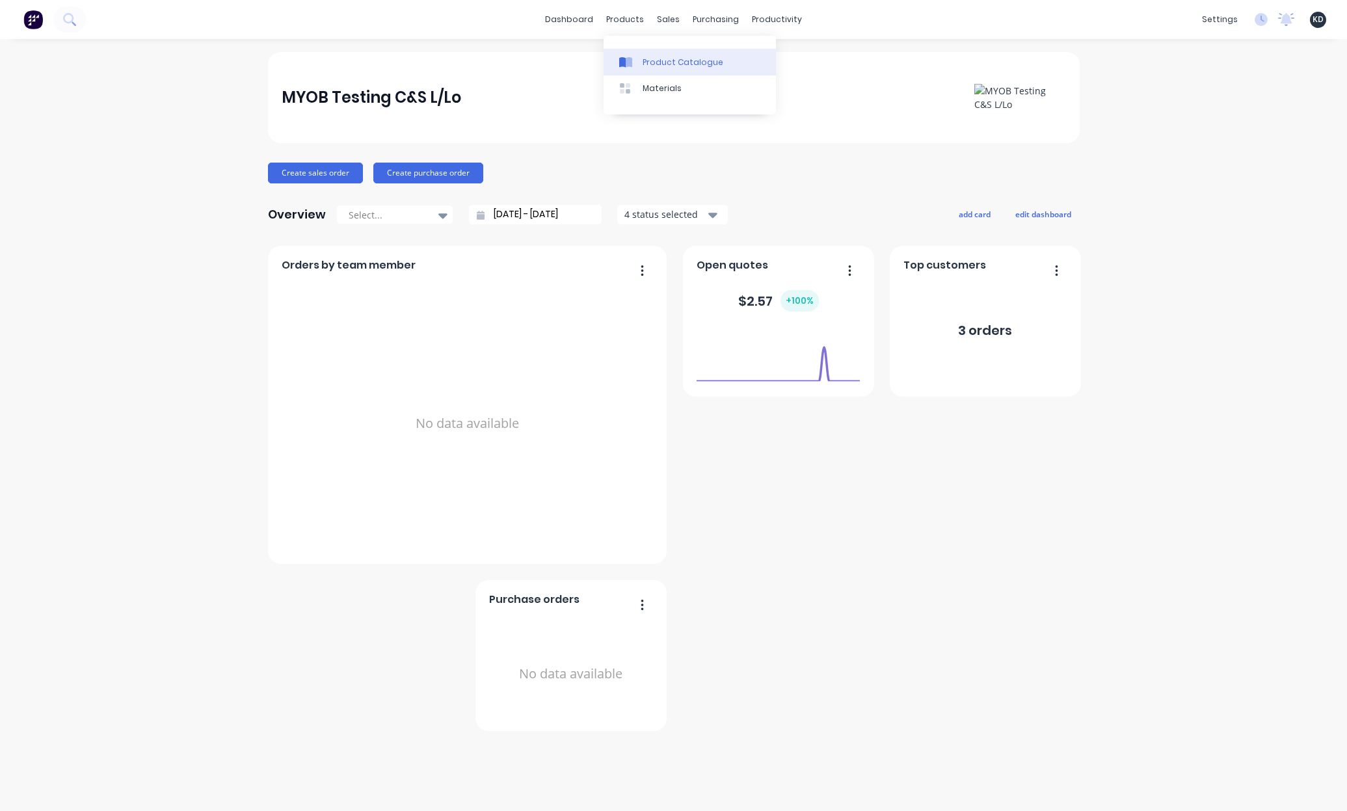
click at [656, 58] on div "Product Catalogue" at bounding box center [683, 63] width 81 height 12
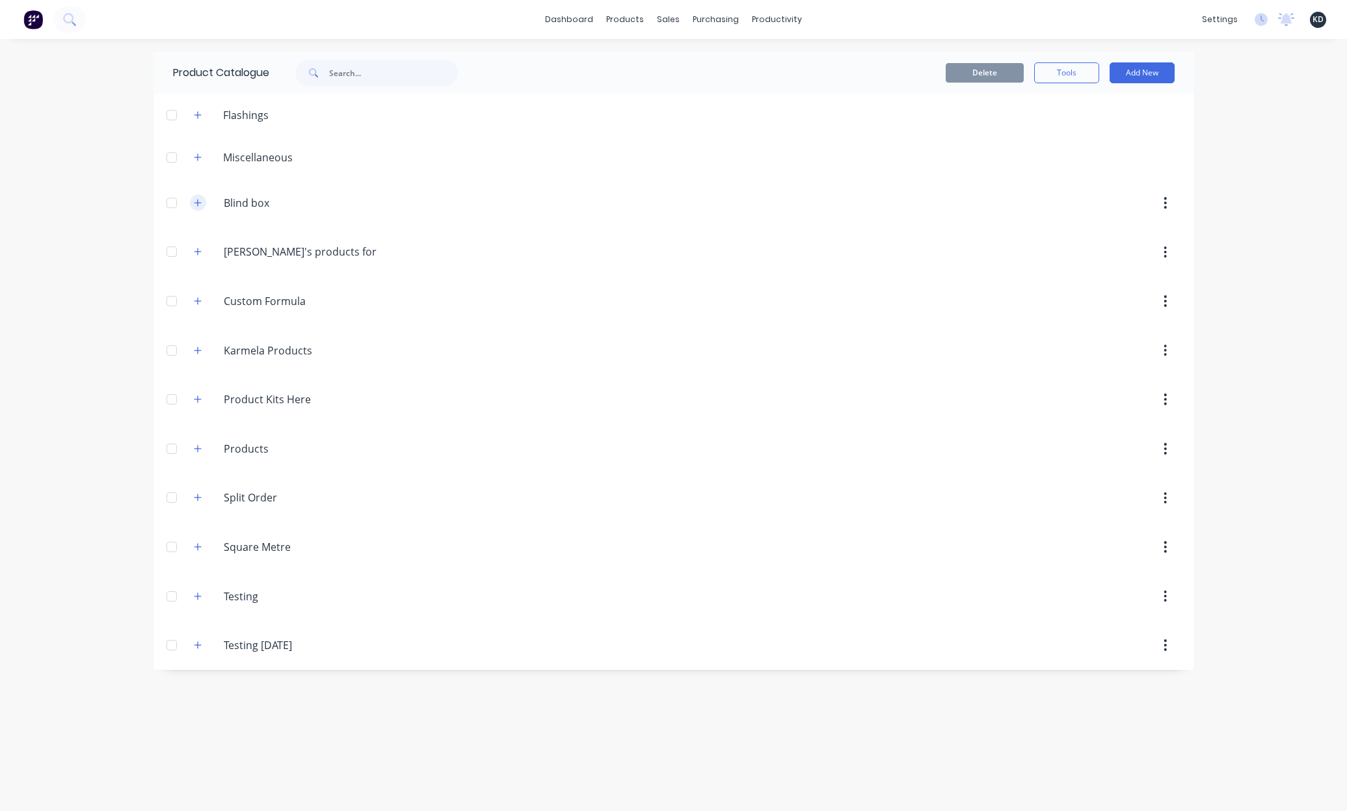
click at [194, 200] on icon "button" at bounding box center [198, 202] width 8 height 9
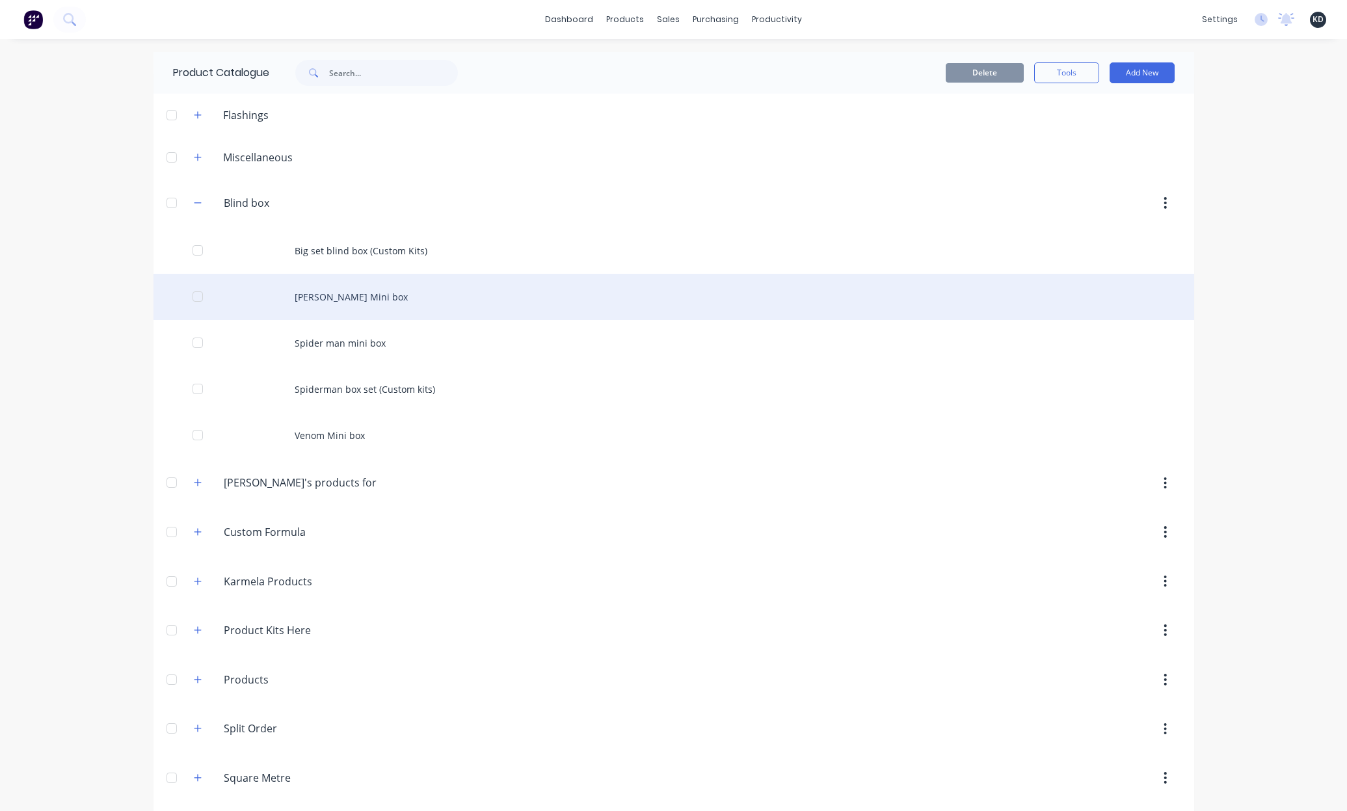
click at [303, 318] on div "Peter Parker Mini box" at bounding box center [674, 297] width 1041 height 46
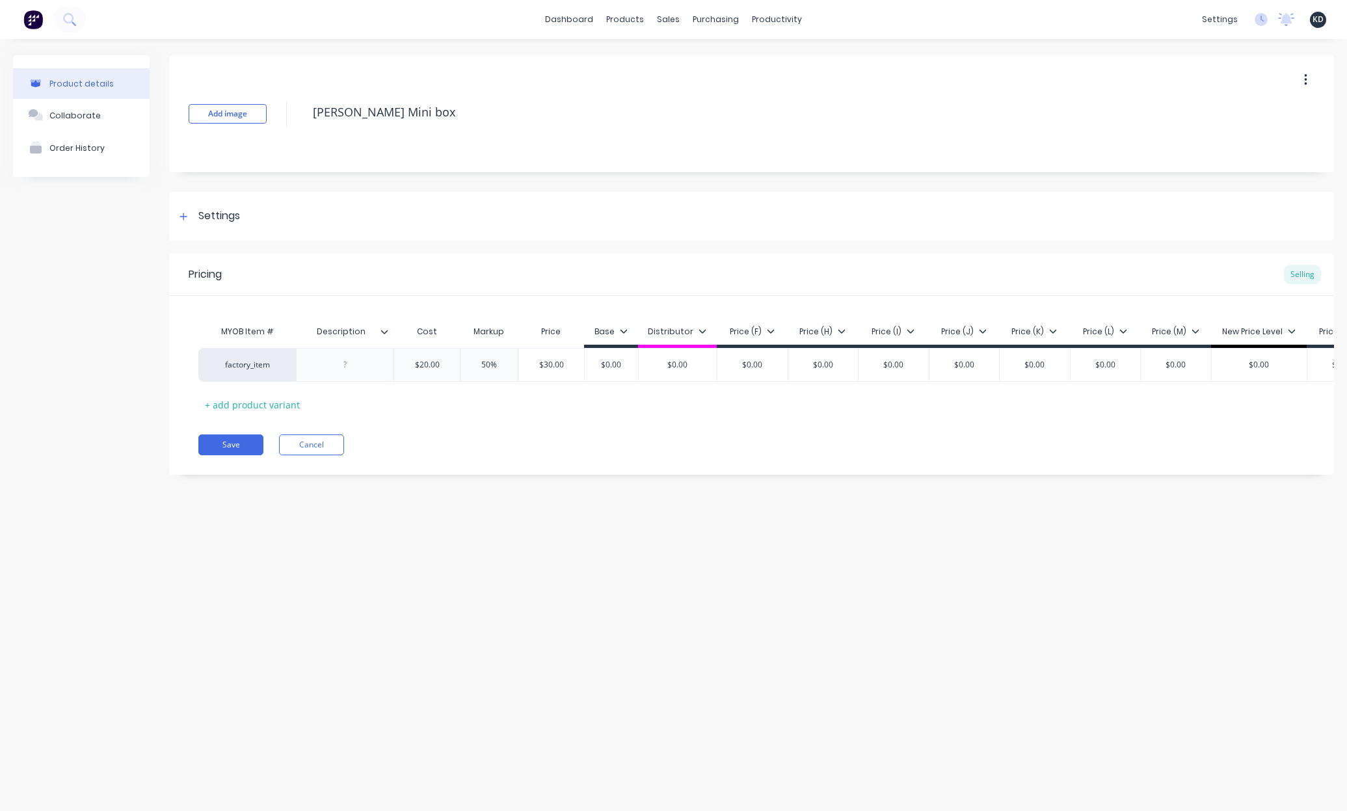
click at [1057, 657] on div "Product details Collaborate Order History Add image Peter Parker Mini box Setti…" at bounding box center [673, 412] width 1347 height 746
click at [1315, 20] on span "KD" at bounding box center [1318, 20] width 11 height 12
type textarea "x"
click at [62, 29] on button at bounding box center [69, 20] width 33 height 26
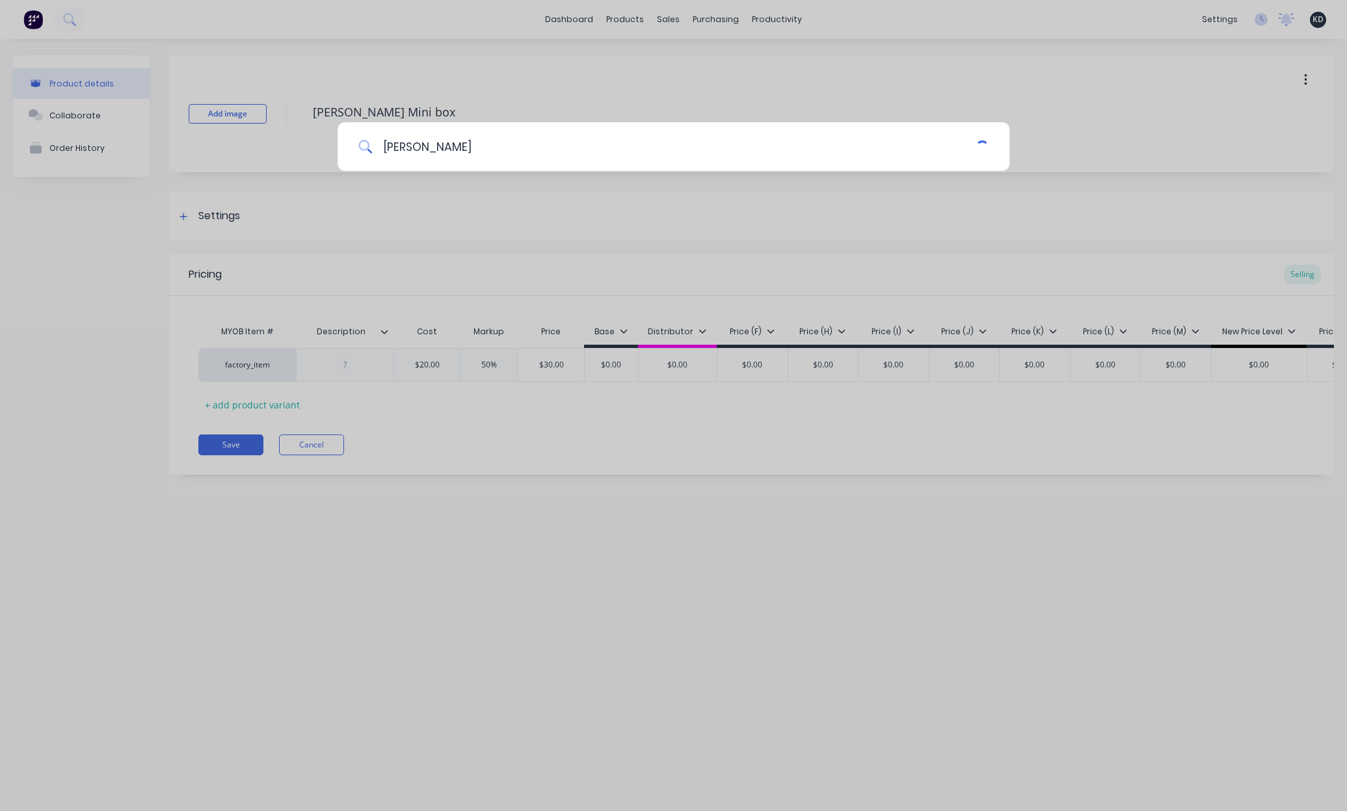
type input "peter"
type textarea "x"
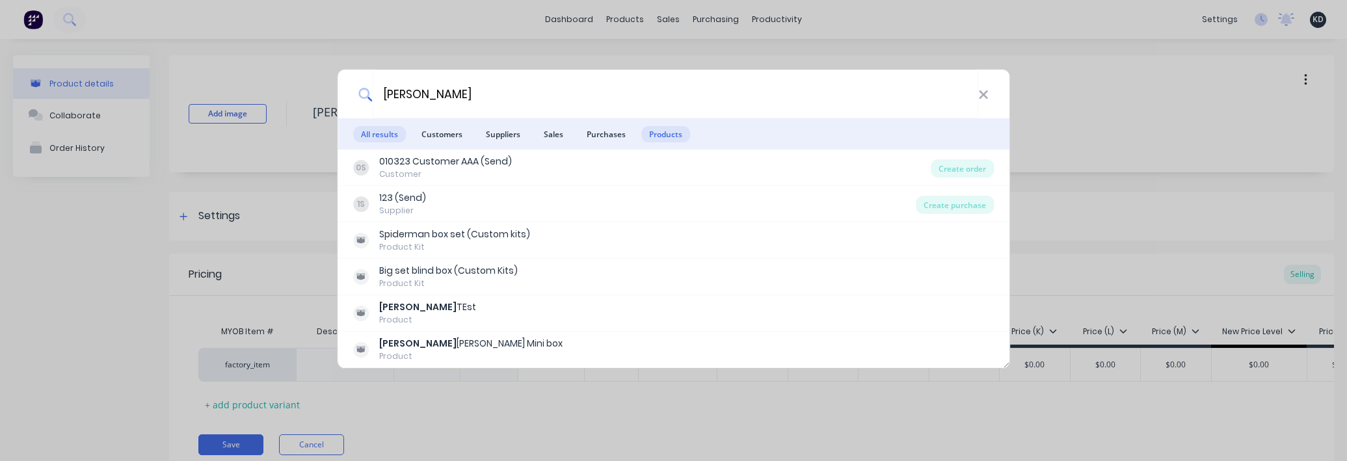
click at [674, 140] on span "Products" at bounding box center [665, 134] width 49 height 16
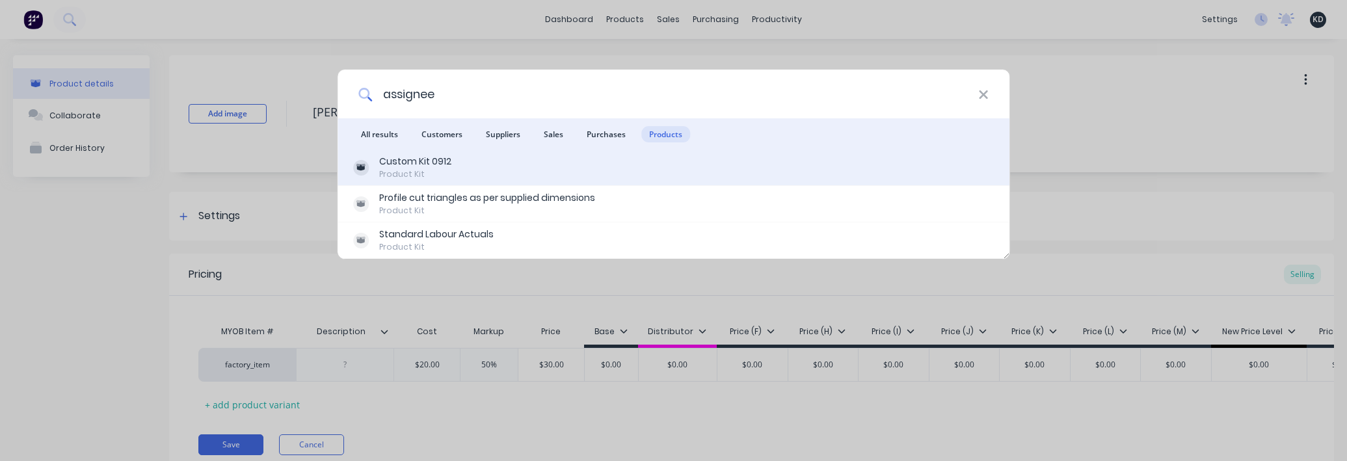
type input "assignee"
click at [530, 174] on div "Custom Kit 0912 Product Kit" at bounding box center [673, 167] width 641 height 25
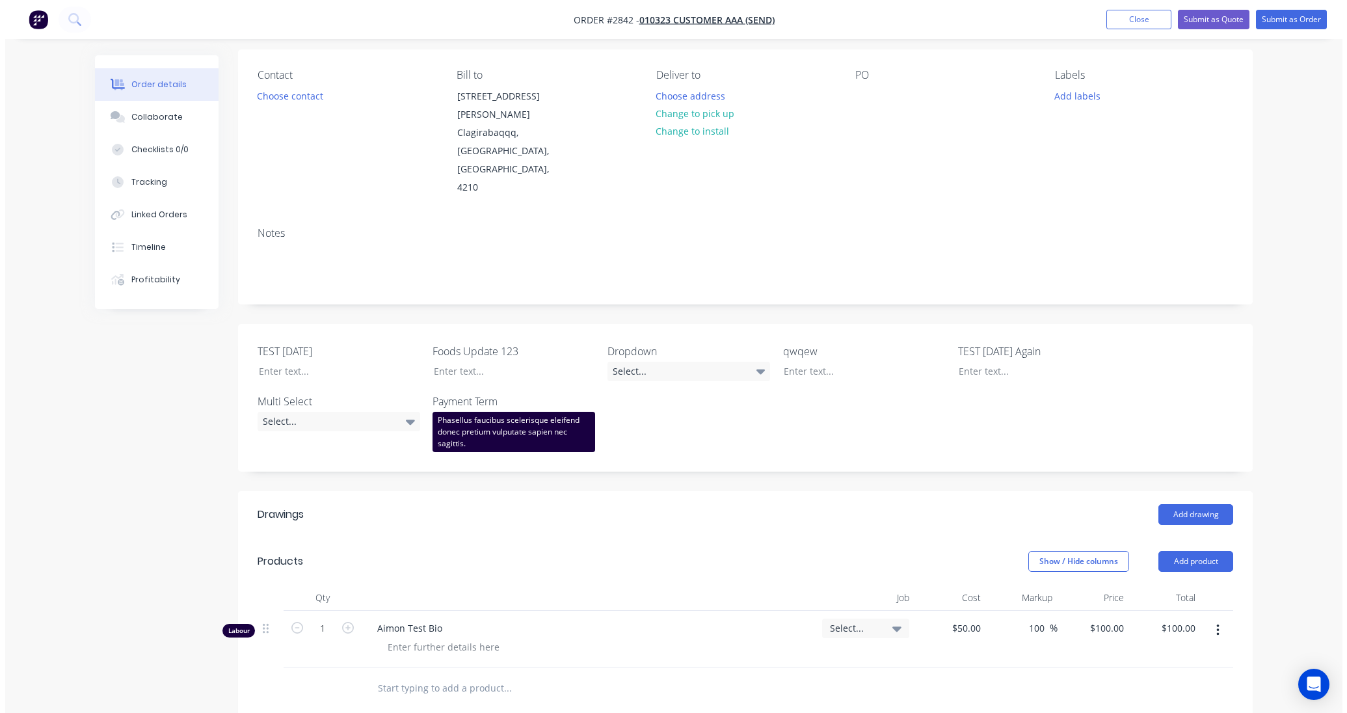
scroll to position [390, 0]
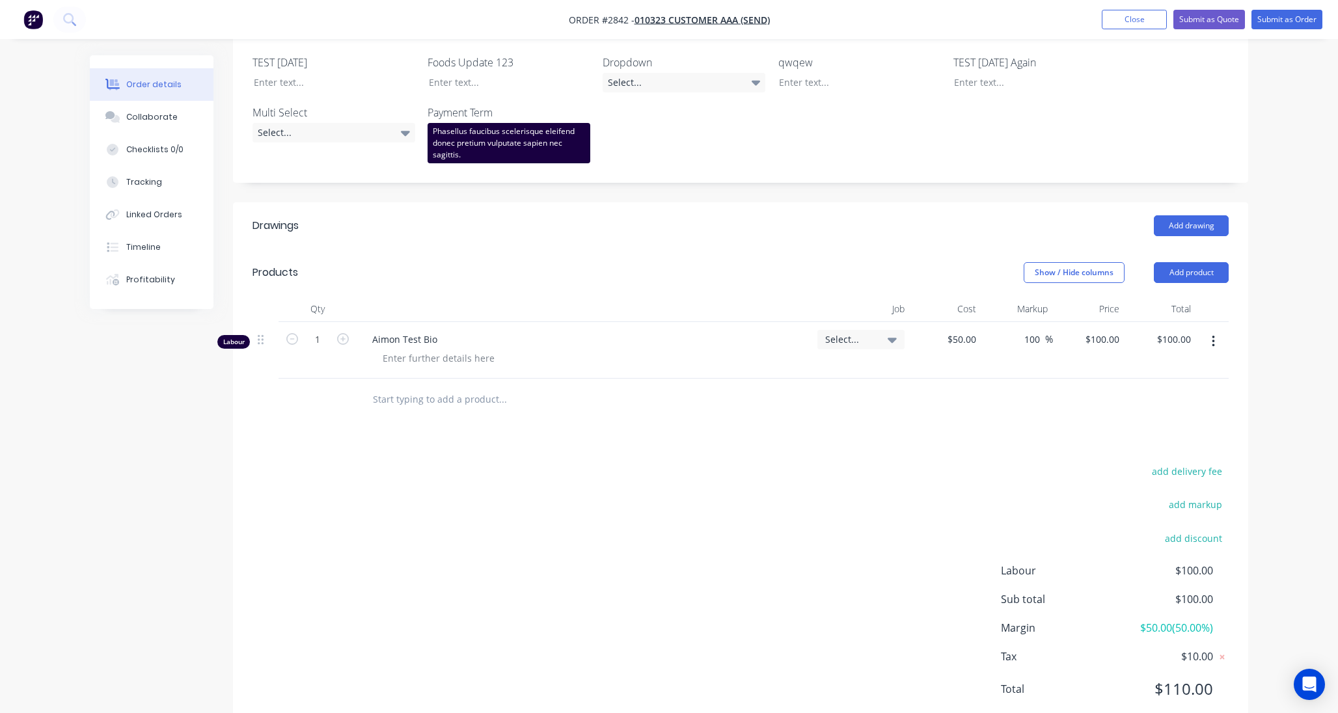
click at [416, 379] on div at bounding box center [591, 400] width 468 height 42
click at [414, 386] on input "text" at bounding box center [502, 399] width 260 height 26
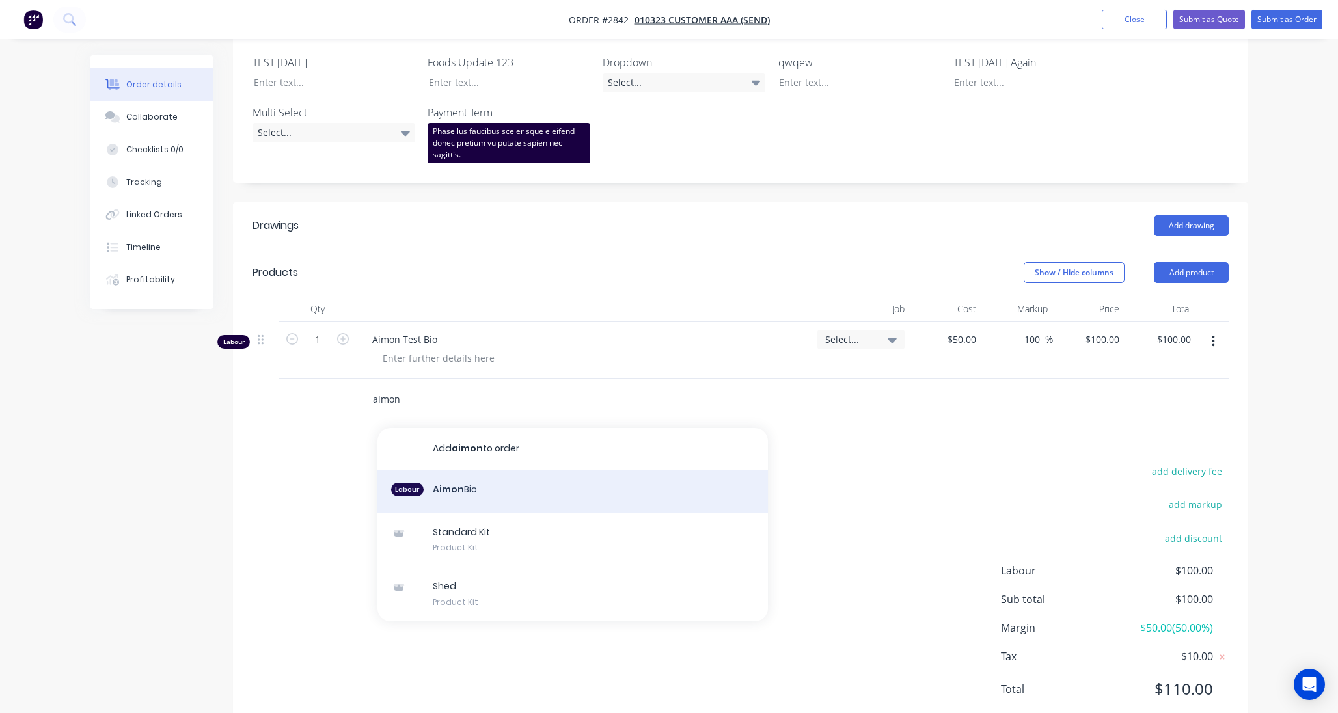
type input "aimon"
click at [484, 461] on div "Labour Aimon Bio" at bounding box center [572, 491] width 390 height 43
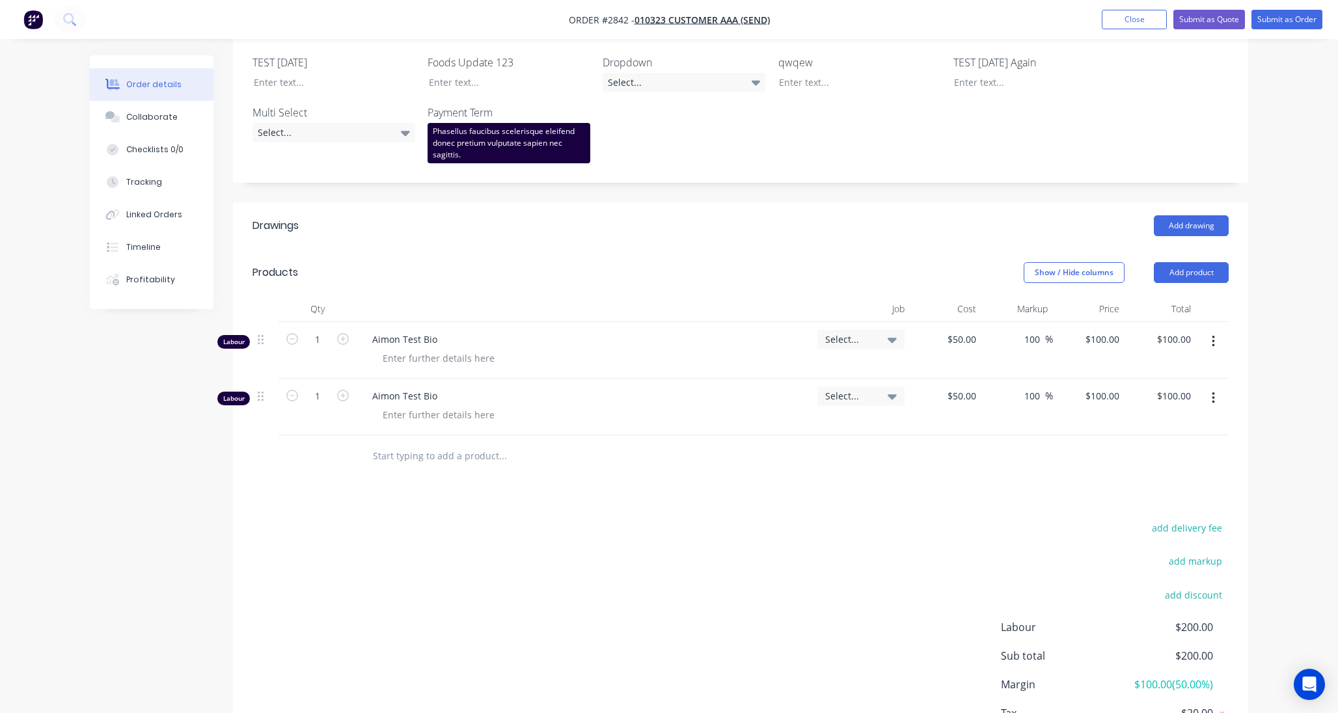
click at [840, 461] on div "add delivery fee add markup add discount Labour $200.00 Sub total $200.00 Margi…" at bounding box center [740, 644] width 976 height 251
click at [61, 16] on button at bounding box center [69, 20] width 33 height 26
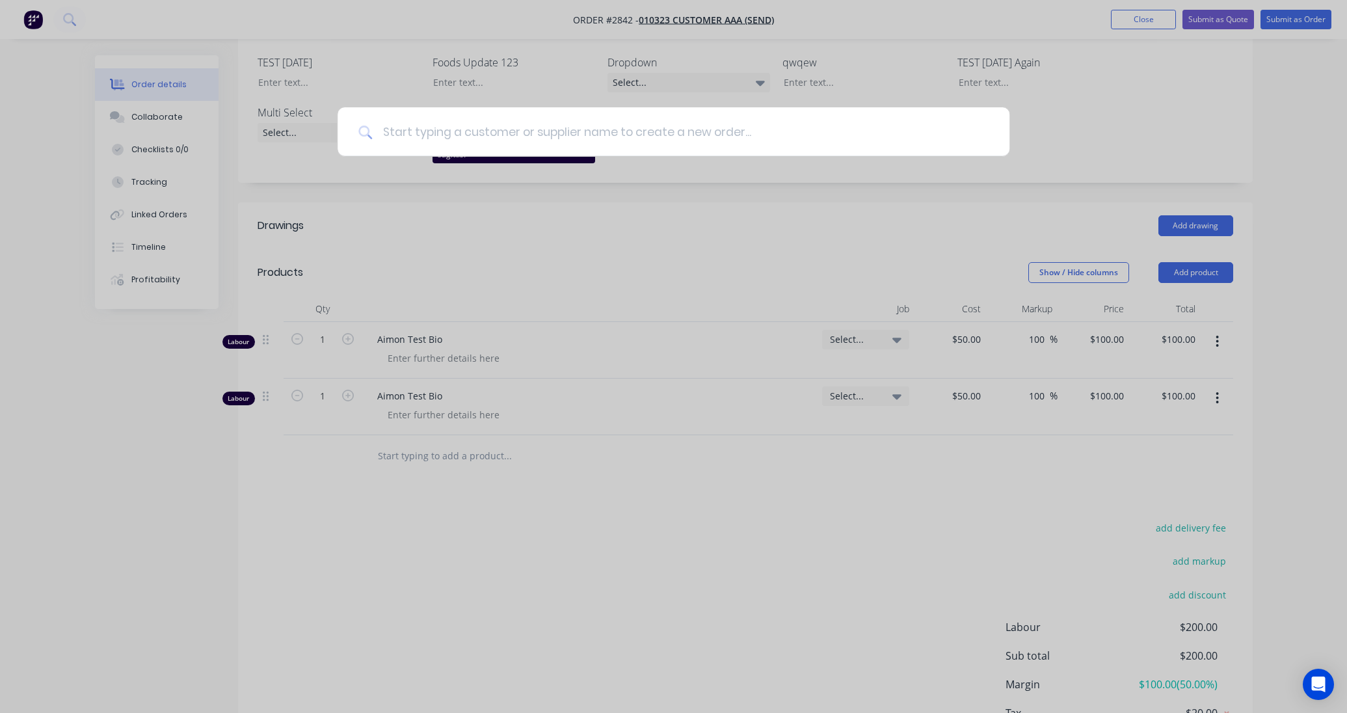
click at [440, 145] on input at bounding box center [680, 131] width 617 height 49
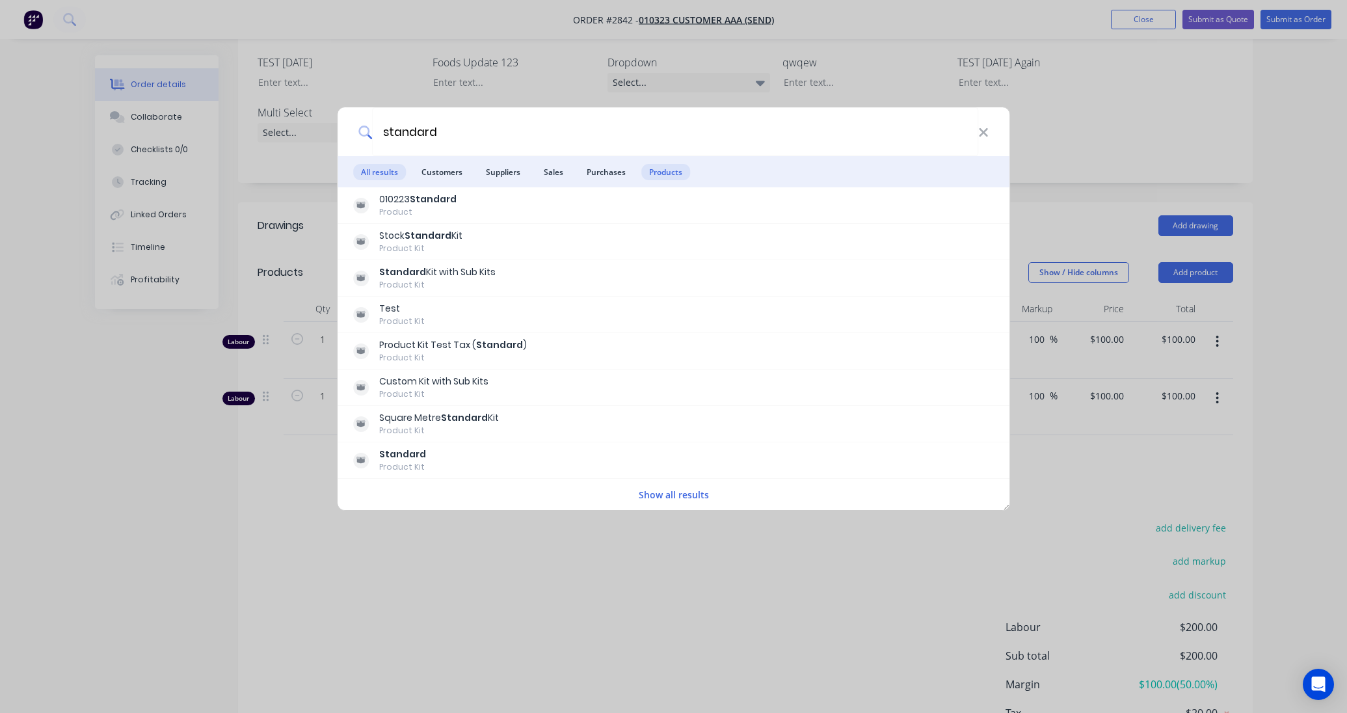
click at [653, 177] on span "Products" at bounding box center [665, 172] width 49 height 16
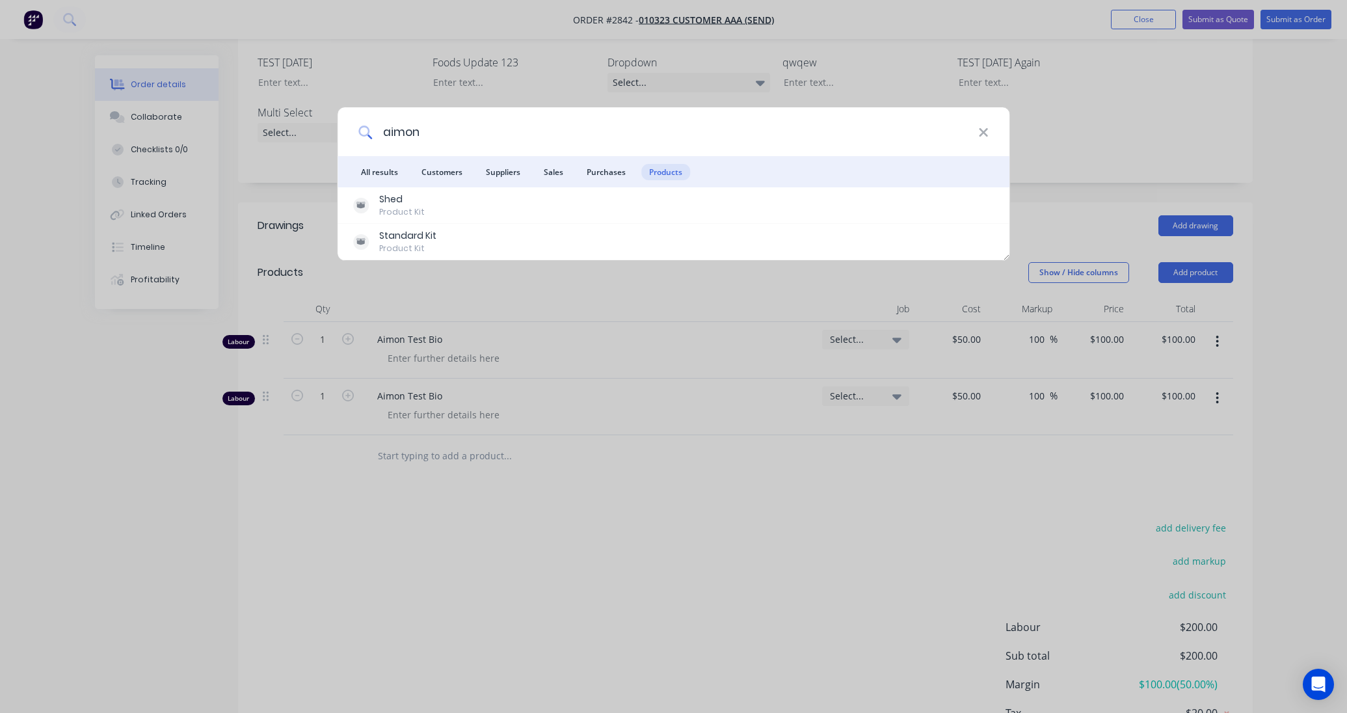
type input "aimon"
